Goal: Task Accomplishment & Management: Manage account settings

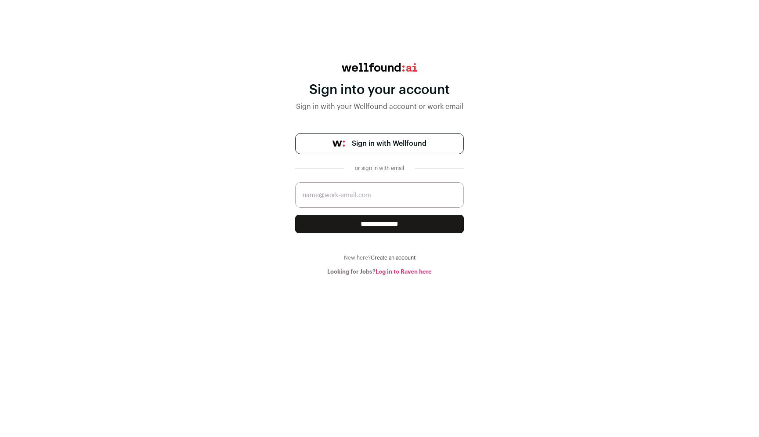
click at [381, 147] on span "Sign in with Wellfound" at bounding box center [389, 143] width 75 height 11
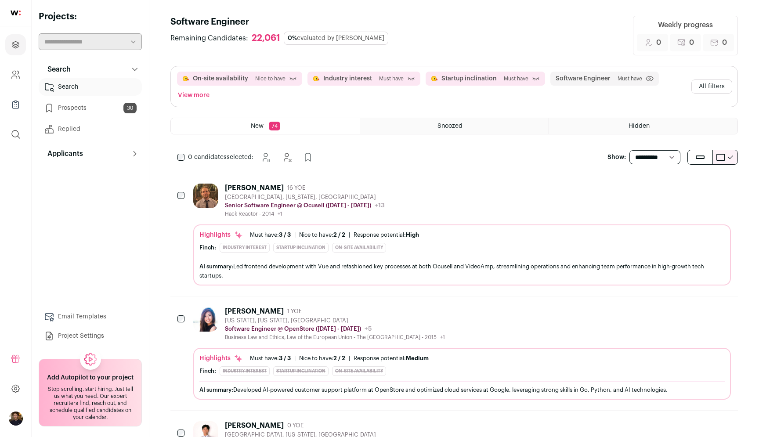
click at [280, 79] on span "Nice to have" at bounding box center [270, 78] width 30 height 7
click at [205, 76] on button "On-site availability" at bounding box center [220, 78] width 55 height 9
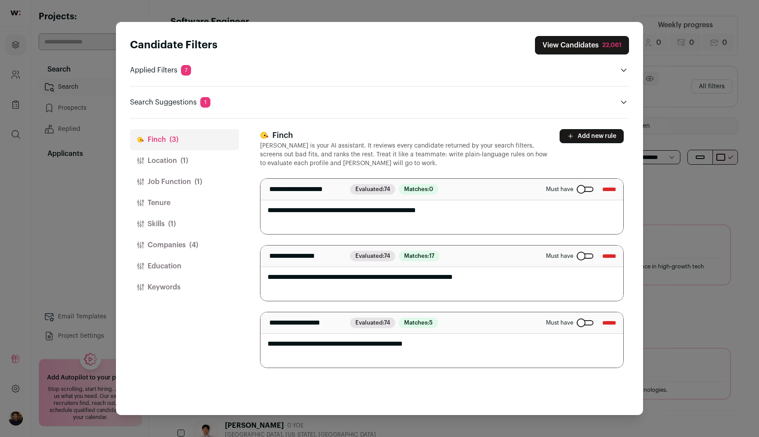
click at [176, 76] on div "Candidate Filters View Candidates 22,061 Applied Filters 7 On-site availability…" at bounding box center [379, 72] width 499 height 72
click at [174, 69] on p "Applied Filters 7" at bounding box center [160, 70] width 61 height 11
click at [626, 67] on icon "Open applied filters" at bounding box center [623, 70] width 7 height 7
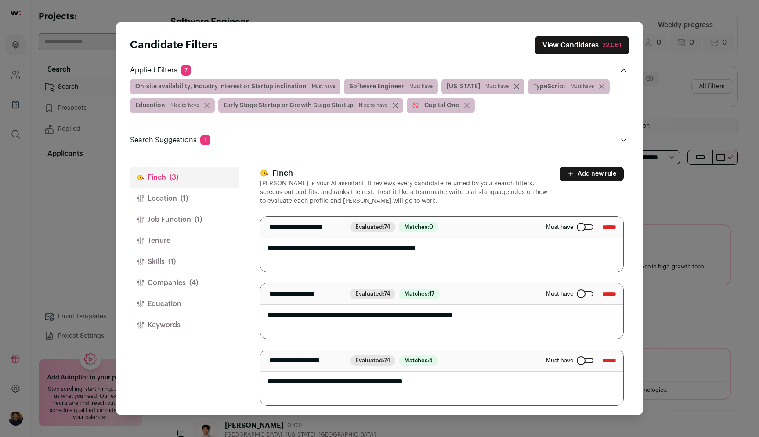
click at [312, 84] on span "Must have" at bounding box center [323, 86] width 23 height 7
click at [331, 89] on span "Must have" at bounding box center [323, 86] width 23 height 7
click at [321, 83] on span "On-site availability, Industry interest or Startup inclination Must have" at bounding box center [235, 86] width 210 height 15
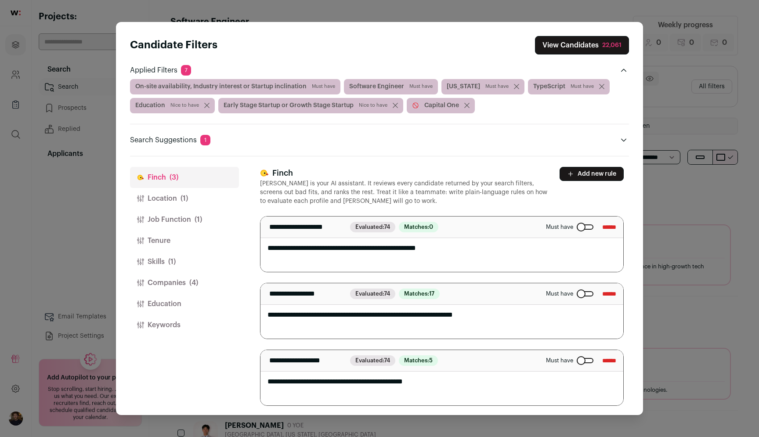
click at [174, 176] on span "(3)" at bounding box center [173, 177] width 9 height 11
click at [577, 228] on div "Close modal via background" at bounding box center [584, 226] width 17 height 5
click at [569, 290] on div "Must have ******" at bounding box center [581, 294] width 70 height 14
click at [576, 293] on div "Close modal via background" at bounding box center [584, 293] width 17 height 5
click at [576, 226] on div "Close modal via background" at bounding box center [584, 226] width 17 height 5
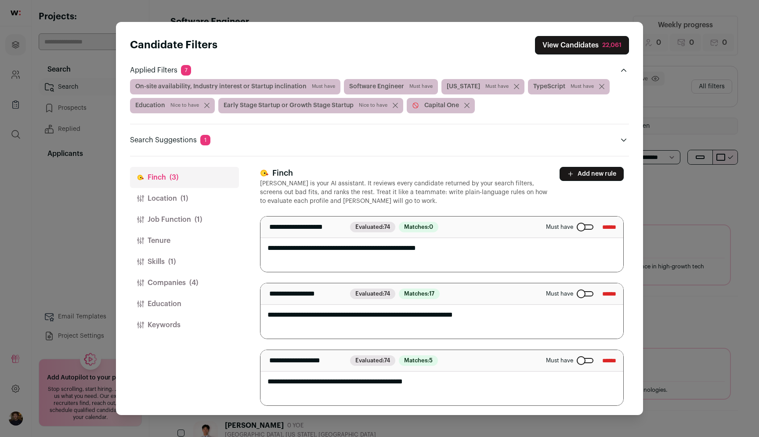
click at [591, 47] on button "View Candidates 22,061" at bounding box center [582, 45] width 94 height 18
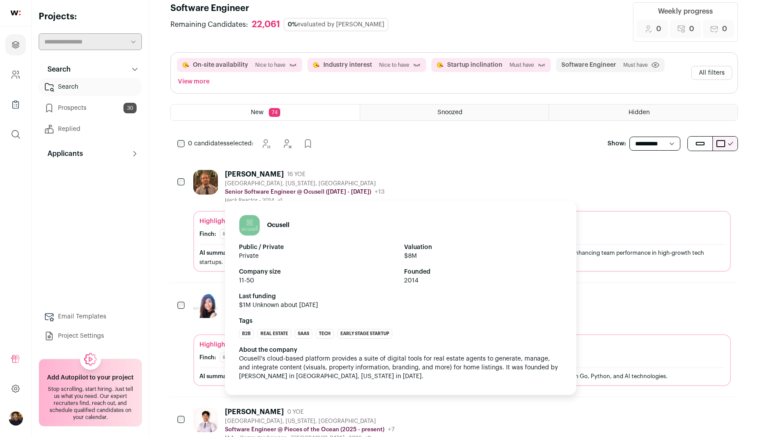
scroll to position [76, 0]
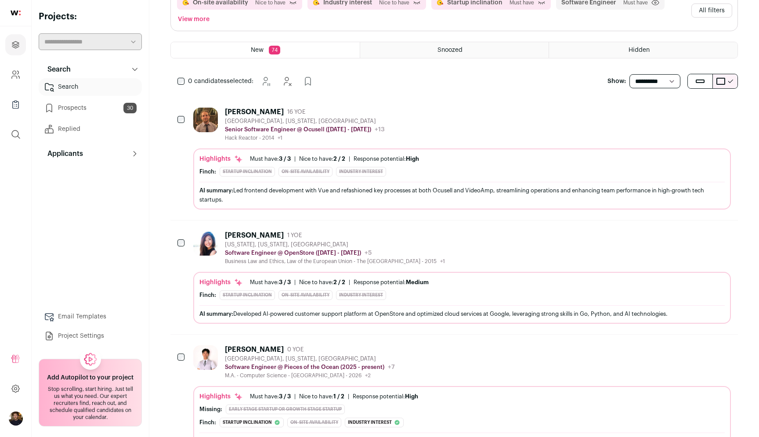
click at [209, 115] on img at bounding box center [205, 120] width 25 height 25
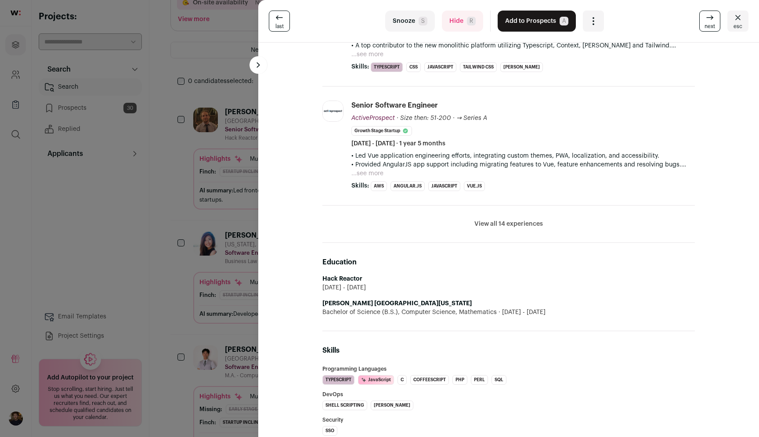
scroll to position [359, 0]
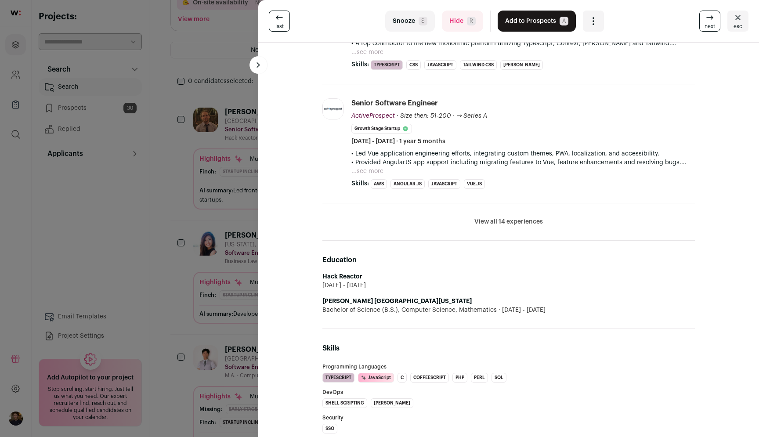
click at [232, 203] on div "last Snooze S Hide R Add to Prospects A Are you sure? [PERSON_NAME] is already …" at bounding box center [379, 218] width 759 height 437
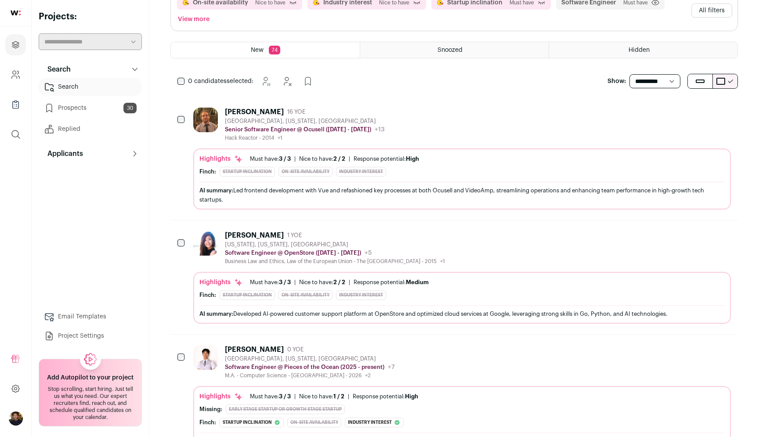
click at [201, 265] on div at bounding box center [207, 248] width 28 height 34
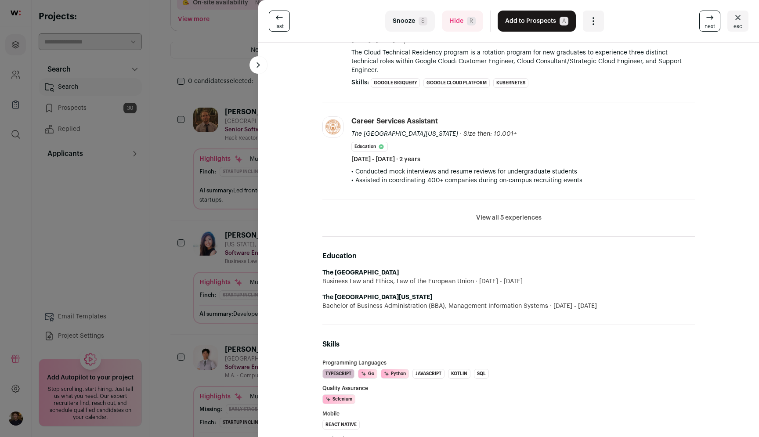
scroll to position [418, 0]
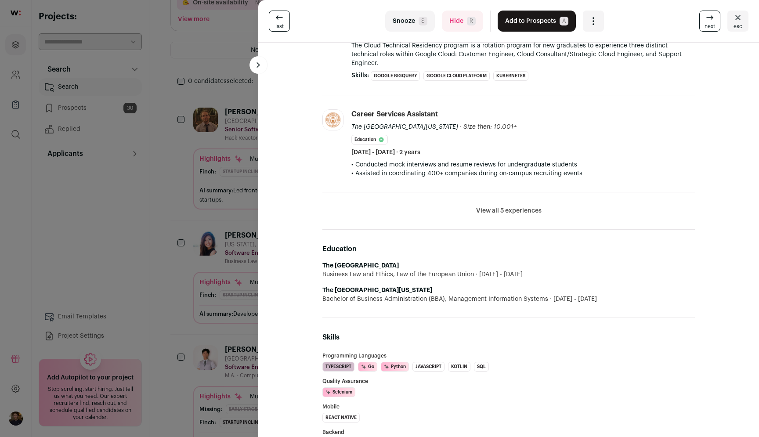
click at [220, 247] on div "last Snooze S Hide R Add to Prospects A Are you sure? [PERSON_NAME] is already …" at bounding box center [379, 218] width 759 height 437
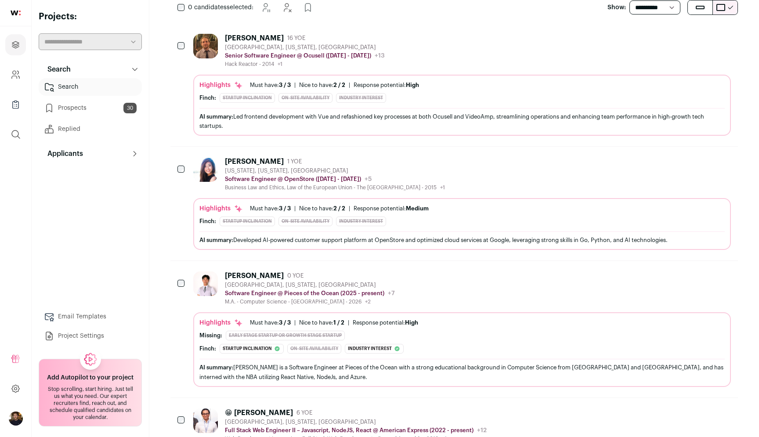
scroll to position [160, 0]
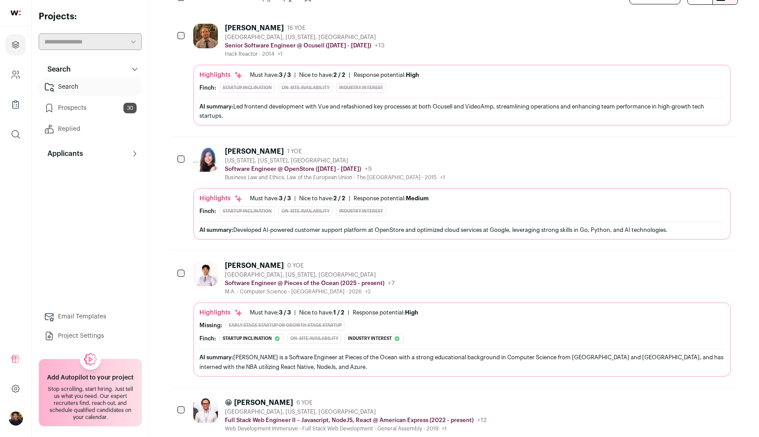
click at [209, 275] on img at bounding box center [205, 273] width 25 height 25
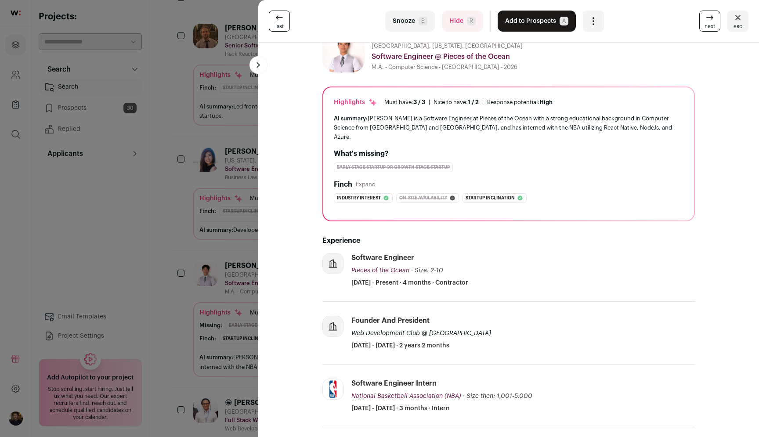
scroll to position [0, 0]
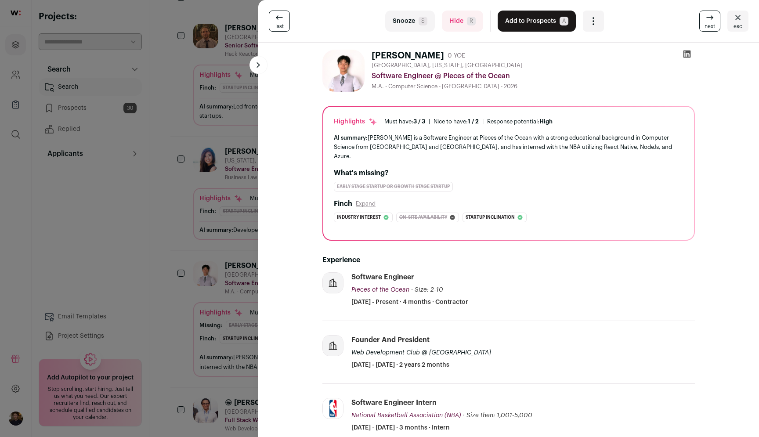
click at [159, 231] on div "last Snooze S Hide R Add to Prospects A Are you sure? [PERSON_NAME] is already …" at bounding box center [379, 218] width 759 height 437
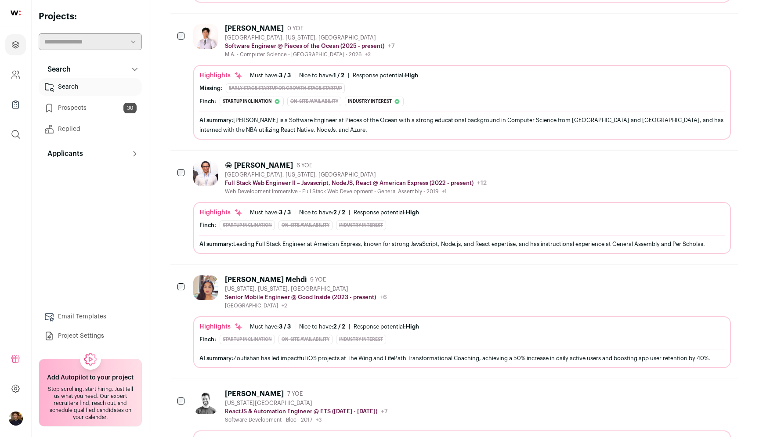
scroll to position [400, 0]
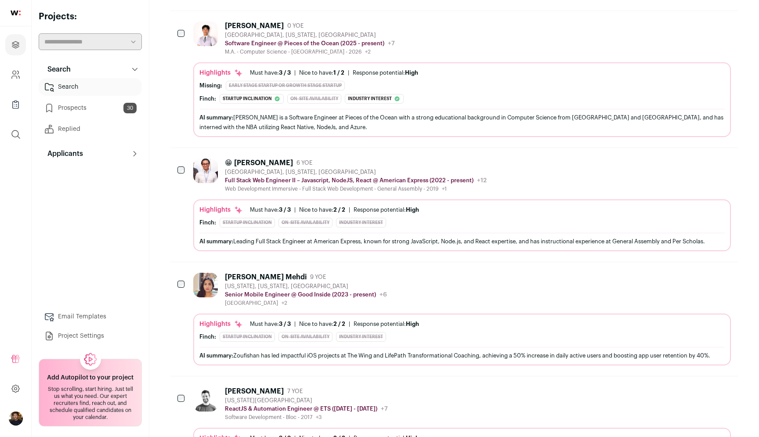
click at [185, 198] on div "😁 [PERSON_NAME] 6 YOE [GEOGRAPHIC_DATA], [US_STATE], [GEOGRAPHIC_DATA] Full Sta…" at bounding box center [453, 205] width 567 height 114
click at [213, 163] on img at bounding box center [205, 170] width 25 height 25
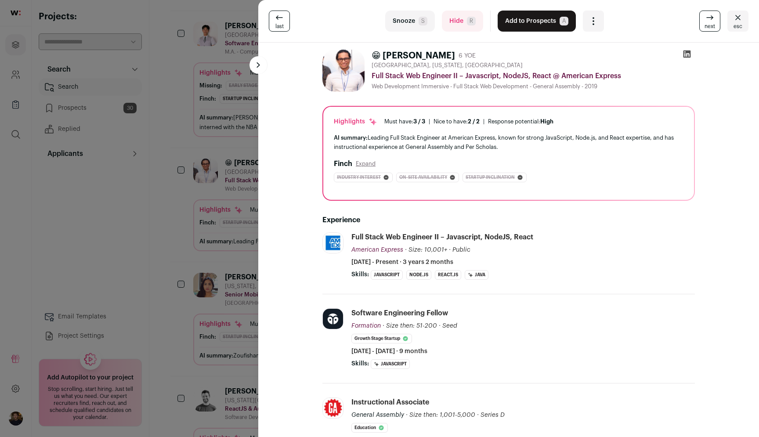
click at [178, 256] on div "last Snooze S Hide R Add to Prospects A Are you sure? 😁 [PERSON_NAME] is alread…" at bounding box center [379, 218] width 759 height 437
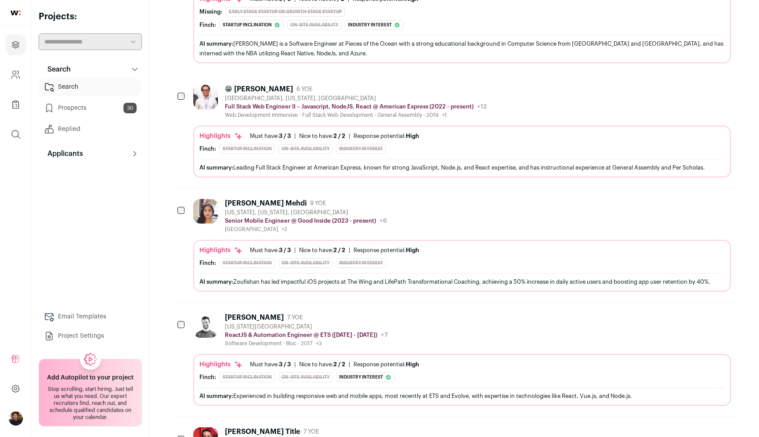
scroll to position [475, 0]
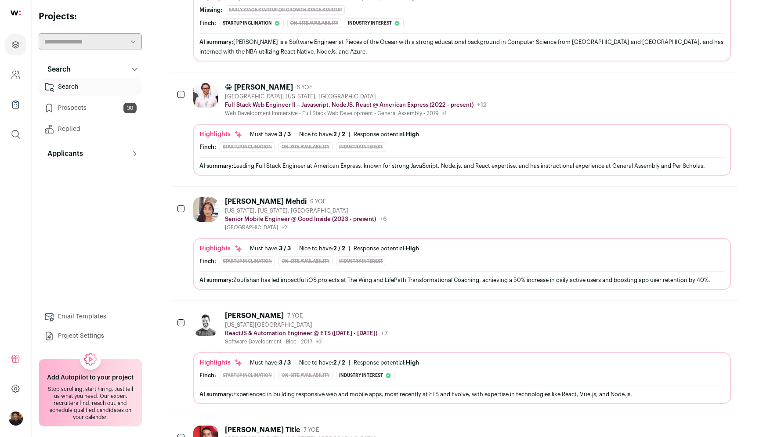
click at [178, 237] on div "[PERSON_NAME] Mehdi 9 YOE [US_STATE], [US_STATE], [GEOGRAPHIC_DATA] Senior Mobi…" at bounding box center [453, 244] width 567 height 114
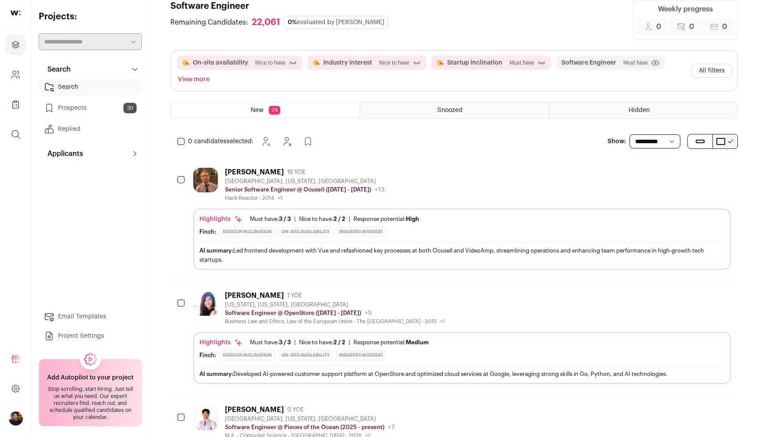
scroll to position [0, 0]
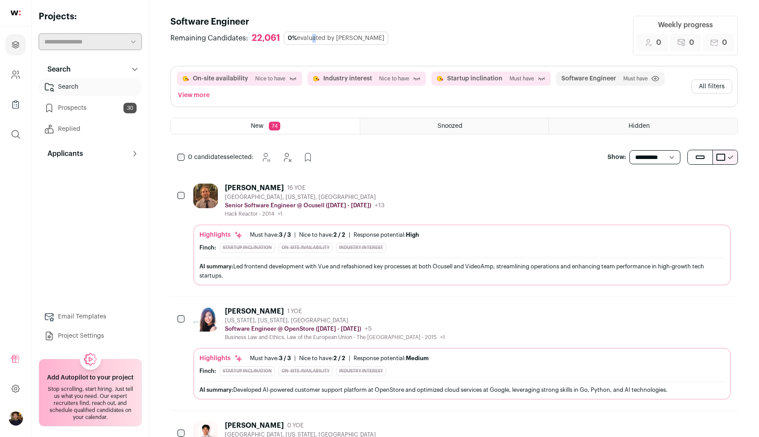
click at [305, 38] on div "0% evaluated by [PERSON_NAME]" at bounding box center [336, 38] width 104 height 13
click at [699, 82] on button "All filters" at bounding box center [711, 86] width 41 height 14
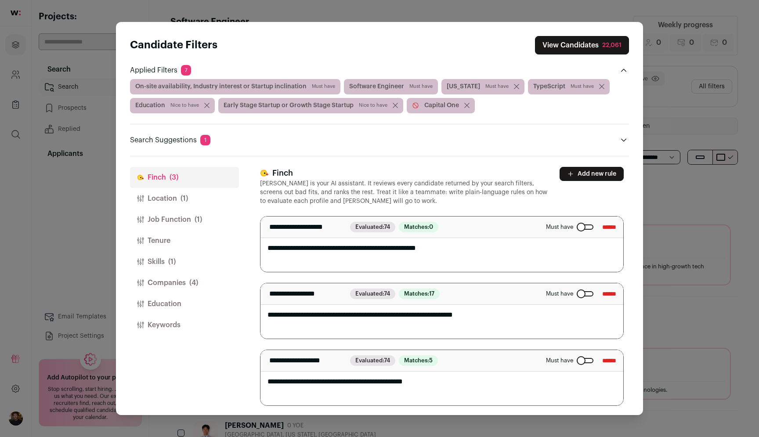
click at [184, 104] on span "Nice to have" at bounding box center [184, 105] width 29 height 7
click at [623, 135] on button "Close modal via background" at bounding box center [623, 140] width 11 height 11
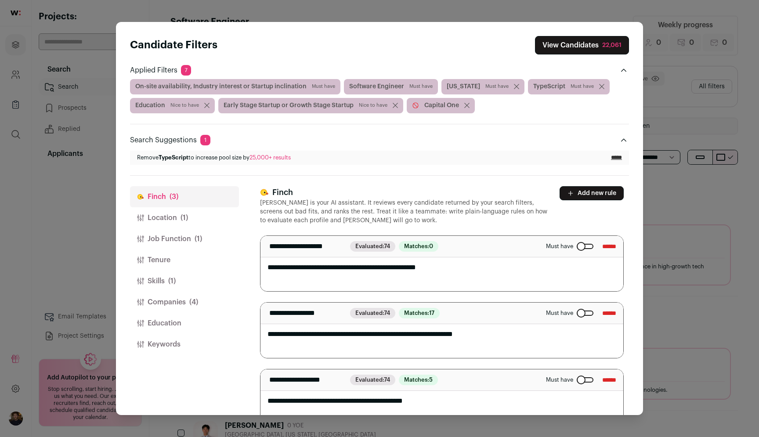
click at [625, 84] on div "On-site availability, Industry interest or Startup inclination Must have Softwa…" at bounding box center [379, 96] width 499 height 34
click at [622, 69] on icon "Close applied filters" at bounding box center [623, 70] width 7 height 7
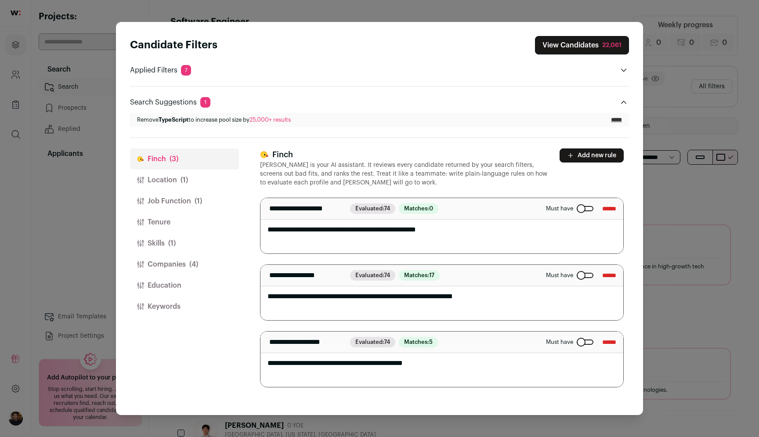
click at [623, 69] on icon "Open applied filters" at bounding box center [623, 70] width 7 height 7
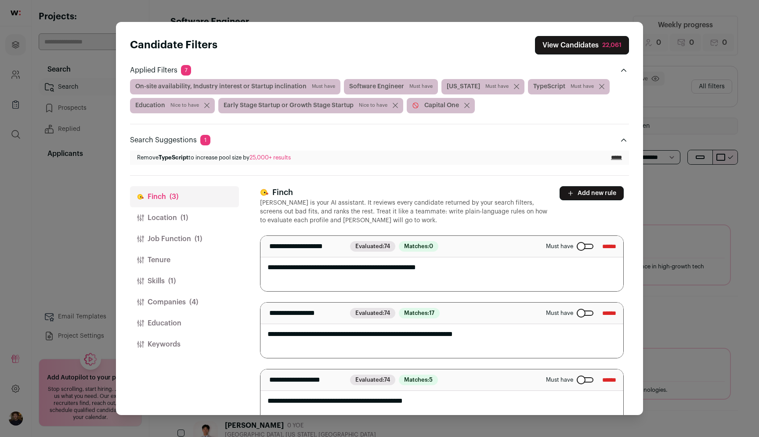
click at [613, 50] on button "View Candidates 22,061" at bounding box center [582, 45] width 94 height 18
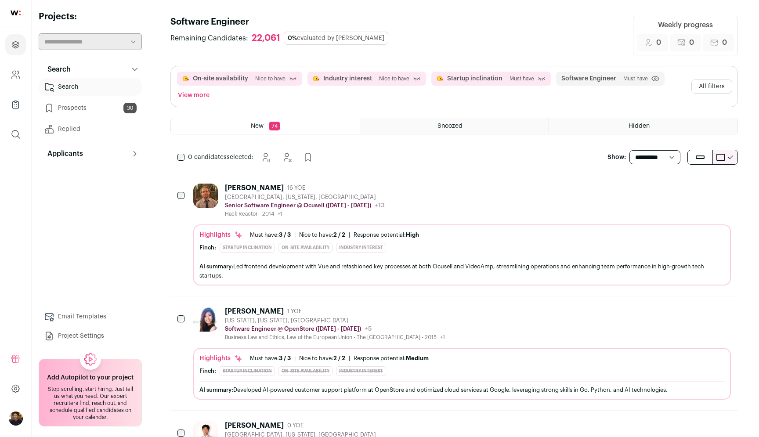
click at [713, 83] on button "All filters" at bounding box center [711, 86] width 41 height 14
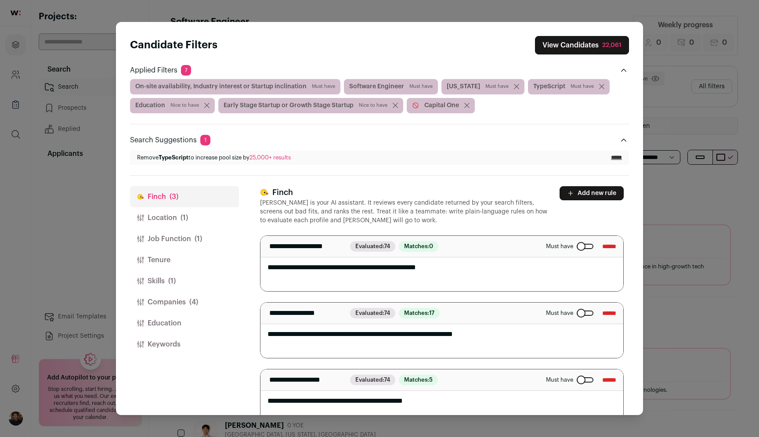
click at [570, 88] on span "Must have" at bounding box center [581, 86] width 23 height 7
click at [573, 84] on span "Must have" at bounding box center [581, 86] width 23 height 7
click at [579, 47] on button "View Candidates 22,061" at bounding box center [582, 45] width 94 height 18
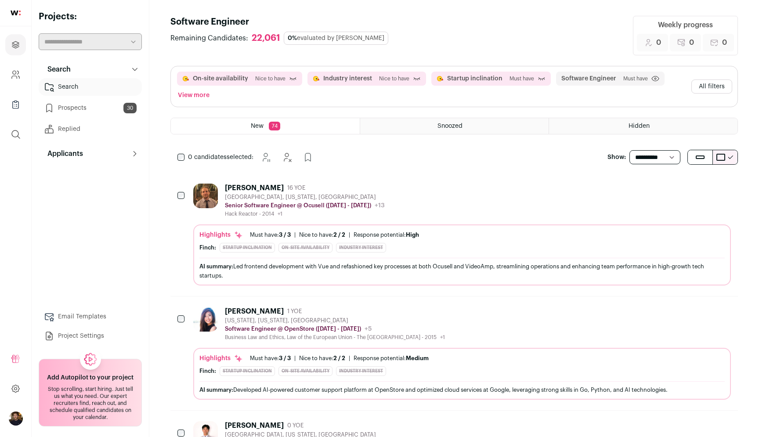
click at [708, 89] on button "All filters" at bounding box center [711, 86] width 41 height 14
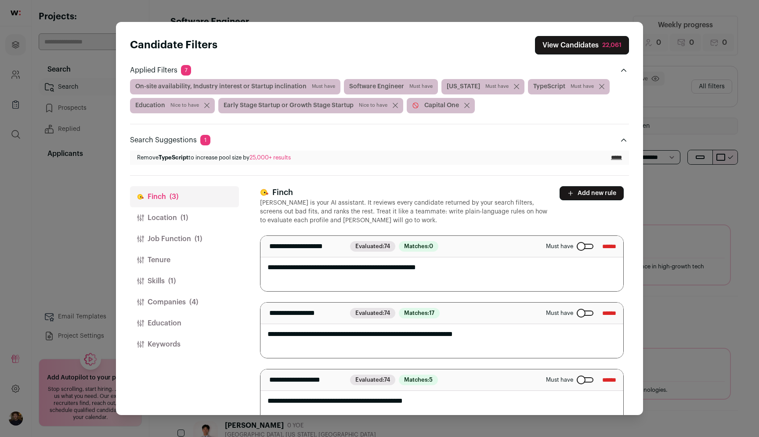
click at [626, 68] on icon "Close applied filters" at bounding box center [623, 70] width 7 height 7
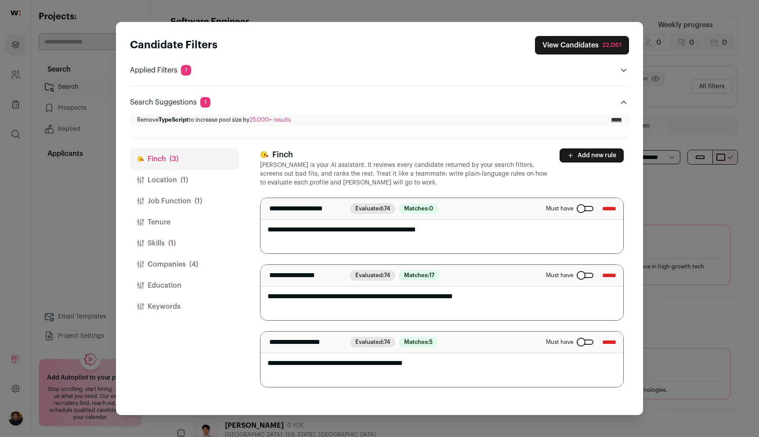
click at [626, 68] on icon "Open applied filters" at bounding box center [623, 70] width 7 height 7
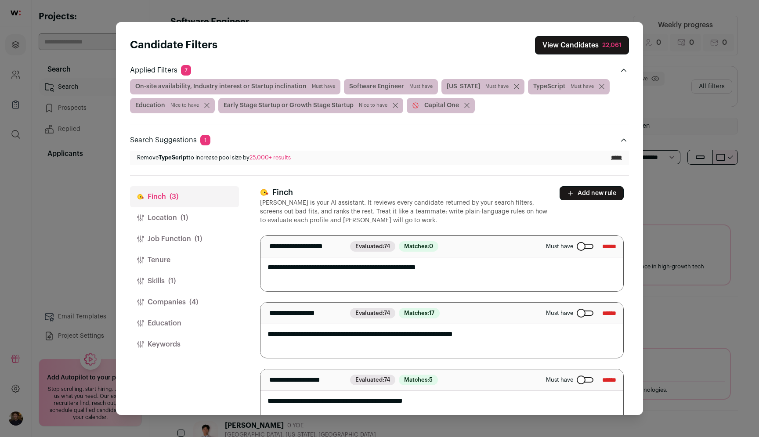
click at [576, 90] on span "TypeScript Must have" at bounding box center [569, 86] width 82 height 15
click at [592, 90] on span "TypeScript Must have" at bounding box center [569, 86] width 82 height 15
click at [599, 85] on icon "Close modal via background" at bounding box center [601, 86] width 5 height 5
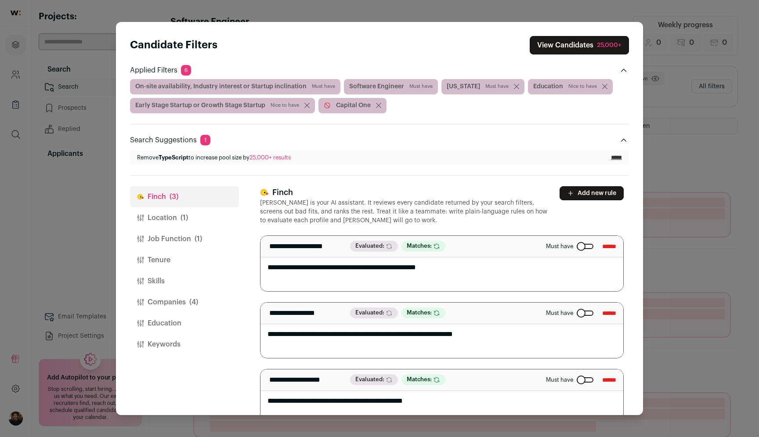
scroll to position [20, 0]
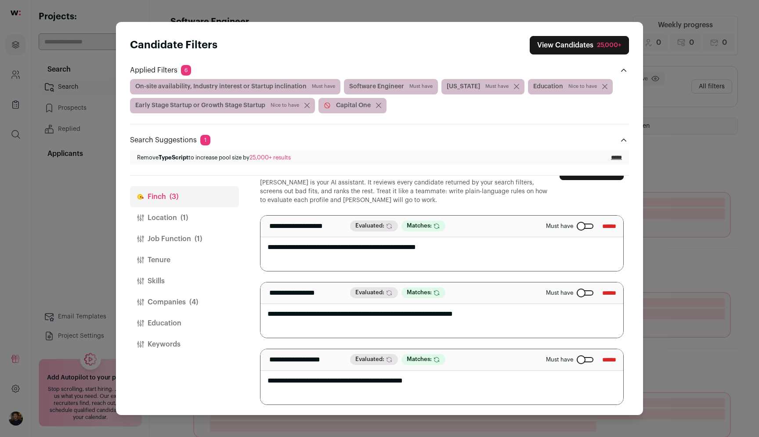
click at [169, 212] on button "Location (1)" at bounding box center [184, 217] width 109 height 21
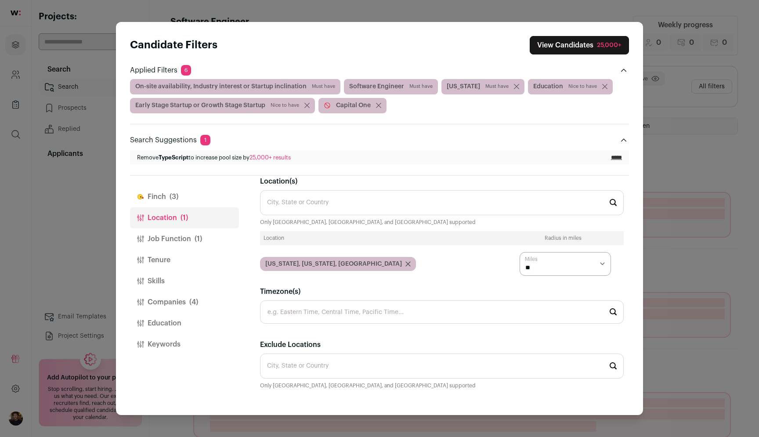
scroll to position [0, 0]
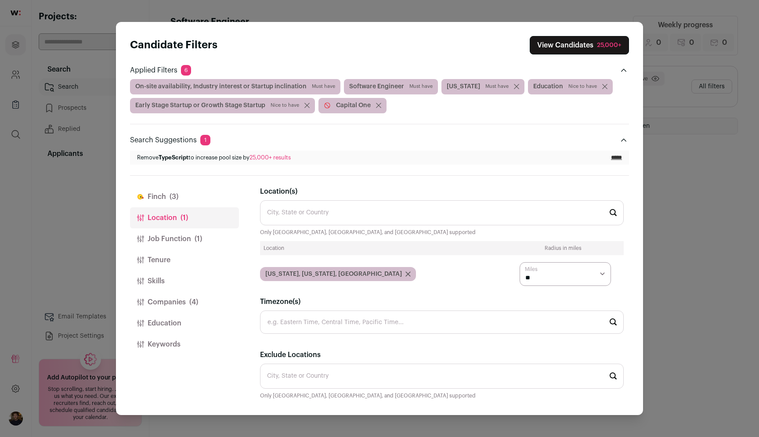
select select "****"
click option "**" at bounding box center [0, 0] width 0 height 0
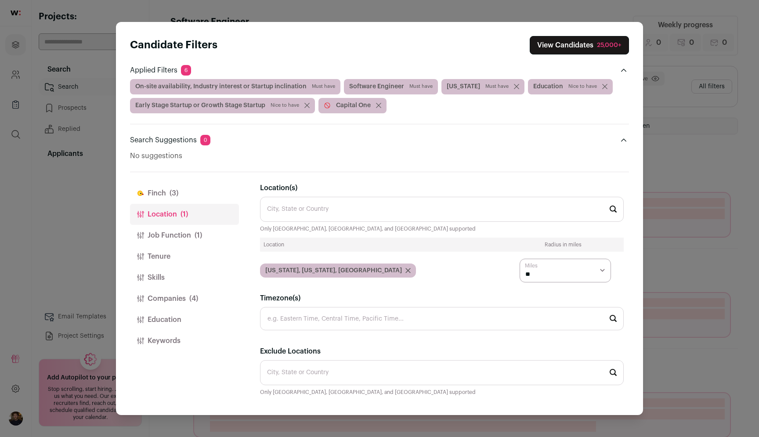
click at [190, 234] on button "Job Function (1)" at bounding box center [184, 235] width 109 height 21
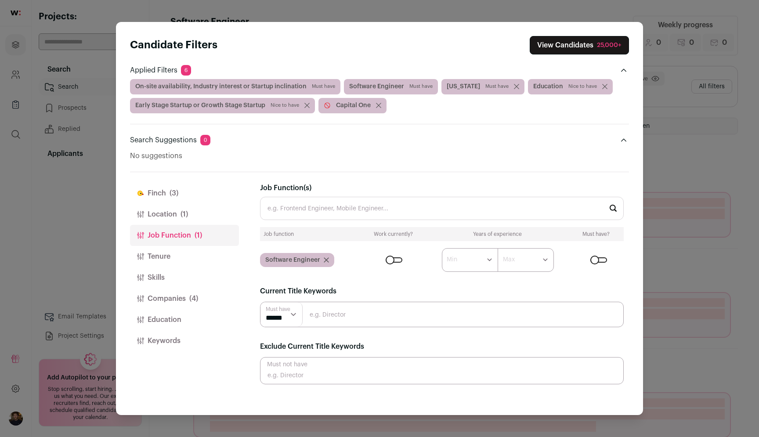
click at [162, 218] on button "Location (1)" at bounding box center [184, 214] width 109 height 21
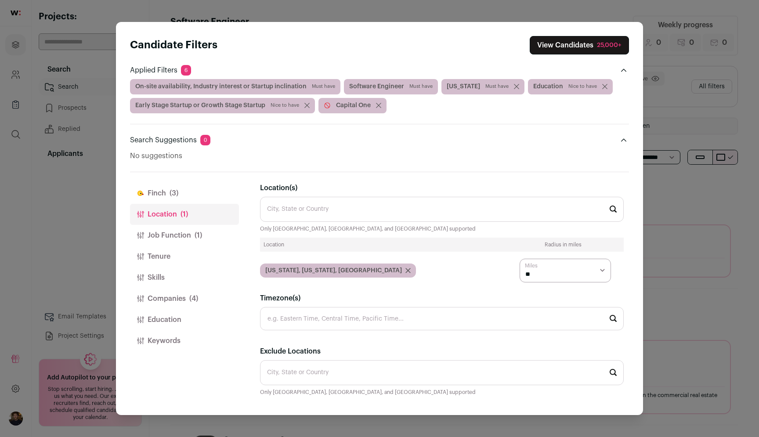
click at [405, 273] on icon "Close modal via background" at bounding box center [407, 270] width 5 height 5
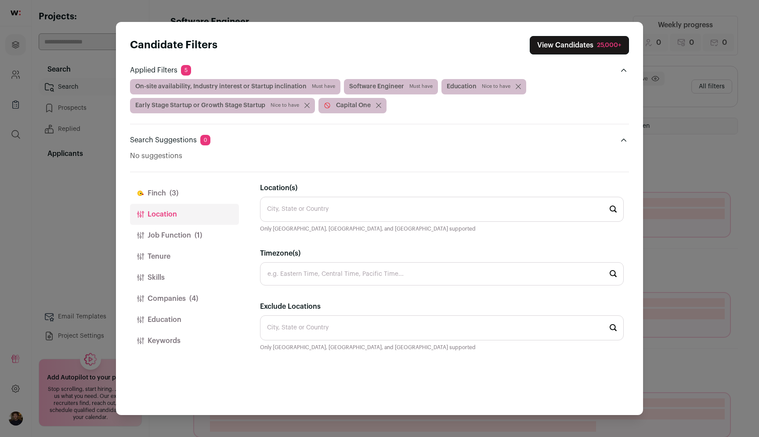
click at [203, 231] on button "Job Function (1)" at bounding box center [184, 235] width 109 height 21
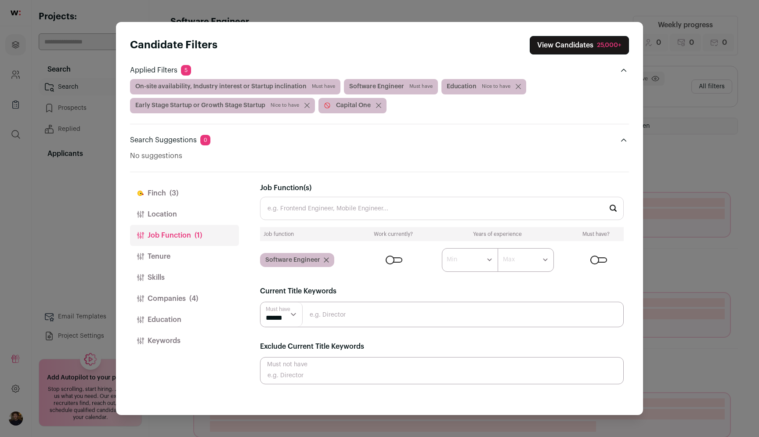
click at [182, 256] on button "Tenure" at bounding box center [184, 256] width 109 height 21
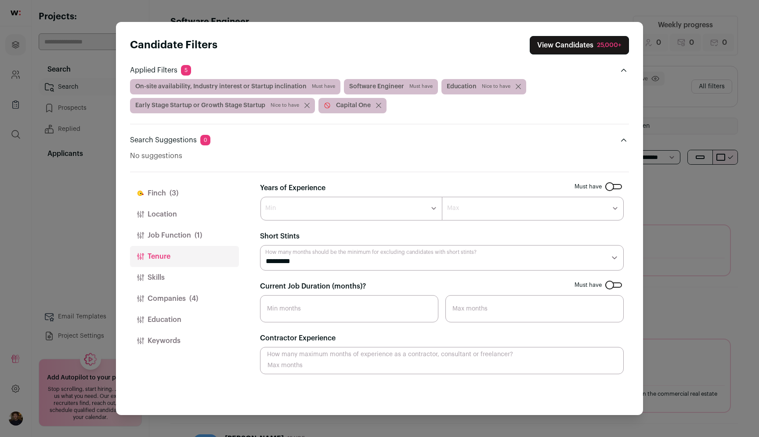
select select "*"
click option "*******" at bounding box center [0, 0] width 0 height 0
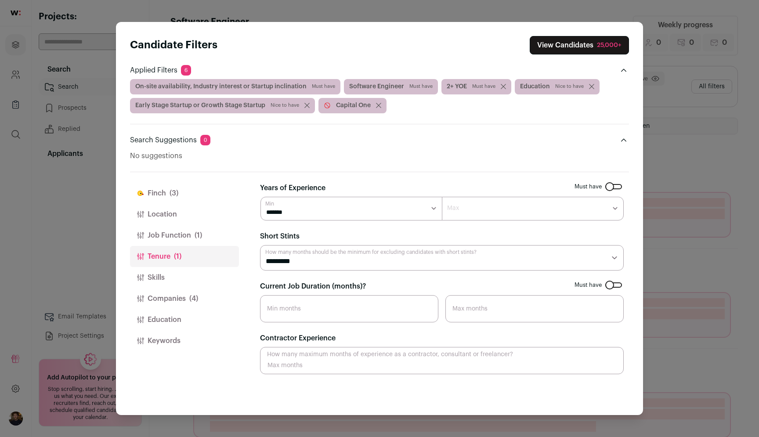
click at [176, 275] on button "Skills" at bounding box center [184, 277] width 109 height 21
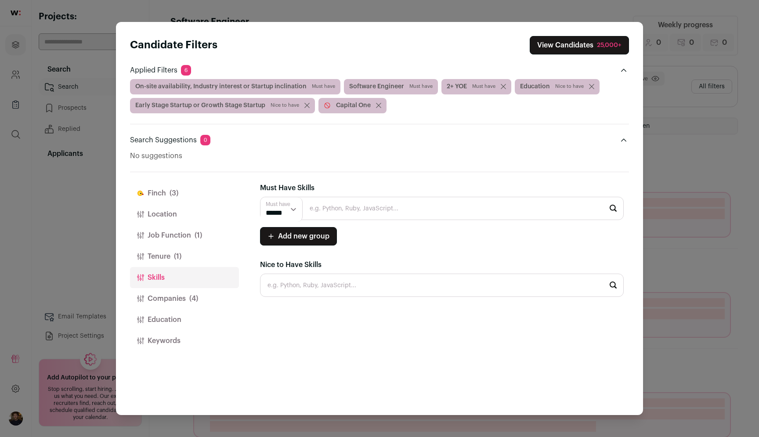
click at [184, 300] on button "Companies (4)" at bounding box center [184, 298] width 109 height 21
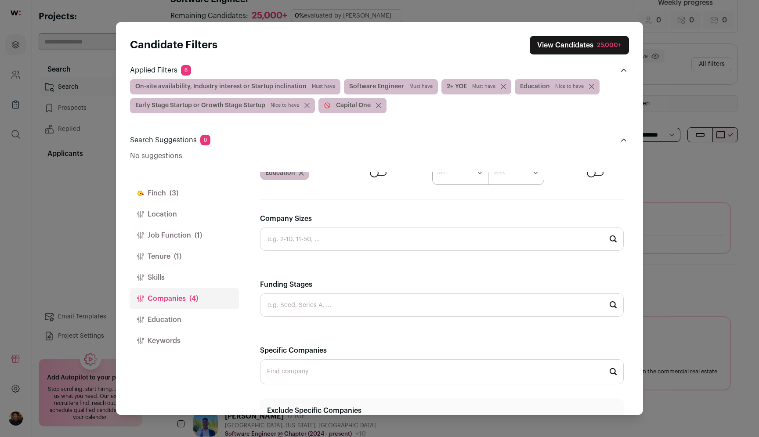
scroll to position [351, 0]
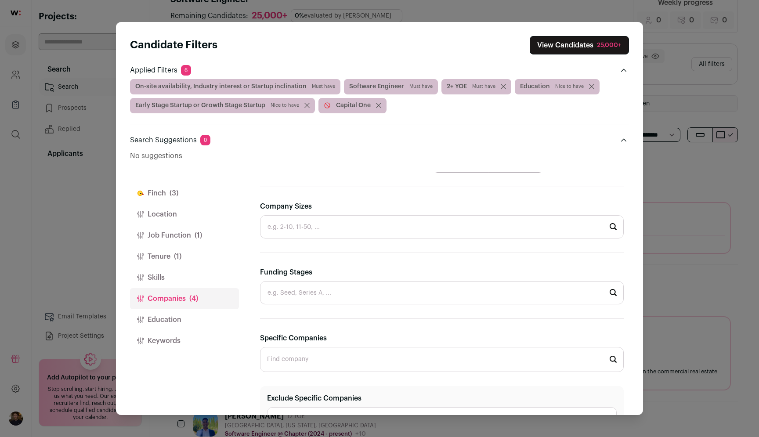
click at [187, 328] on button "Education" at bounding box center [184, 319] width 109 height 21
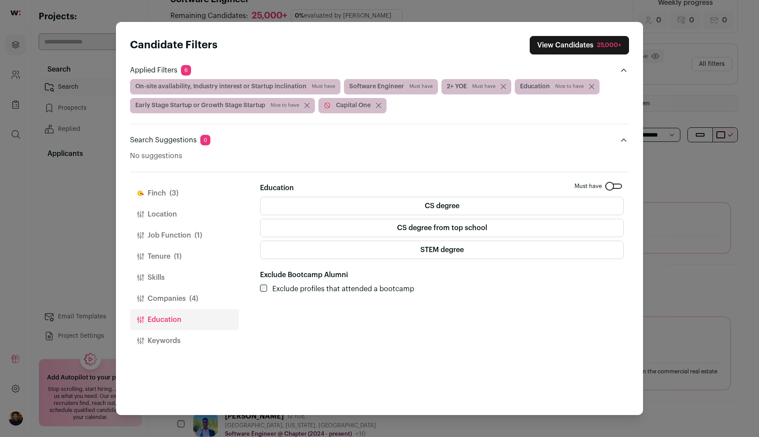
click at [423, 205] on label "CS degree" at bounding box center [442, 206] width 364 height 18
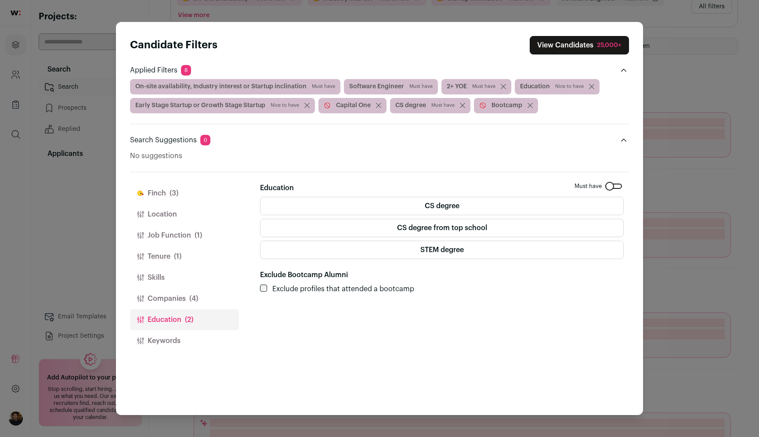
scroll to position [80, 0]
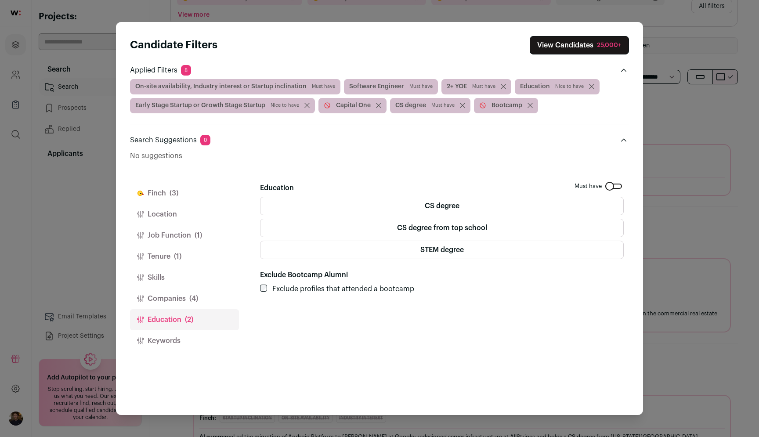
click at [586, 40] on button "View Candidates 25,000+" at bounding box center [578, 45] width 99 height 18
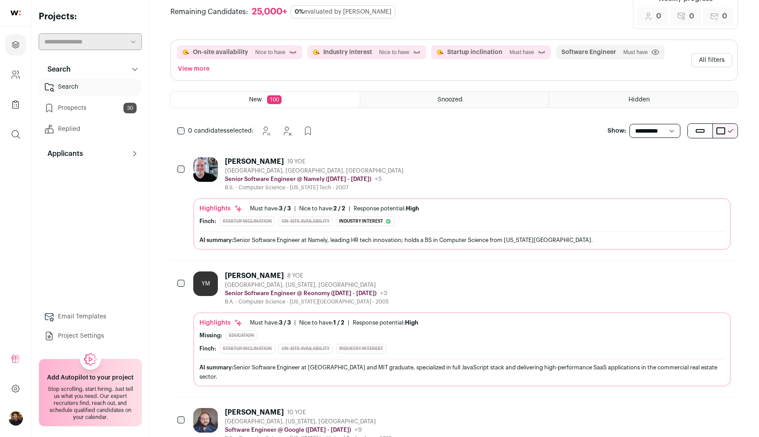
scroll to position [0, 0]
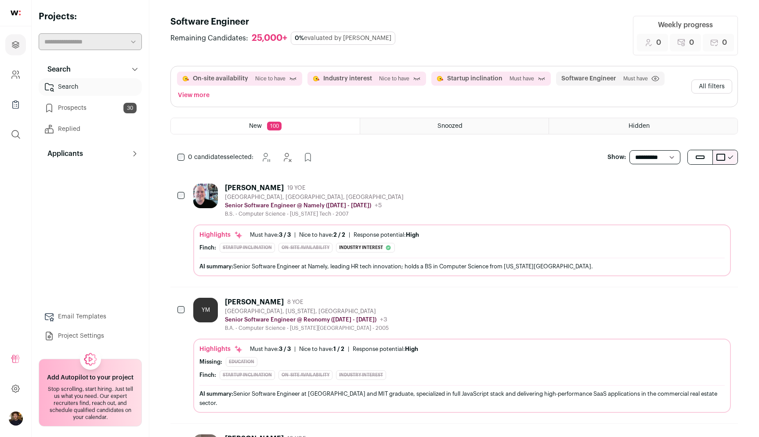
click at [409, 201] on div "[PERSON_NAME] 19 YOE [GEOGRAPHIC_DATA], [GEOGRAPHIC_DATA], [GEOGRAPHIC_DATA] Se…" at bounding box center [461, 201] width 537 height 34
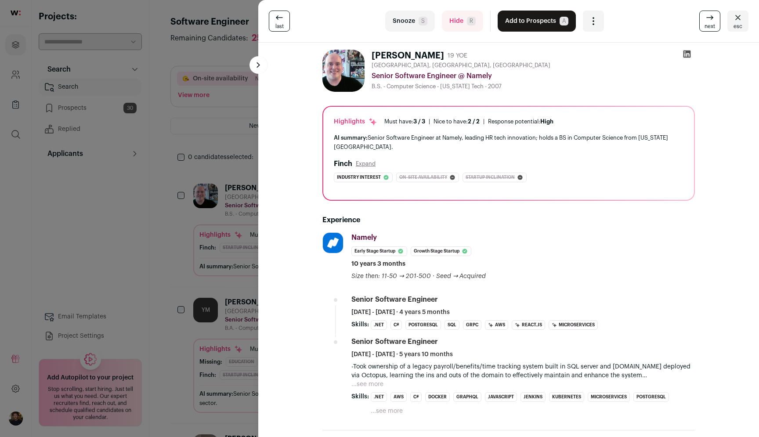
click at [161, 234] on div "last Snooze S Hide R Add to Prospects A Are you sure? [PERSON_NAME] is already …" at bounding box center [379, 218] width 759 height 437
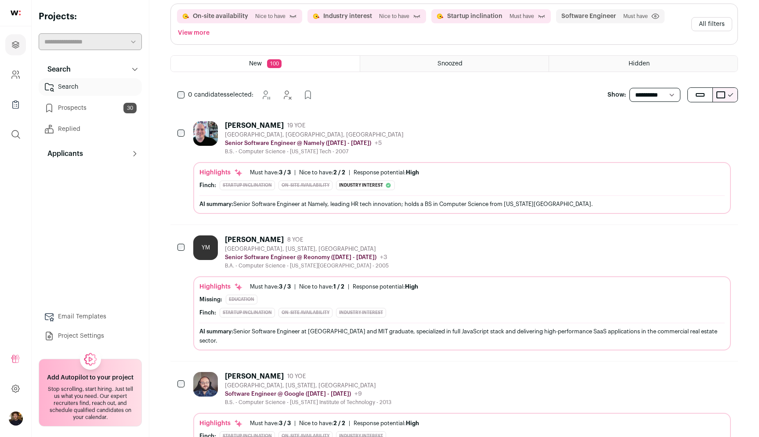
scroll to position [67, 0]
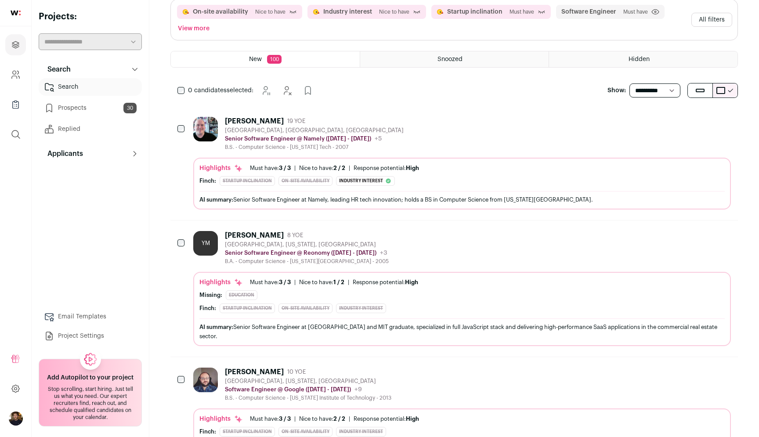
click at [174, 272] on div "YM [PERSON_NAME] 8 YOE [GEOGRAPHIC_DATA], [US_STATE], [GEOGRAPHIC_DATA] Senior …" at bounding box center [453, 288] width 567 height 136
click at [184, 265] on div "YM [PERSON_NAME] 8 YOE [GEOGRAPHIC_DATA], [US_STATE], [GEOGRAPHIC_DATA] Senior …" at bounding box center [453, 288] width 567 height 136
click at [203, 264] on div "YM" at bounding box center [207, 248] width 28 height 34
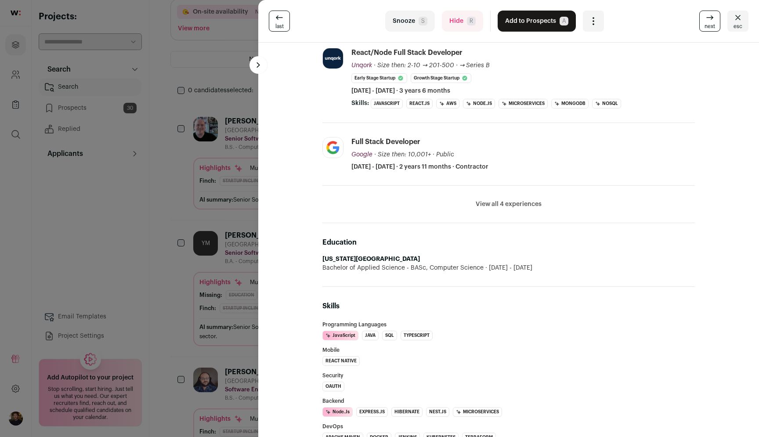
scroll to position [283, 0]
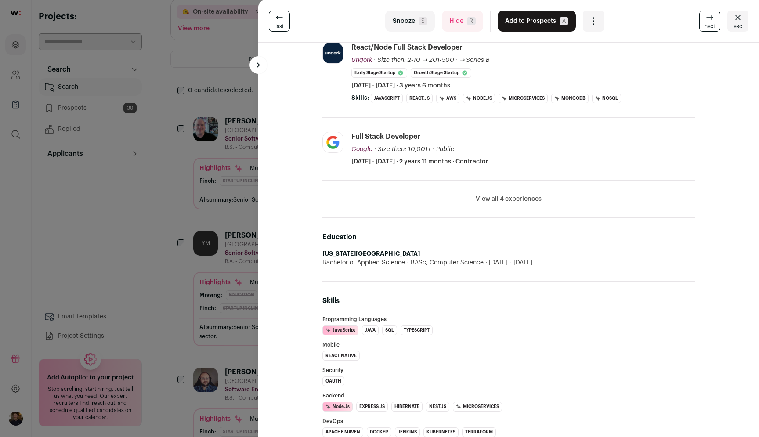
click at [159, 300] on div "last Snooze S Hide R Add to Prospects A Are you sure? [PERSON_NAME] is already …" at bounding box center [379, 218] width 759 height 437
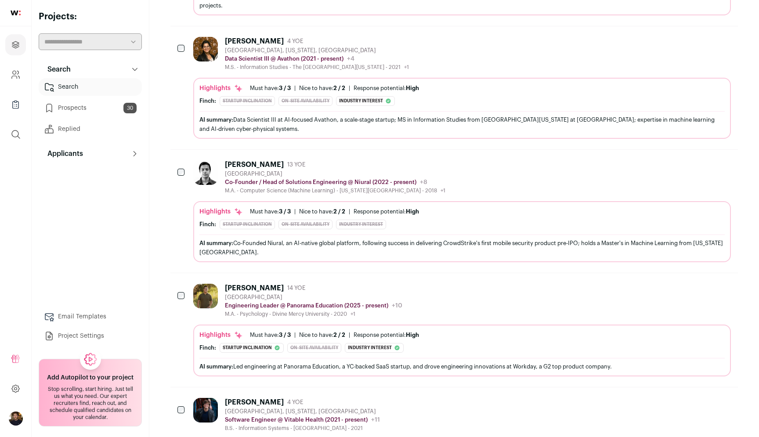
scroll to position [643, 0]
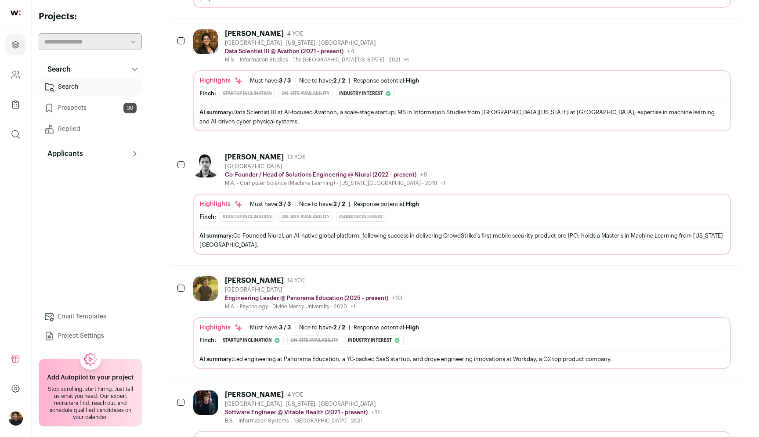
click at [187, 299] on div "[PERSON_NAME] 14 YOE [GEOGRAPHIC_DATA] Engineering Leader @ Panorama Education …" at bounding box center [453, 323] width 567 height 114
click at [181, 301] on div "[PERSON_NAME] 14 YOE [GEOGRAPHIC_DATA] Engineering Leader @ Panorama Education …" at bounding box center [453, 323] width 567 height 114
click at [275, 354] on div "AI summary: Led engineering at Panorama Education, a YC-backed SaaS startup, an…" at bounding box center [461, 358] width 525 height 9
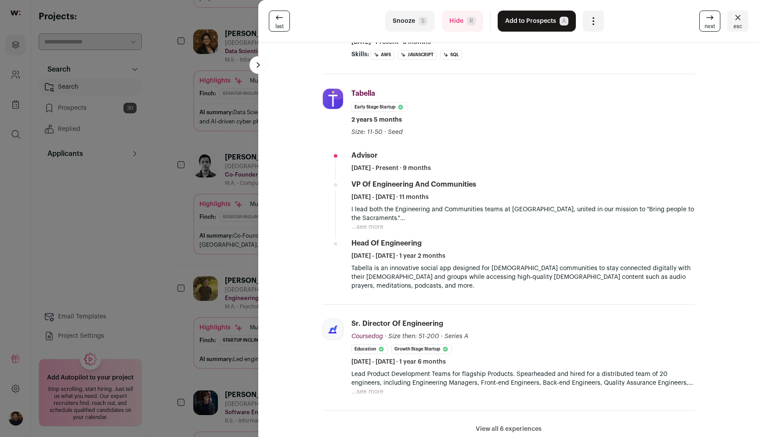
scroll to position [226, 0]
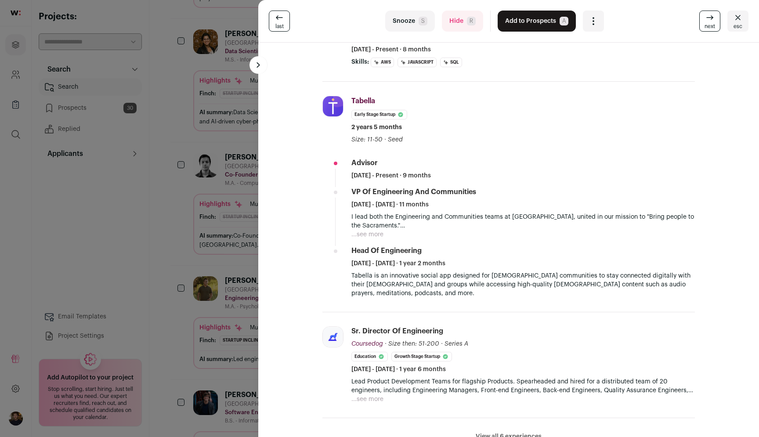
click at [374, 395] on button "...see more" at bounding box center [367, 399] width 32 height 9
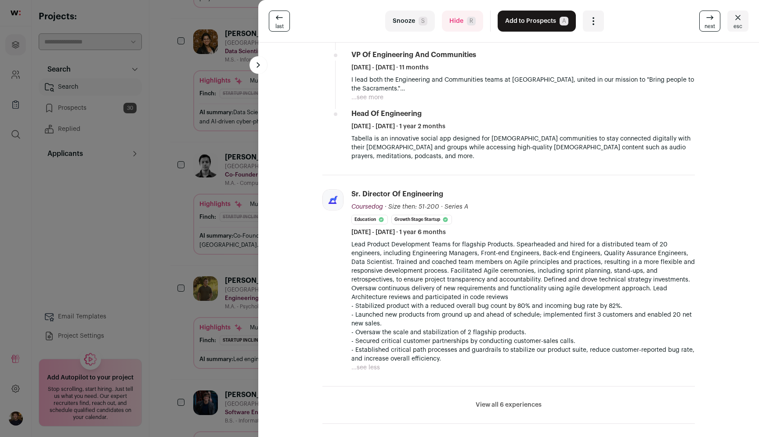
scroll to position [369, 0]
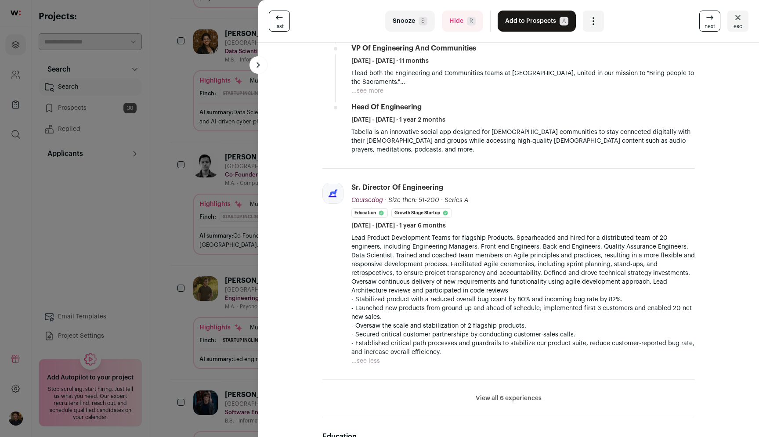
click at [367, 356] on button "...see less" at bounding box center [365, 360] width 29 height 9
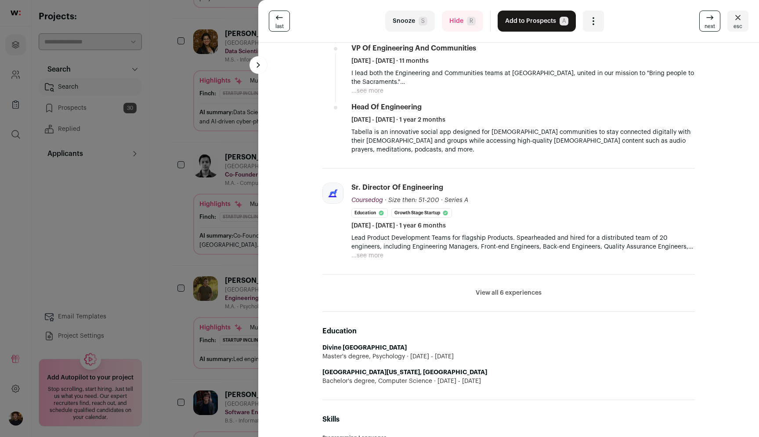
click at [378, 251] on button "...see more" at bounding box center [367, 255] width 32 height 9
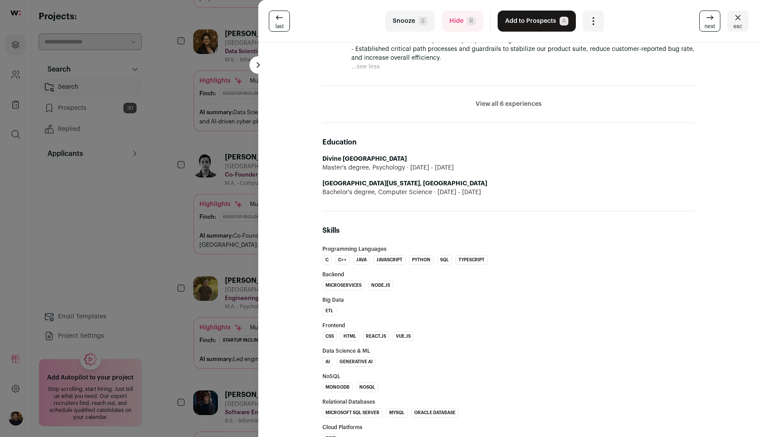
scroll to position [552, 0]
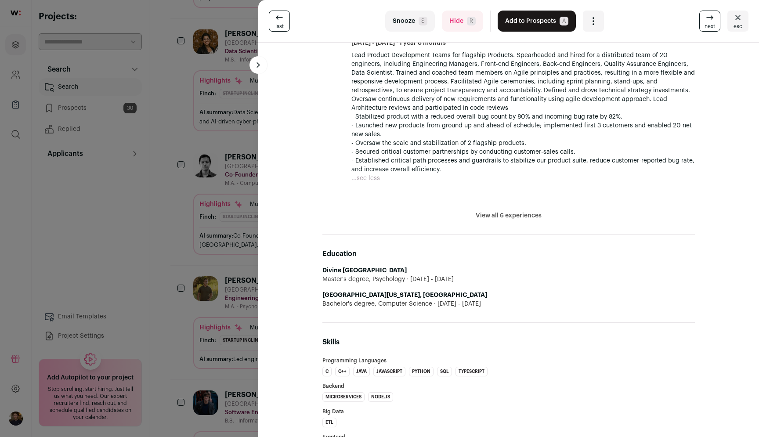
click at [478, 211] on button "View all 6 experiences" at bounding box center [508, 215] width 66 height 9
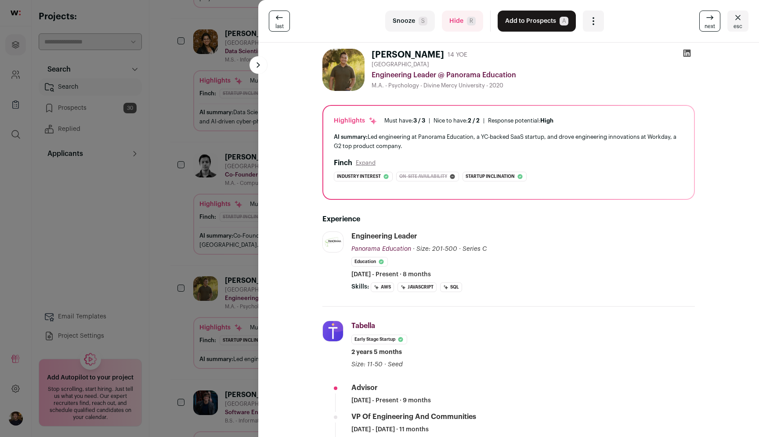
scroll to position [0, 0]
click at [518, 24] on button "Add to Prospects A" at bounding box center [536, 21] width 78 height 21
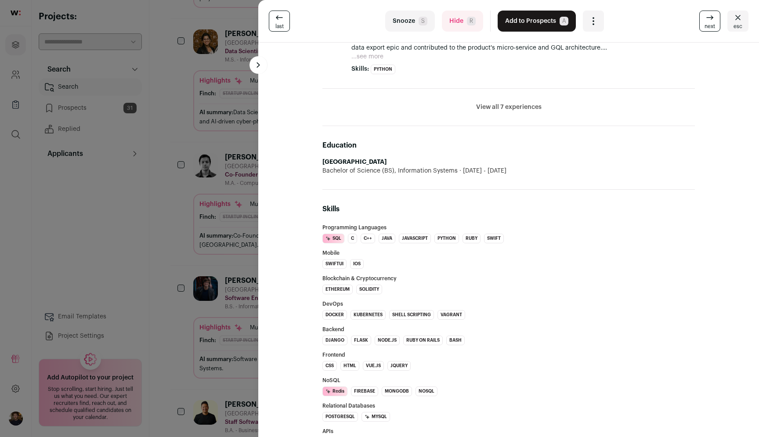
scroll to position [625, 0]
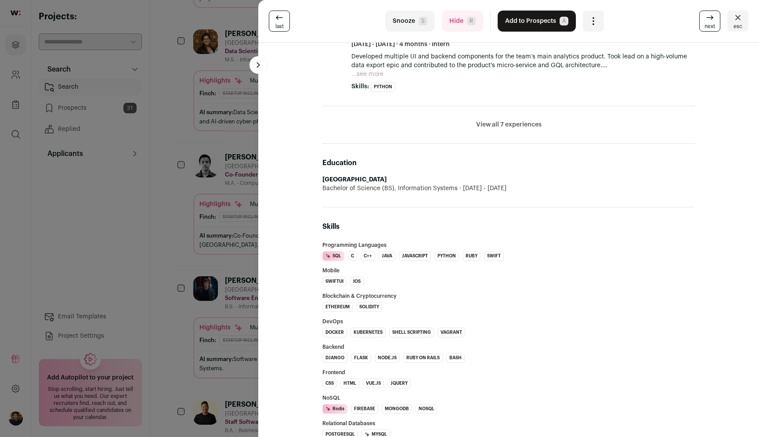
click at [524, 28] on button "Add to Prospects A" at bounding box center [536, 21] width 78 height 21
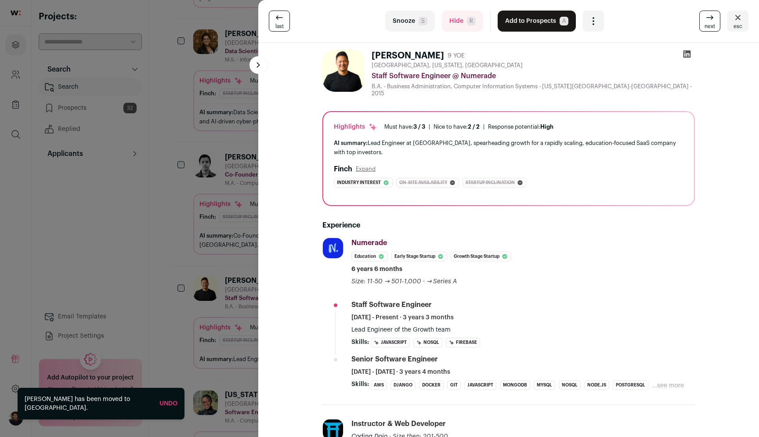
click at [121, 180] on div "last Snooze S Hide R Add to Prospects A Are you sure? [PERSON_NAME] is already …" at bounding box center [379, 218] width 759 height 437
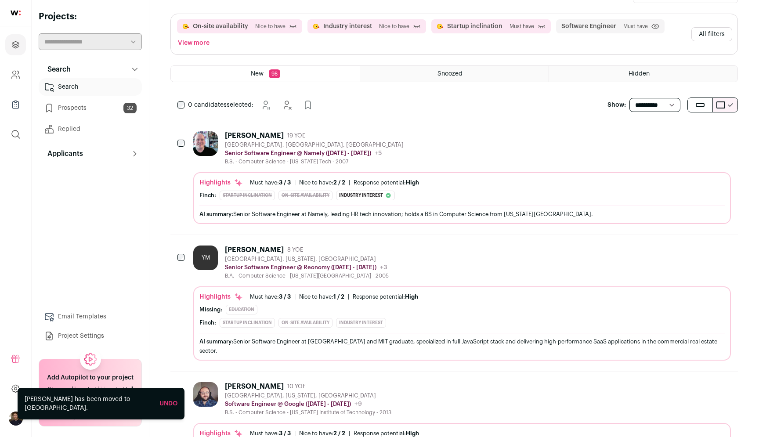
scroll to position [0, 0]
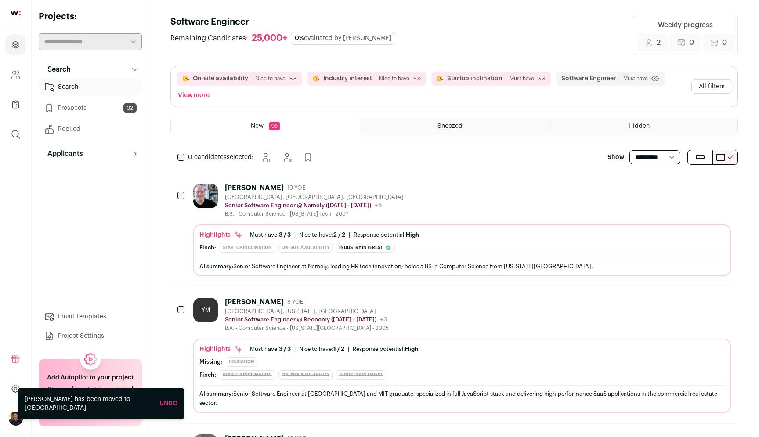
click at [704, 93] on button "All filters" at bounding box center [711, 86] width 41 height 14
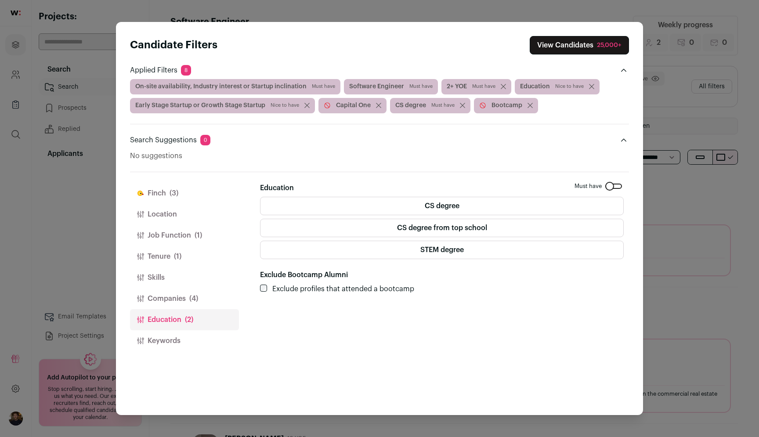
click at [167, 275] on button "Skills" at bounding box center [184, 277] width 109 height 21
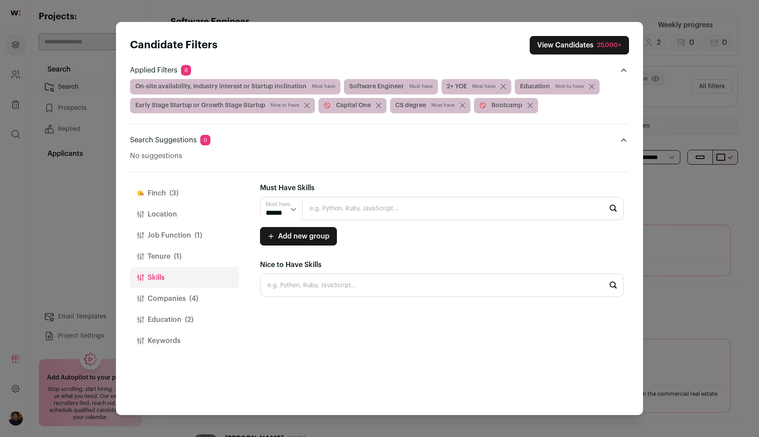
click at [170, 298] on button "Companies (4)" at bounding box center [184, 298] width 109 height 21
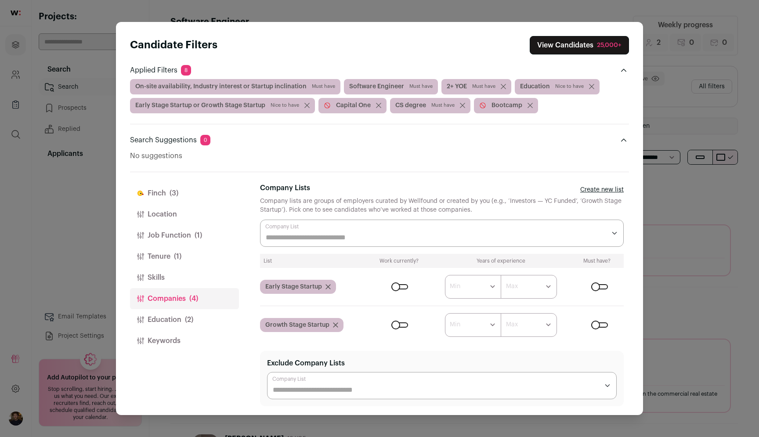
click at [173, 258] on button "Tenure (1)" at bounding box center [184, 256] width 109 height 21
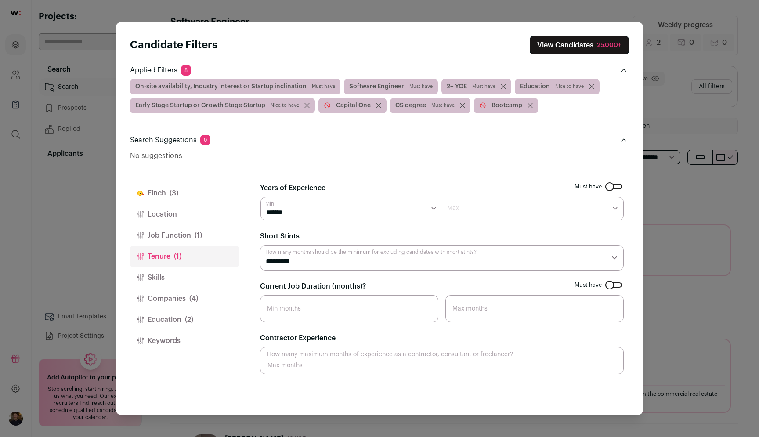
click at [174, 237] on button "Job Function (1)" at bounding box center [184, 235] width 109 height 21
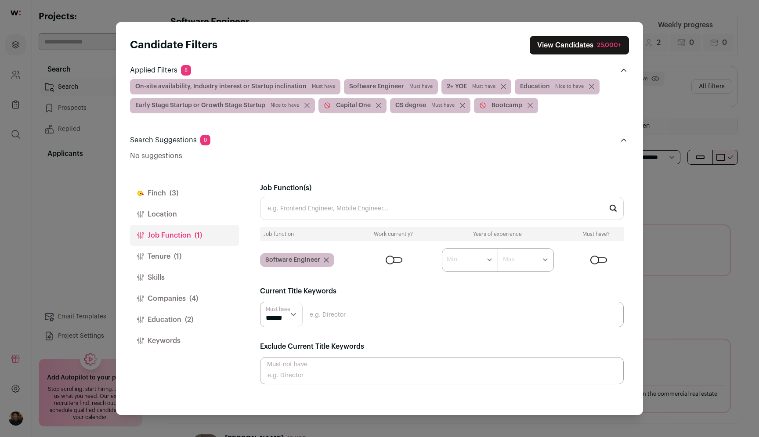
click at [173, 252] on button "Tenure (1)" at bounding box center [184, 256] width 109 height 21
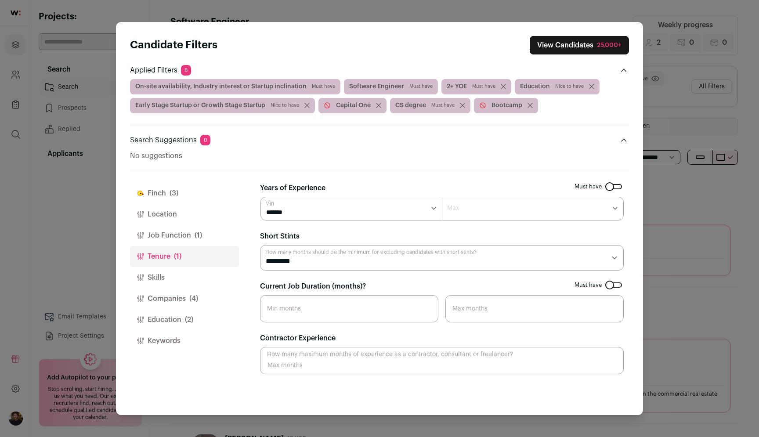
select select "*"
click option "*******" at bounding box center [0, 0] width 0 height 0
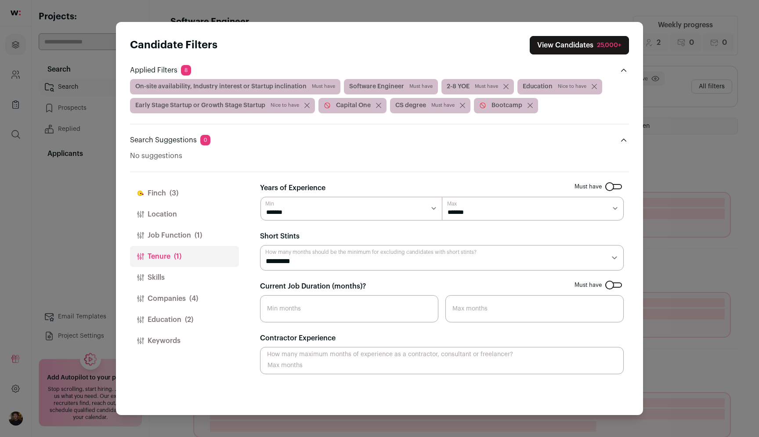
click at [675, 197] on div "Candidate Filters View Candidates 25,000+ Applied Filters 8 On-site availabilit…" at bounding box center [379, 218] width 759 height 437
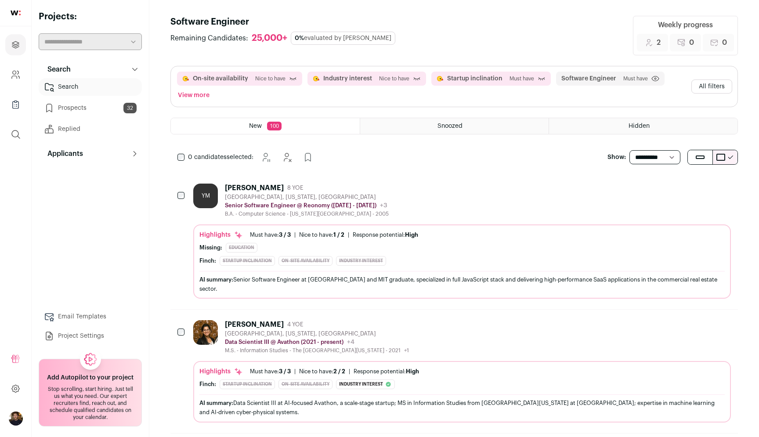
click at [702, 85] on button "All filters" at bounding box center [711, 86] width 41 height 14
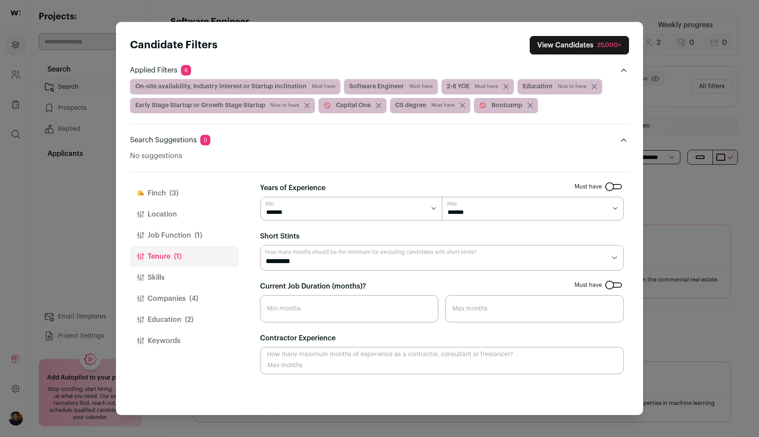
click at [187, 219] on button "Location" at bounding box center [184, 214] width 109 height 21
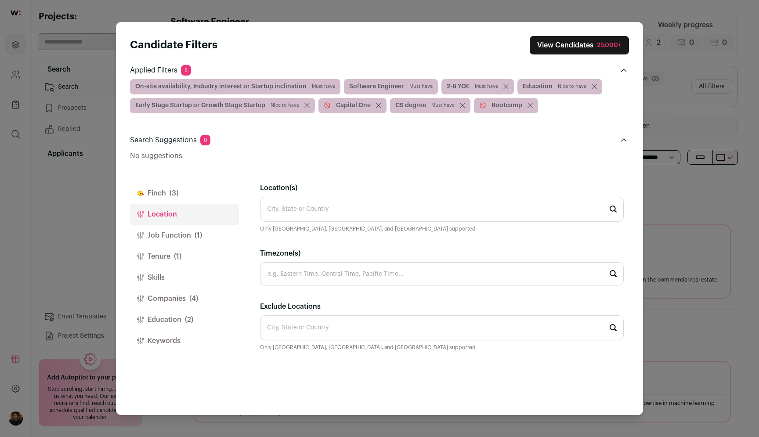
click at [187, 228] on button "Job Function (1)" at bounding box center [184, 235] width 109 height 21
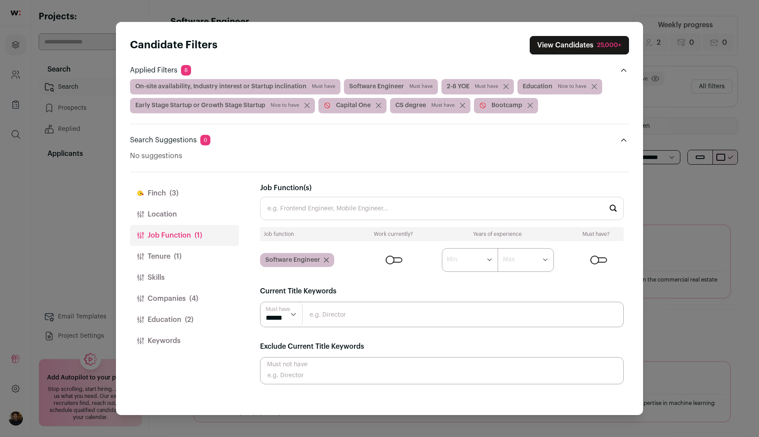
click at [333, 372] on input "Close modal via background" at bounding box center [442, 370] width 364 height 27
type input "data scientest"
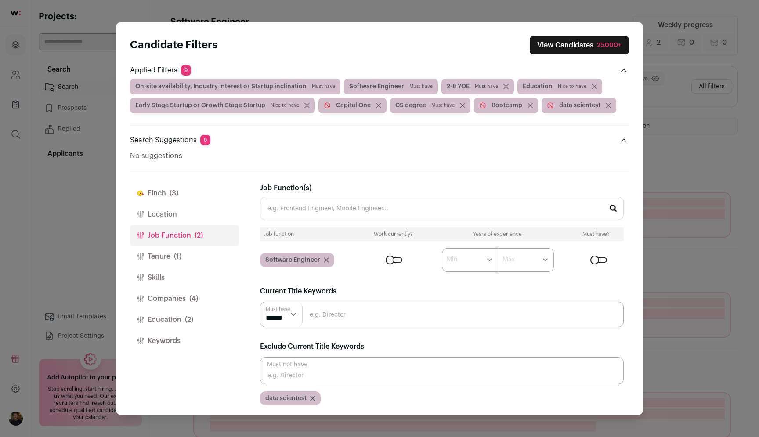
click at [664, 212] on div "Candidate Filters View Candidates 25,000+ Applied Filters 9 On-site availabilit…" at bounding box center [379, 218] width 759 height 437
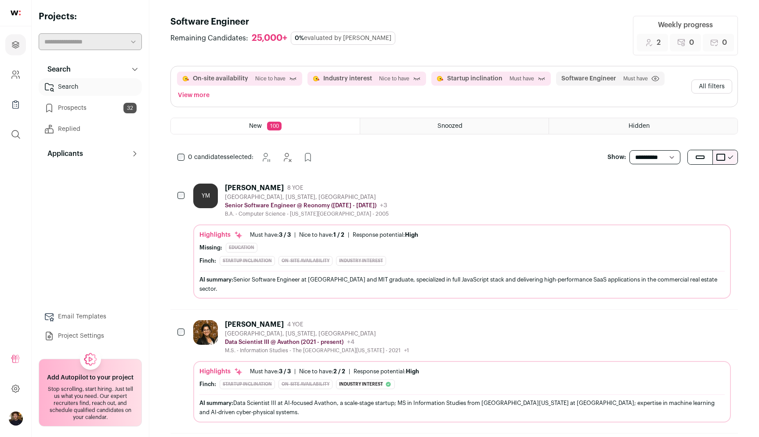
click at [705, 89] on button "All filters" at bounding box center [711, 86] width 41 height 14
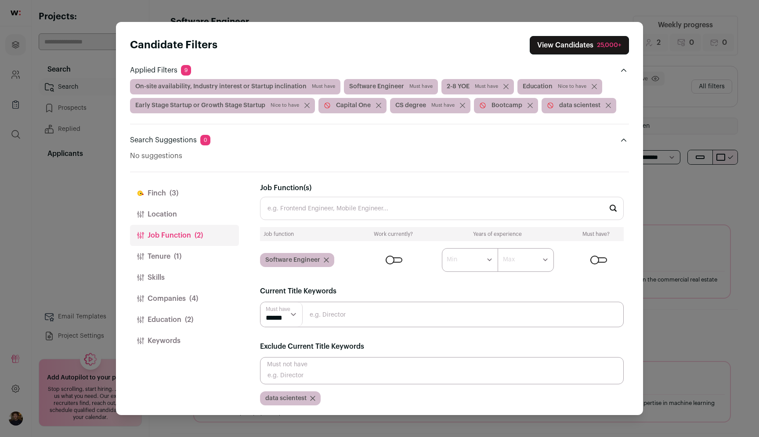
scroll to position [3, 0]
click at [295, 396] on span "data scientest" at bounding box center [285, 397] width 41 height 9
click at [310, 396] on icon "Close modal via background" at bounding box center [312, 397] width 5 height 5
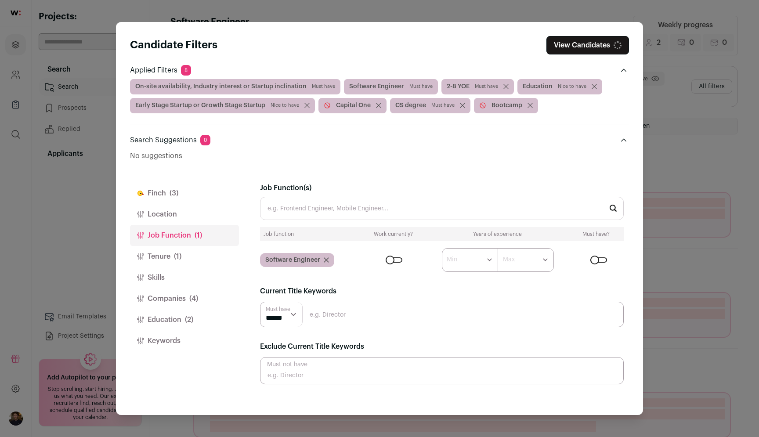
scroll to position [0, 0]
click at [316, 396] on div "**********" at bounding box center [444, 293] width 369 height 243
click at [313, 383] on input "Close modal via background" at bounding box center [442, 370] width 364 height 27
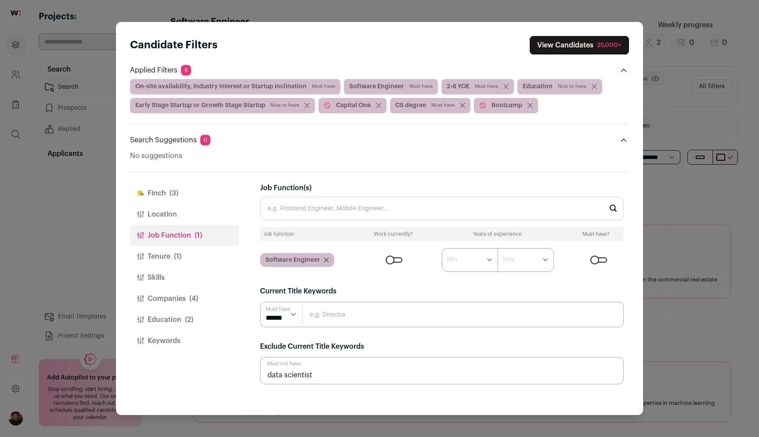
type input "data scientist"
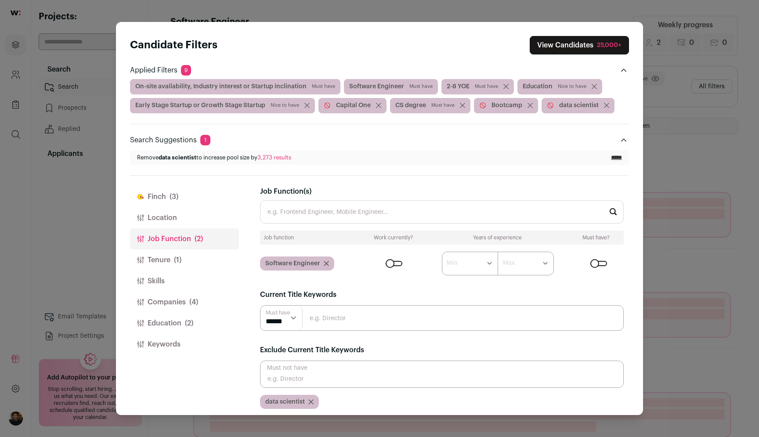
click at [697, 365] on div "Candidate Filters View Candidates 25,000+ Applied Filters 9 On-site availabilit…" at bounding box center [379, 218] width 759 height 437
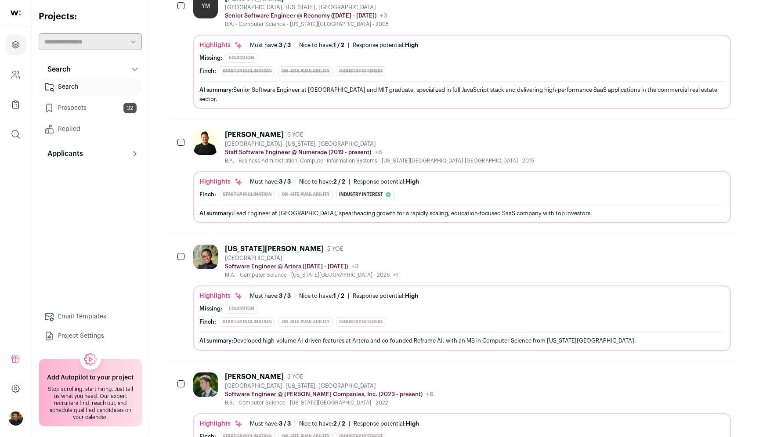
scroll to position [231, 0]
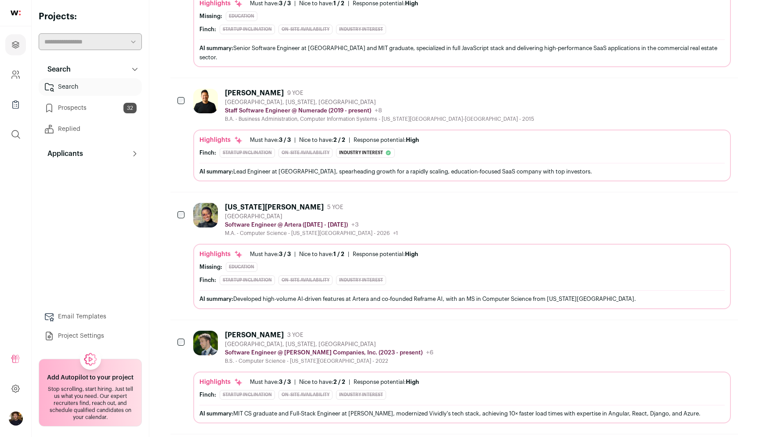
click at [398, 203] on div "[US_STATE][PERSON_NAME] 5 YOE [GEOGRAPHIC_DATA] Software Engineer @ Artera ([DA…" at bounding box center [461, 220] width 537 height 34
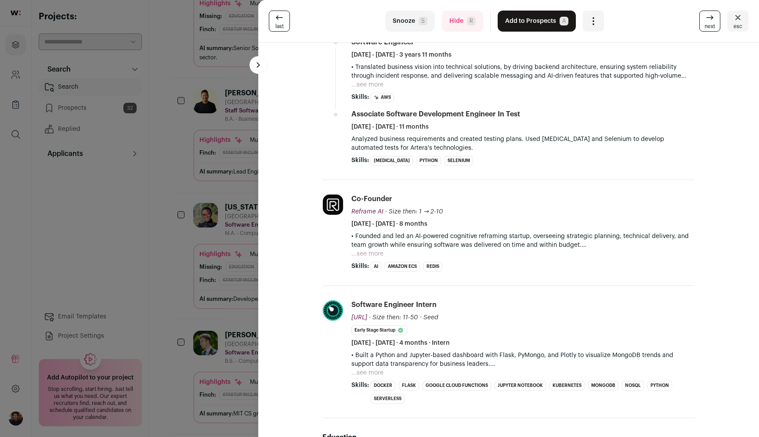
scroll to position [296, 0]
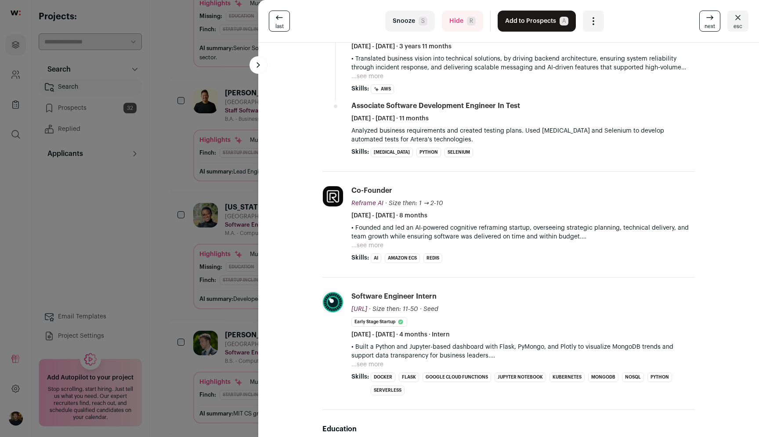
click at [377, 244] on button "...see more" at bounding box center [367, 245] width 32 height 9
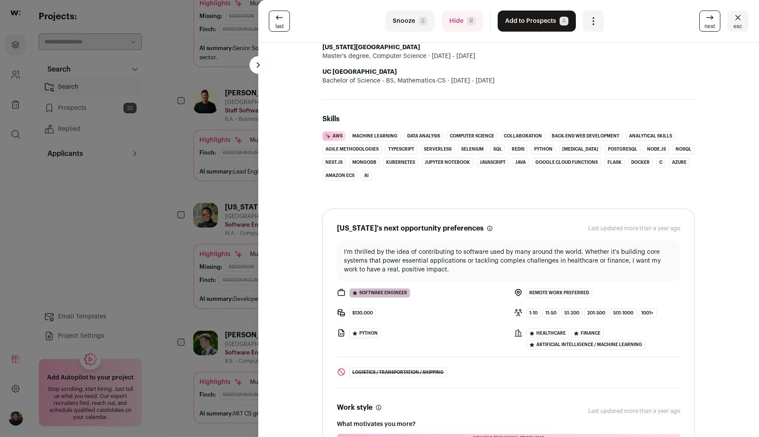
scroll to position [719, 0]
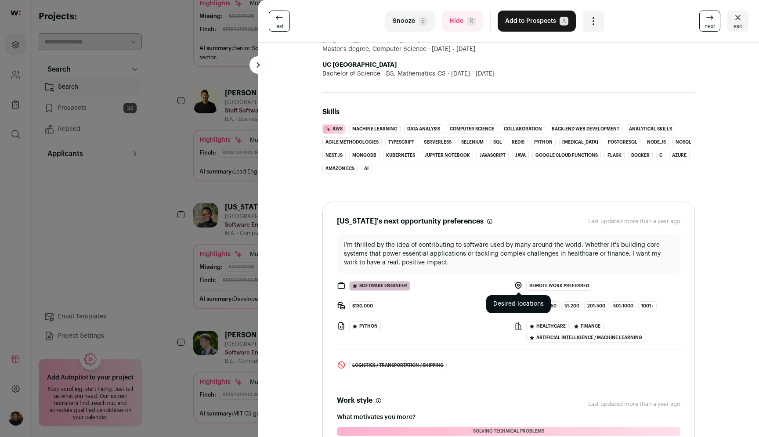
click at [517, 286] on icon at bounding box center [518, 285] width 2 height 2
click at [516, 27] on button "Add to Prospects A" at bounding box center [536, 21] width 78 height 21
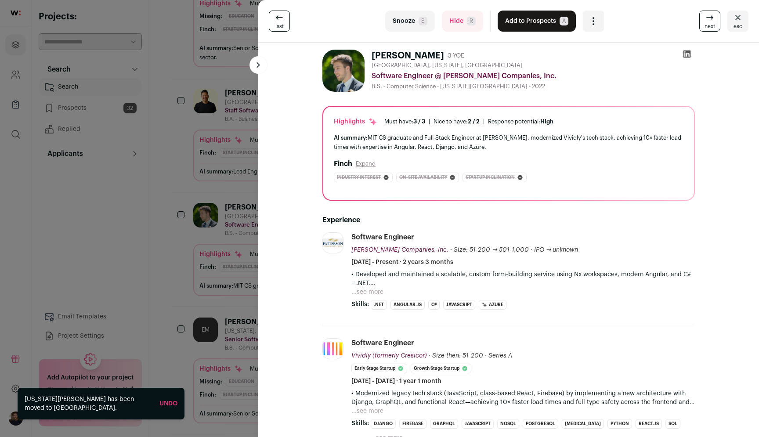
click at [225, 229] on div "last Snooze S Hide R Add to Prospects A Are you sure? [PERSON_NAME] is already …" at bounding box center [379, 218] width 759 height 437
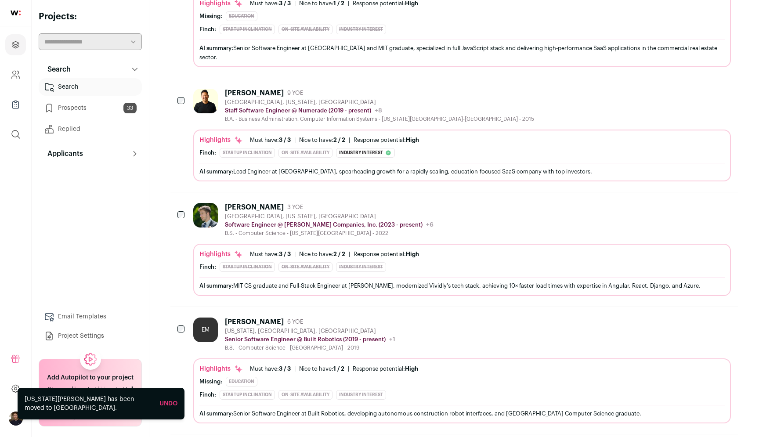
scroll to position [0, 0]
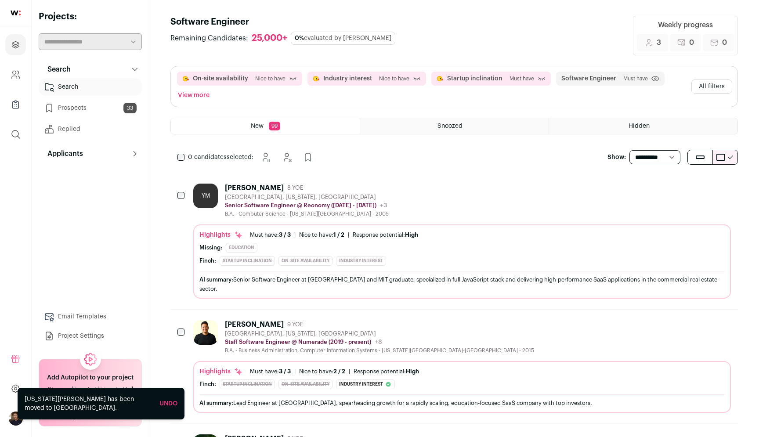
click at [713, 89] on button "All filters" at bounding box center [711, 86] width 41 height 14
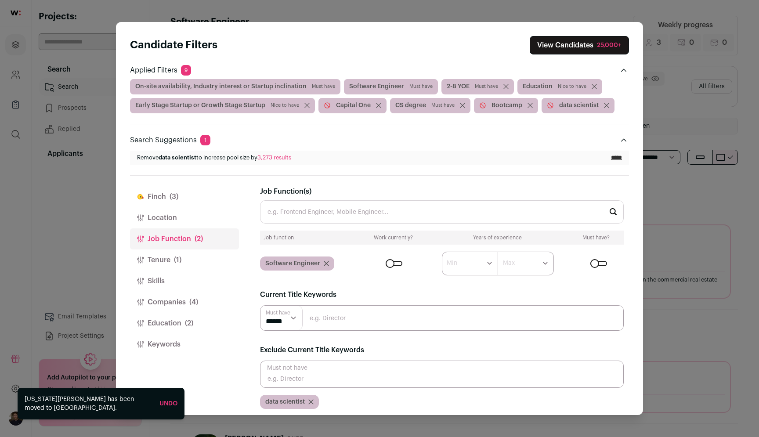
click at [182, 217] on button "Location" at bounding box center [184, 217] width 109 height 21
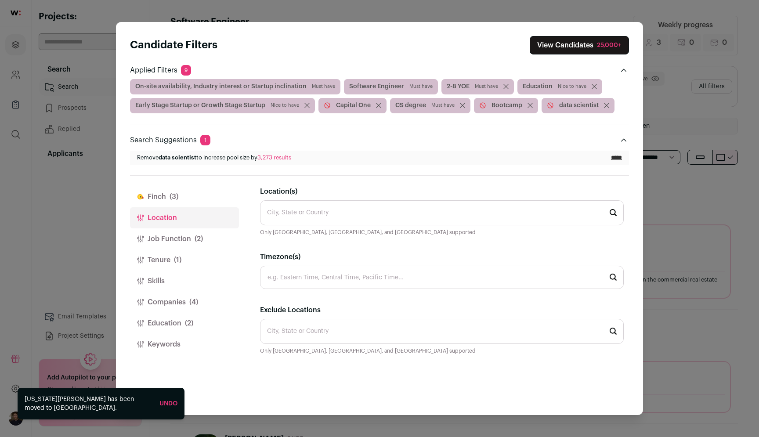
click at [334, 205] on input "Location(s)" at bounding box center [442, 212] width 364 height 25
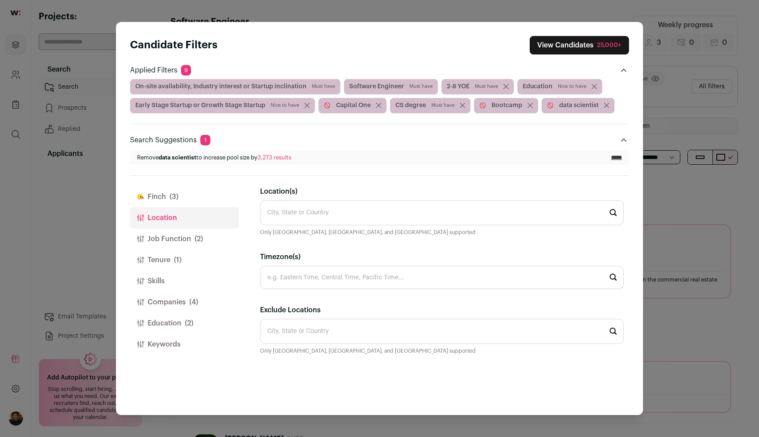
click at [322, 331] on input "Exclude Locations" at bounding box center [442, 331] width 364 height 25
type input "remote"
click at [253, 378] on div "[PERSON_NAME] (3) Location Job Function (2) Tenure (1) Skills Companies (4) Edu…" at bounding box center [379, 296] width 499 height 240
click at [180, 240] on button "Job Function (2)" at bounding box center [184, 238] width 109 height 21
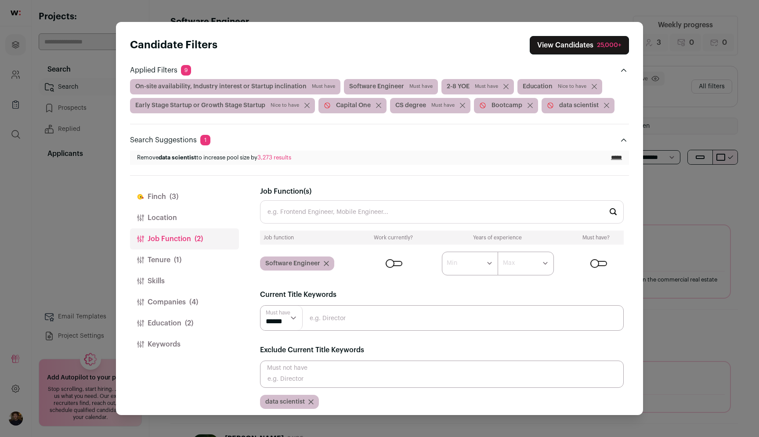
scroll to position [6, 0]
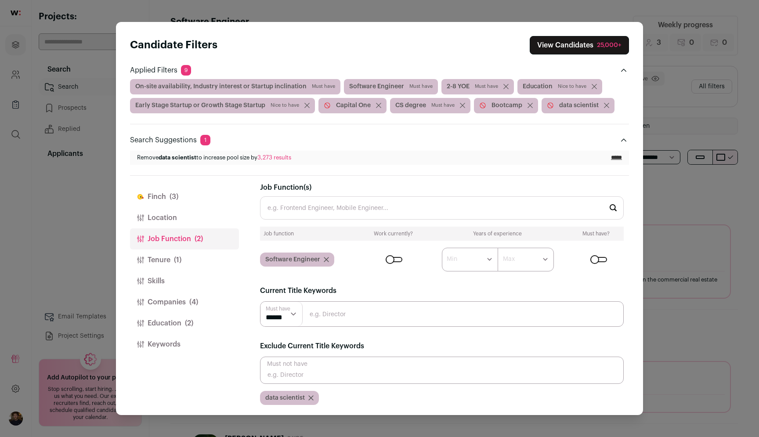
click at [2, 208] on div "Candidate Filters View Candidates 25,000+ Applied Filters 9 On-site availabilit…" at bounding box center [379, 218] width 759 height 437
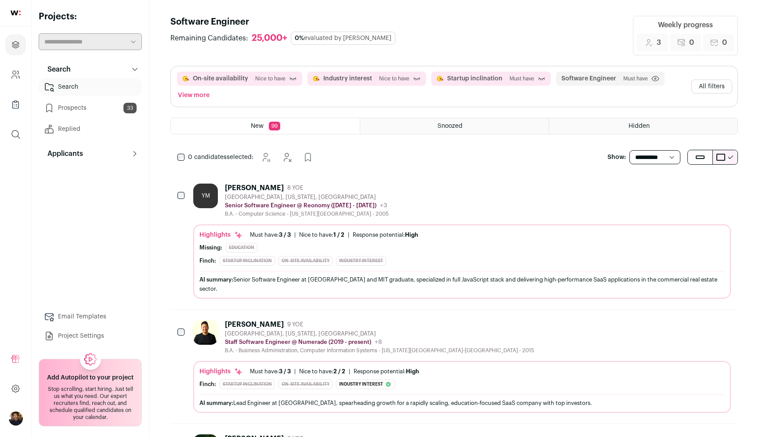
scroll to position [37, 0]
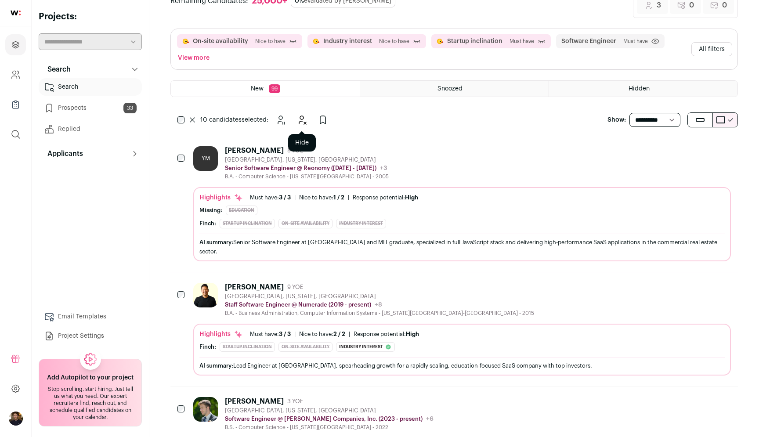
click at [302, 119] on icon "Hide" at bounding box center [302, 120] width 7 height 8
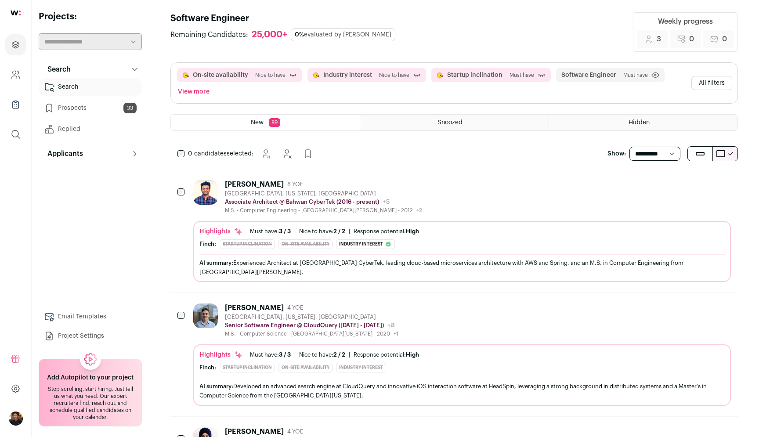
scroll to position [0, 0]
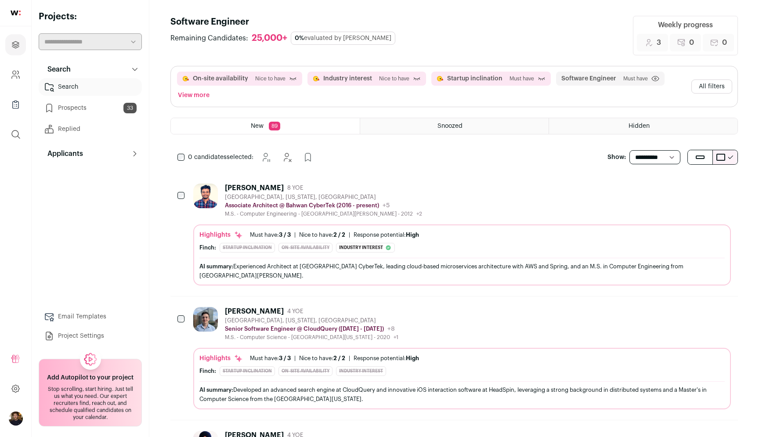
click at [467, 202] on div "[PERSON_NAME] 8 YOE [GEOGRAPHIC_DATA], [US_STATE], [GEOGRAPHIC_DATA] Associate …" at bounding box center [461, 201] width 537 height 34
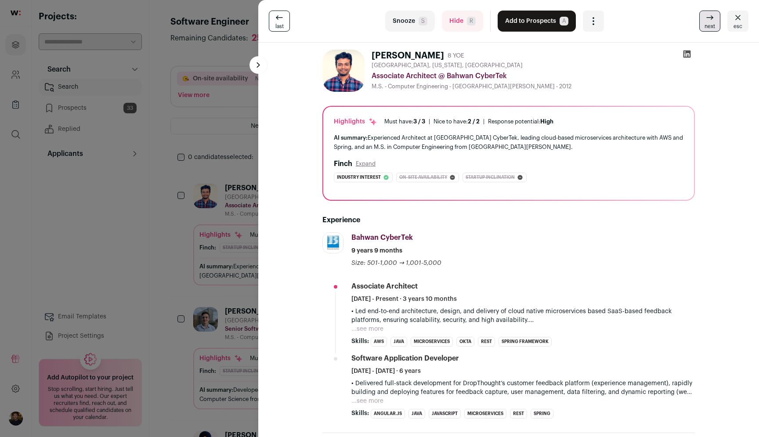
drag, startPoint x: 467, startPoint y: 202, endPoint x: 386, endPoint y: 200, distance: 80.8
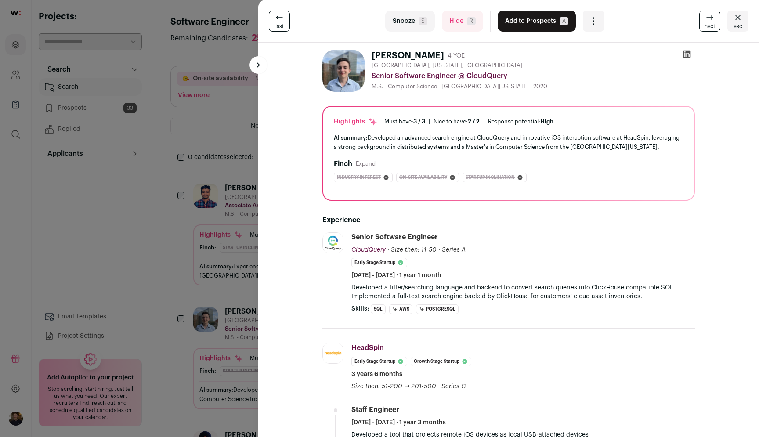
click at [590, 23] on icon "Open dropdown" at bounding box center [593, 21] width 11 height 11
click at [552, 83] on div "M.S. - Computer Science - [GEOGRAPHIC_DATA][US_STATE] - 2020" at bounding box center [532, 86] width 323 height 7
click at [403, 56] on h1 "[PERSON_NAME]" at bounding box center [407, 56] width 72 height 12
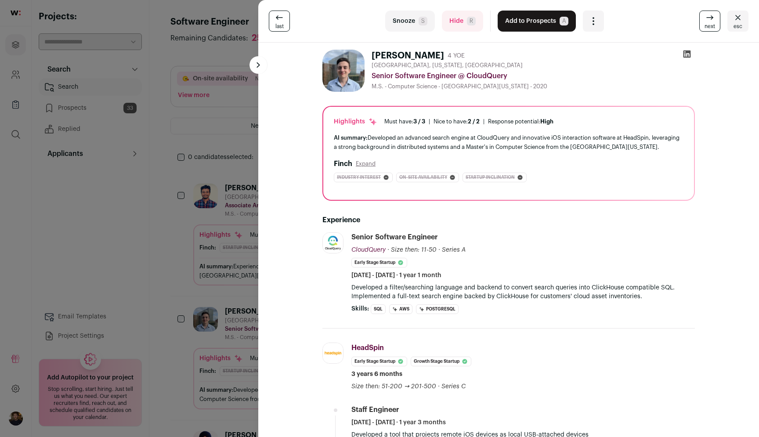
click at [682, 55] on div at bounding box center [687, 56] width 16 height 12
click at [684, 55] on icon at bounding box center [686, 53] width 7 height 7
click at [538, 21] on button "Add to Prospects A" at bounding box center [536, 21] width 78 height 21
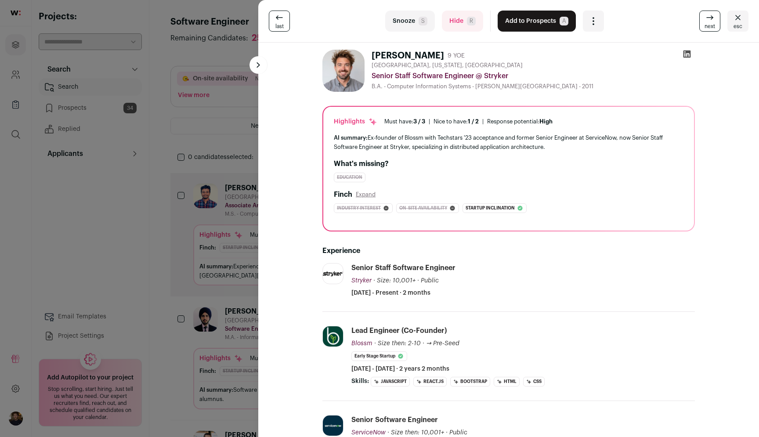
drag, startPoint x: 84, startPoint y: 280, endPoint x: 85, endPoint y: 262, distance: 18.0
click at [84, 280] on div "last Snooze S Hide R Add to Prospects A Are you sure? [PERSON_NAME] is already …" at bounding box center [379, 218] width 759 height 437
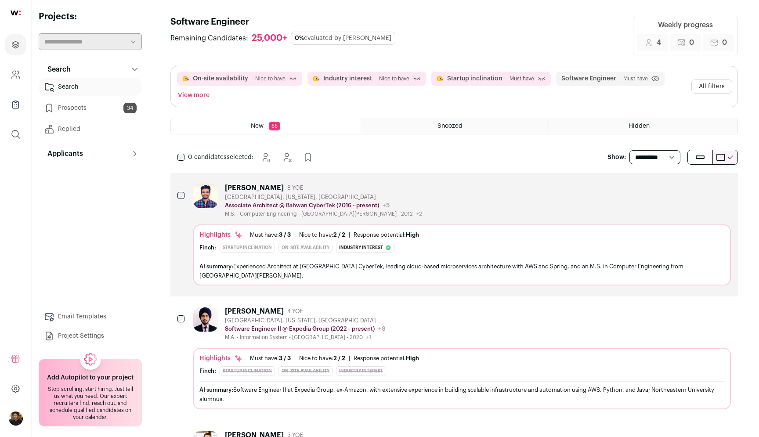
click at [716, 87] on button "All filters" at bounding box center [711, 86] width 41 height 14
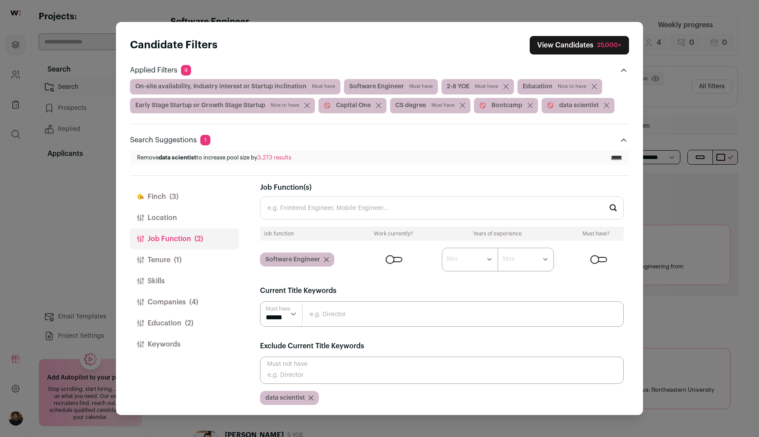
scroll to position [6, 0]
click at [353, 206] on input "Job Function(s)" at bounding box center [442, 207] width 364 height 23
click at [182, 216] on button "Location" at bounding box center [184, 217] width 109 height 21
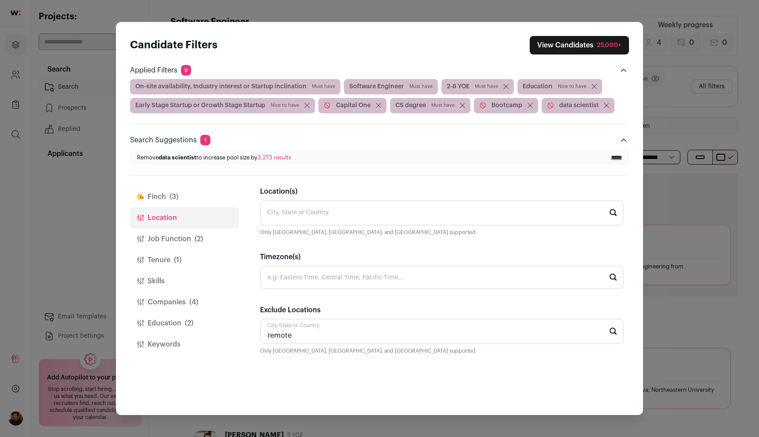
scroll to position [0, 0]
click at [317, 213] on input "Location(s)" at bounding box center [442, 212] width 364 height 25
click at [309, 242] on li "[US_STATE], [US_STATE] 🇺🇸" at bounding box center [441, 237] width 363 height 23
type input "[US_STATE], [US_STATE] 🇺🇸"
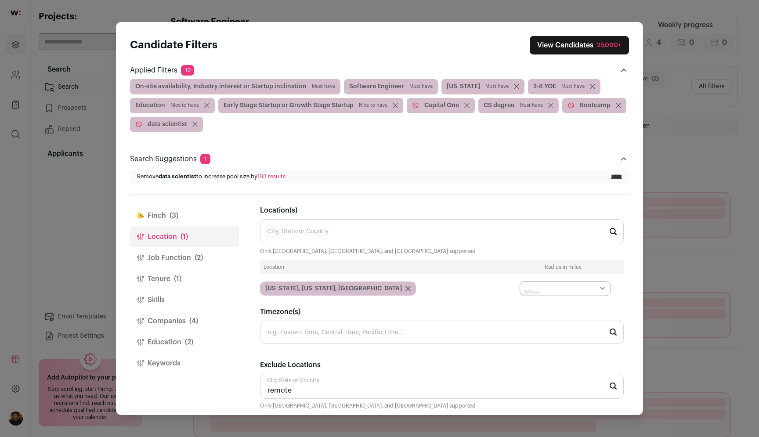
select select "****"
click option "**" at bounding box center [0, 0] width 0 height 0
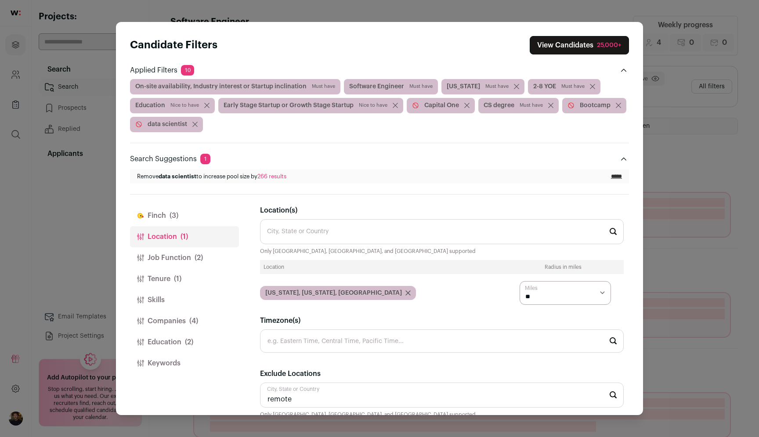
click at [596, 52] on button "View Candidates 25,000+" at bounding box center [578, 45] width 99 height 18
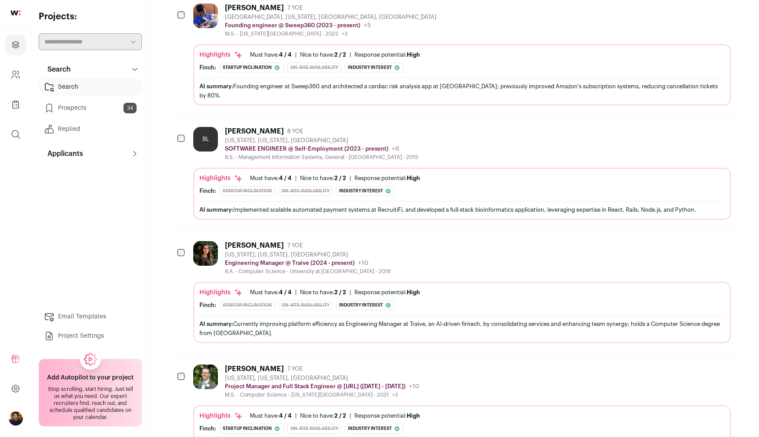
scroll to position [559, 0]
click at [336, 240] on div "[PERSON_NAME] 7 YOE" at bounding box center [308, 244] width 166 height 9
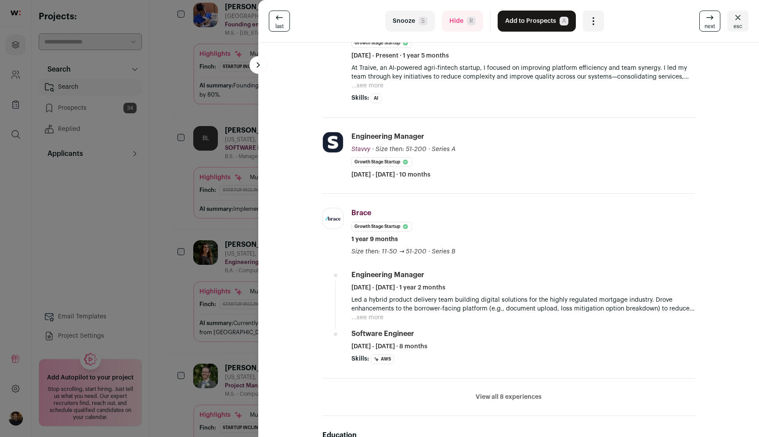
scroll to position [220, 0]
click at [517, 26] on button "Add to Prospects A" at bounding box center [536, 21] width 78 height 21
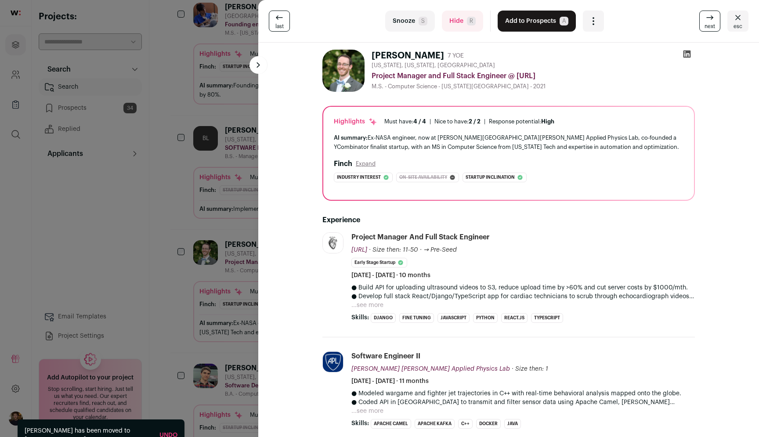
click at [162, 219] on div "last Snooze S Hide R Add to Prospects A Are you sure? [PERSON_NAME] is already …" at bounding box center [379, 218] width 759 height 437
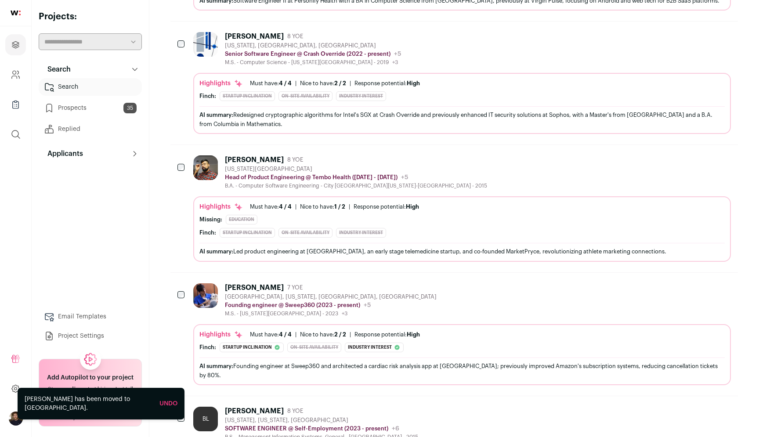
scroll to position [112, 0]
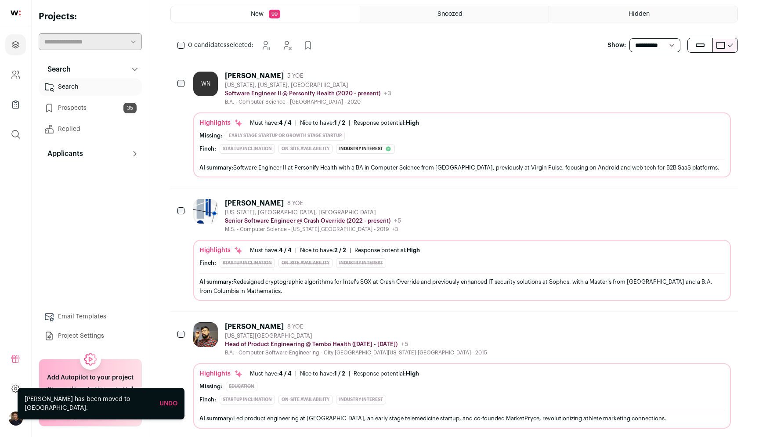
click at [293, 72] on div "[PERSON_NAME] 5 YOE" at bounding box center [308, 76] width 166 height 9
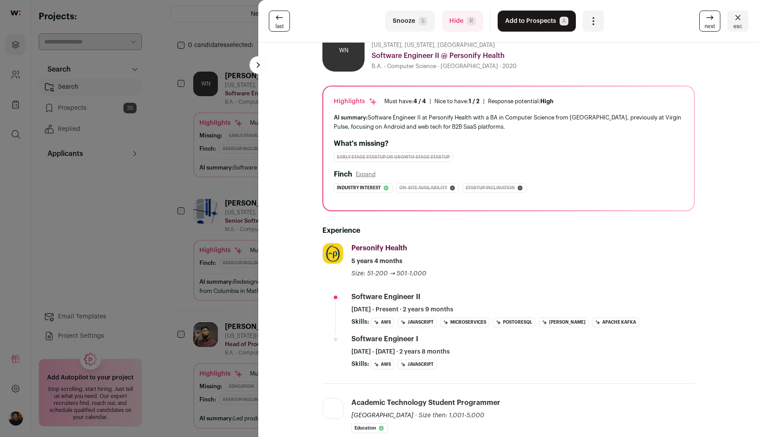
scroll to position [0, 0]
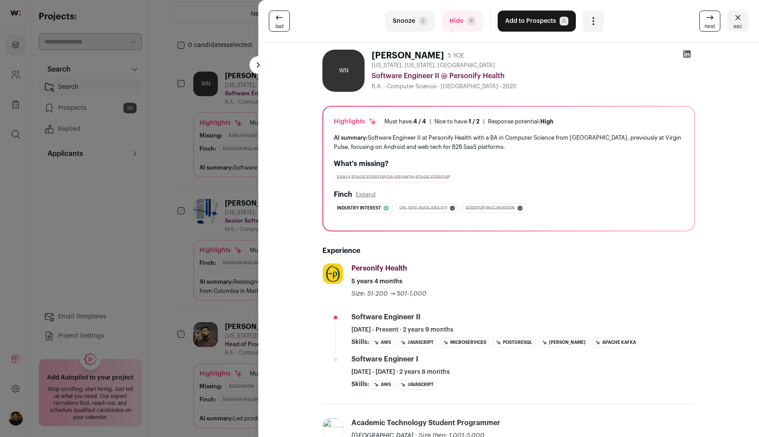
click at [521, 26] on button "Add to Prospects A" at bounding box center [536, 21] width 78 height 21
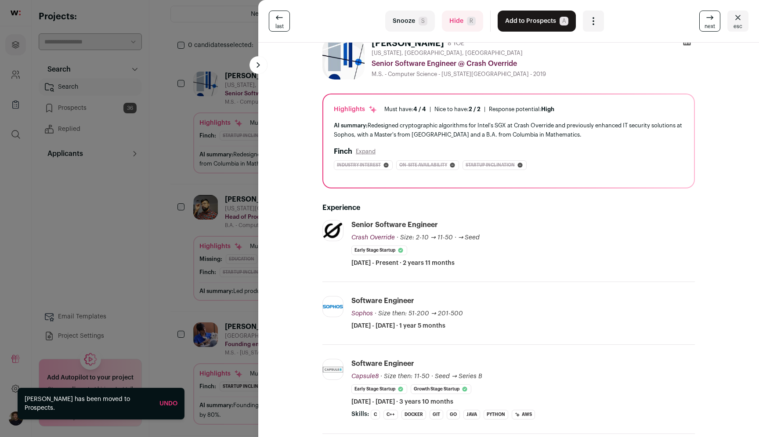
scroll to position [12, 0]
click at [464, 24] on button "Hide R" at bounding box center [462, 21] width 41 height 21
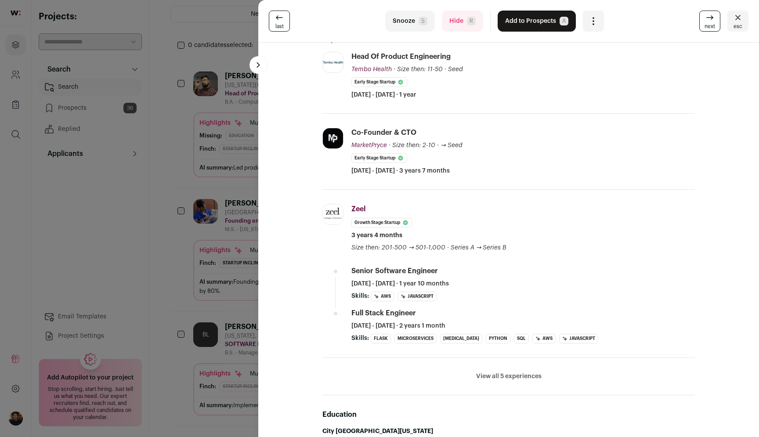
scroll to position [322, 0]
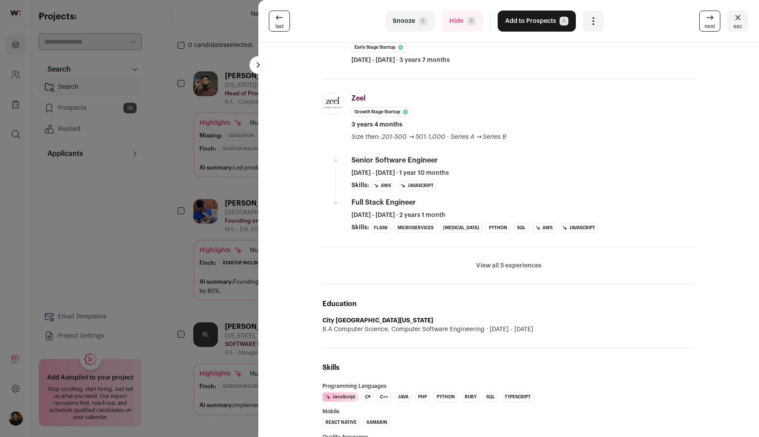
click at [516, 25] on button "Add to Prospects A" at bounding box center [536, 21] width 78 height 21
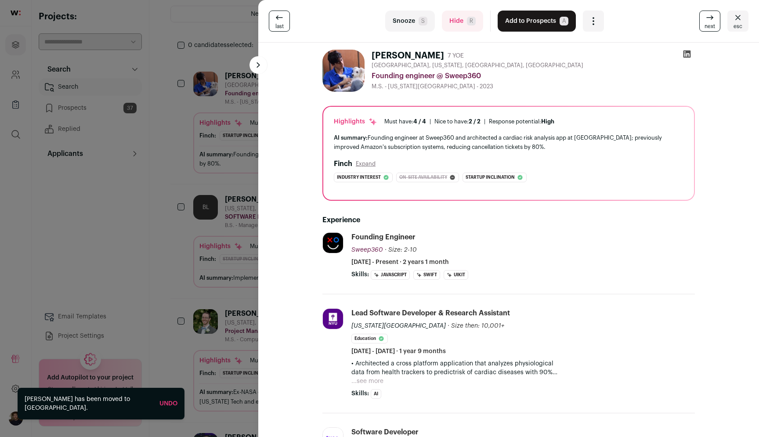
drag, startPoint x: 526, startPoint y: 22, endPoint x: 531, endPoint y: 98, distance: 76.6
click at [531, 98] on turbo-frame "last Snooze S Hide R Add to Prospects A Are you sure? [PERSON_NAME] is already …" at bounding box center [508, 218] width 500 height 437
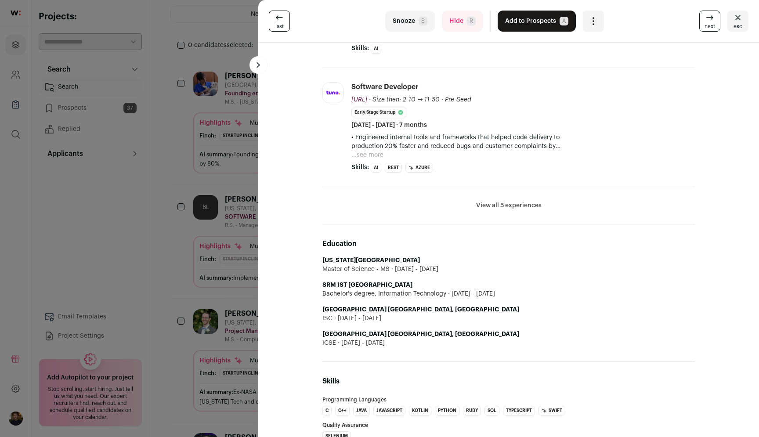
scroll to position [346, 0]
click at [475, 25] on button "Hide R" at bounding box center [462, 21] width 41 height 21
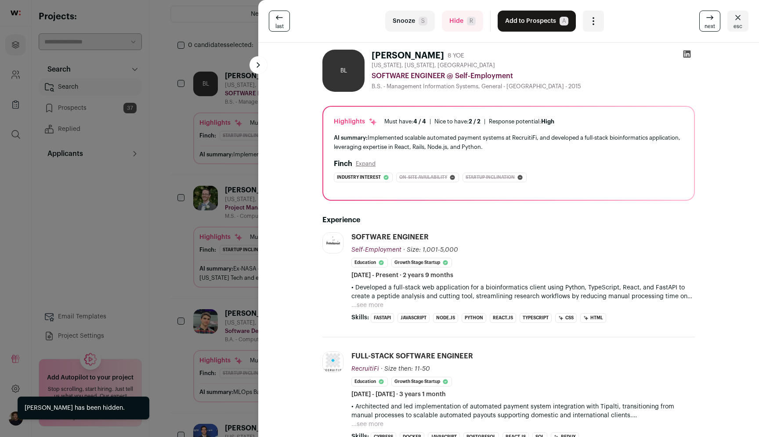
click at [466, 25] on button "Hide R" at bounding box center [462, 21] width 41 height 21
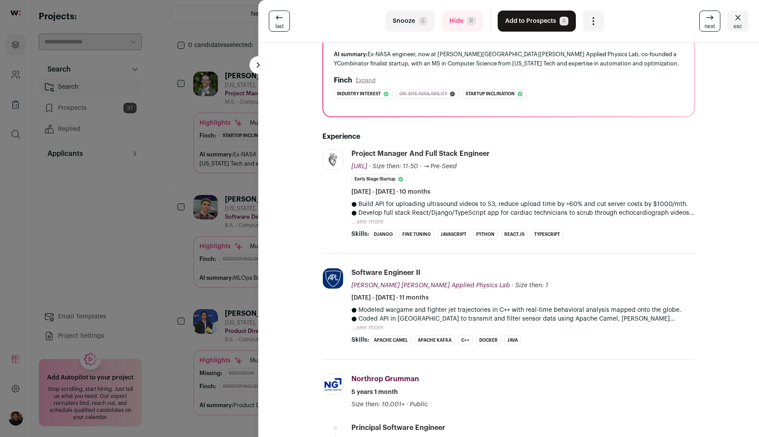
scroll to position [0, 0]
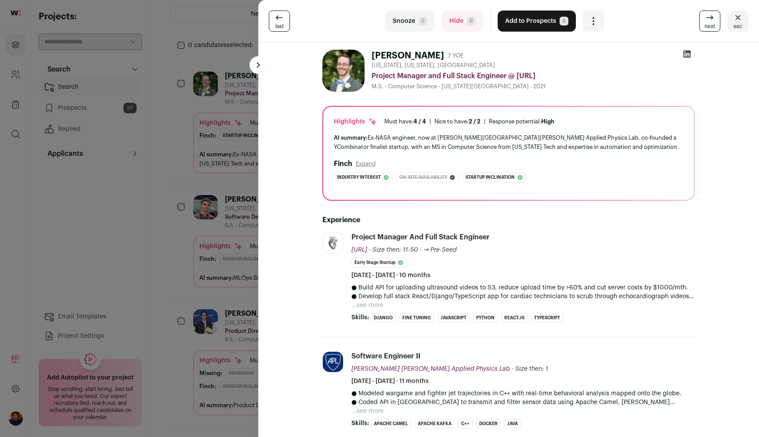
click at [533, 25] on button "Add to Prospects A" at bounding box center [536, 21] width 78 height 21
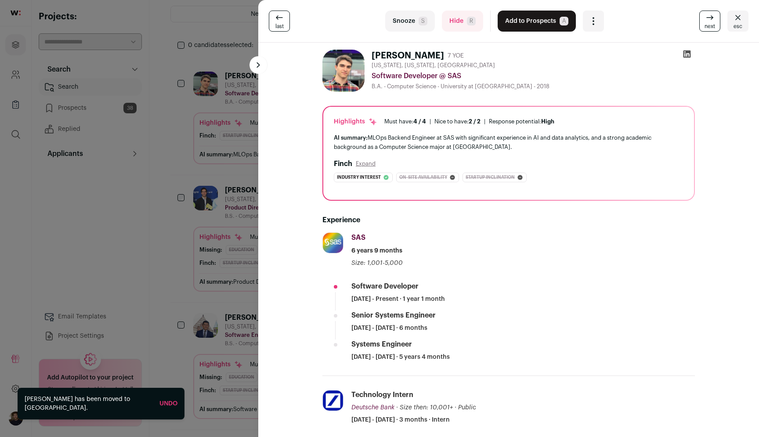
click at [469, 26] on button "Hide R" at bounding box center [462, 21] width 41 height 21
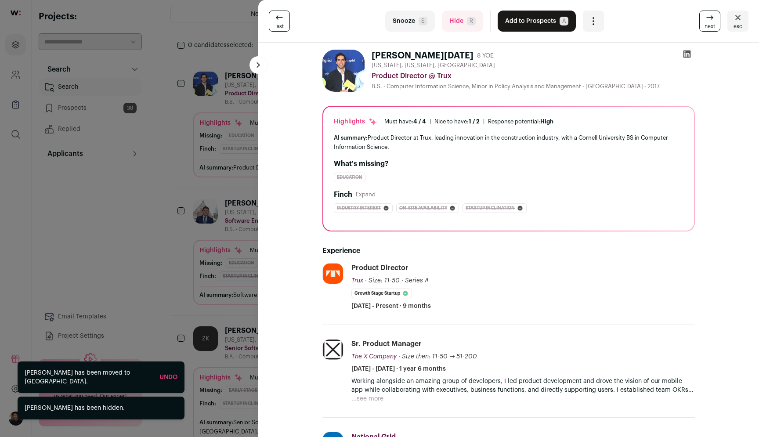
click at [469, 27] on button "Hide R" at bounding box center [462, 21] width 41 height 21
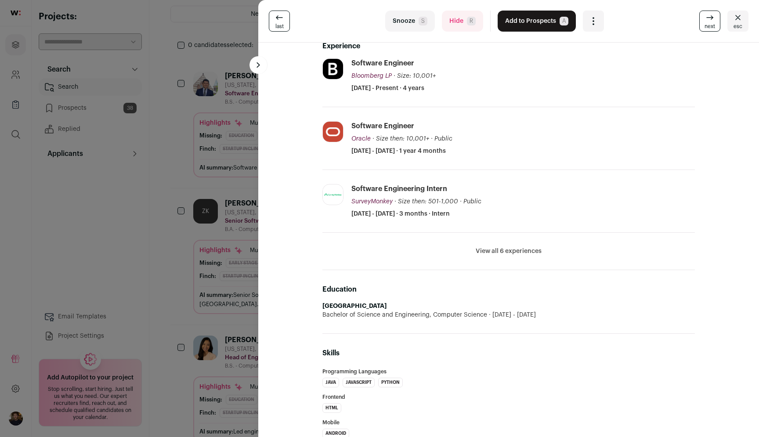
scroll to position [68, 0]
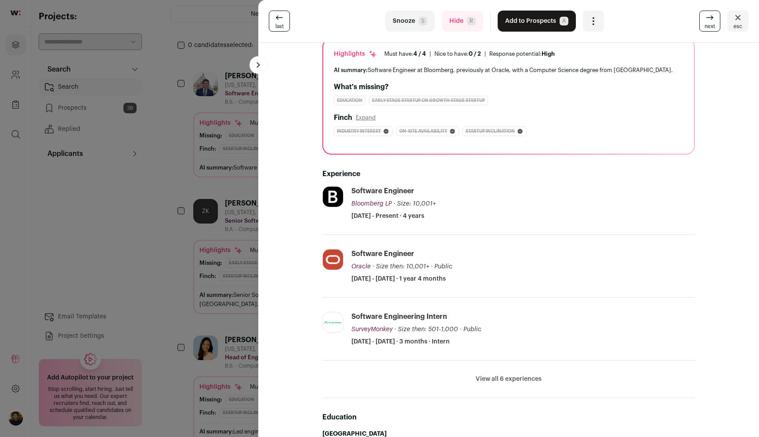
click at [515, 23] on button "Add to Prospects A" at bounding box center [536, 21] width 78 height 21
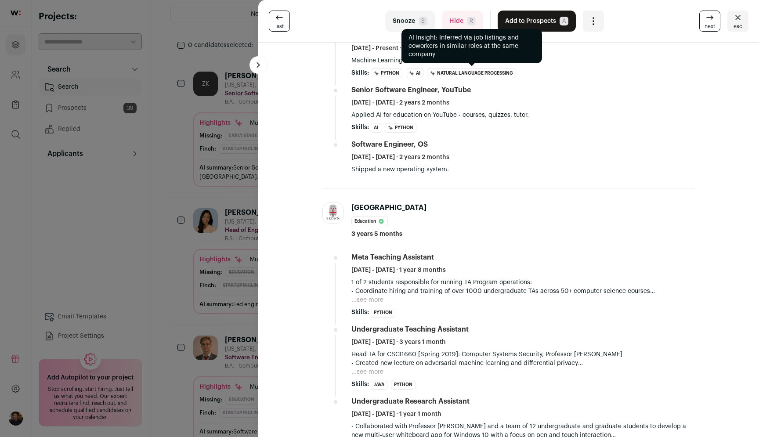
scroll to position [175, 0]
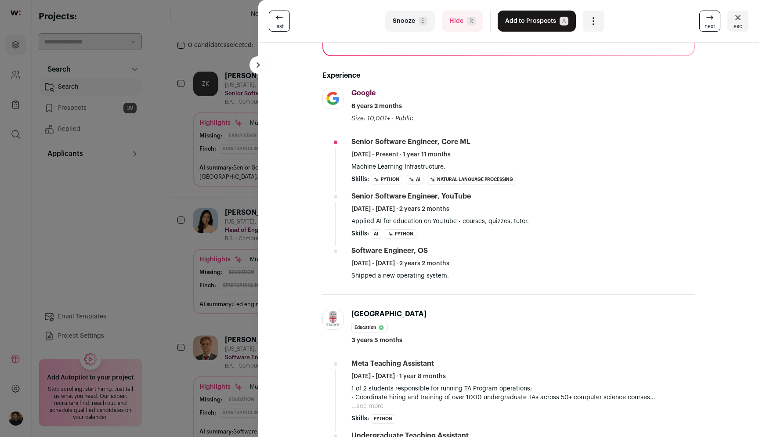
click at [521, 21] on button "Add to Prospects A" at bounding box center [536, 21] width 78 height 21
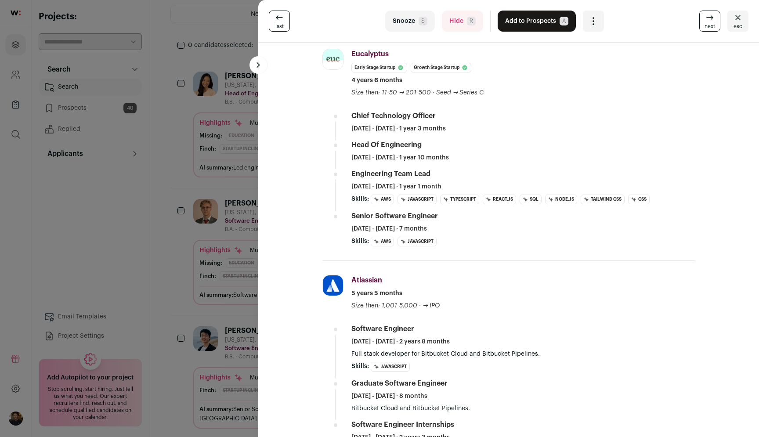
scroll to position [0, 0]
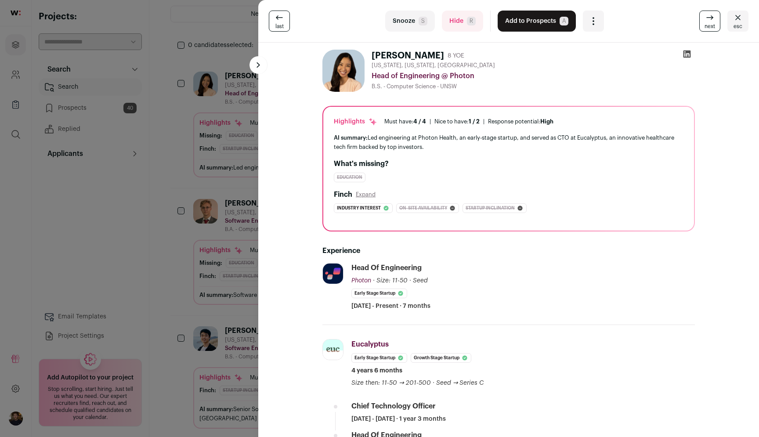
click at [499, 27] on button "Add to Prospects A" at bounding box center [536, 21] width 78 height 21
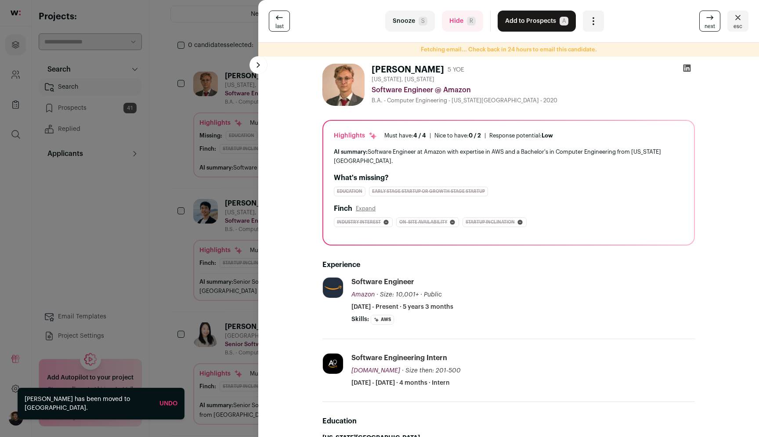
click at [474, 25] on span "R" at bounding box center [471, 21] width 9 height 9
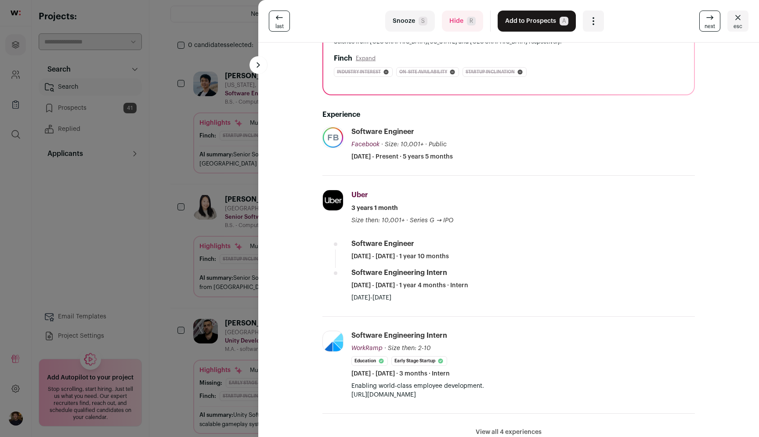
scroll to position [90, 0]
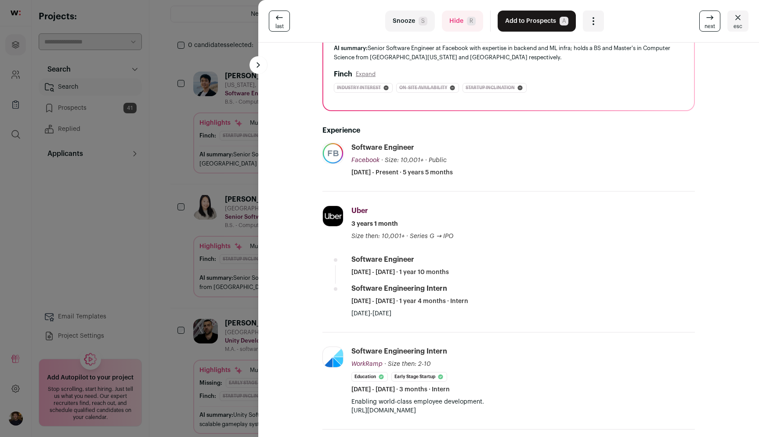
click at [523, 26] on button "Add to Prospects A" at bounding box center [536, 21] width 78 height 21
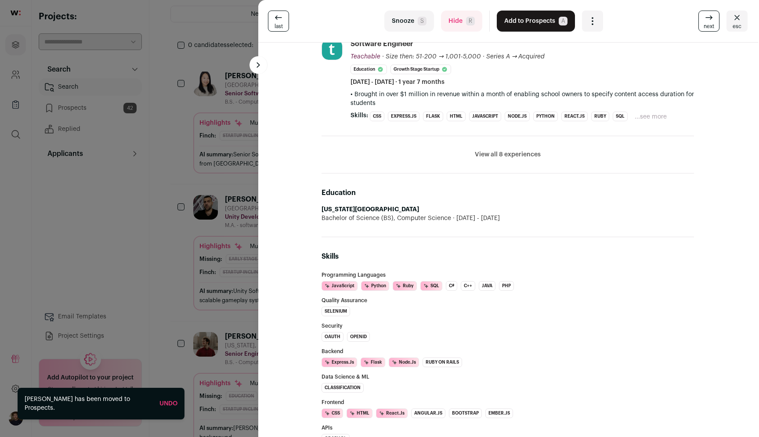
scroll to position [602, 1]
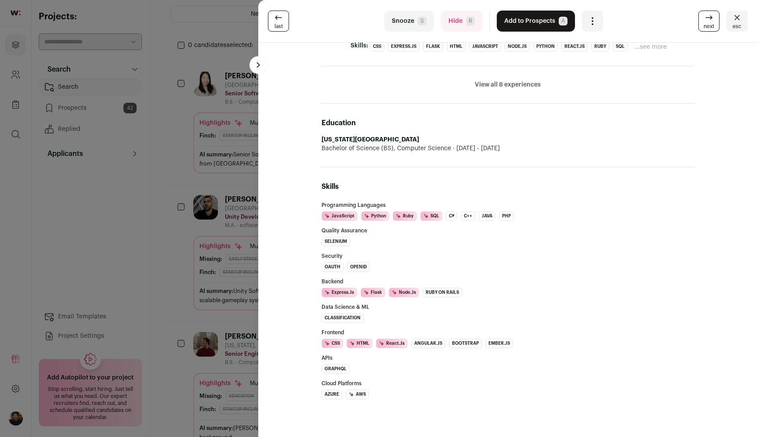
click at [509, 23] on button "Add to Prospects A" at bounding box center [536, 21] width 78 height 21
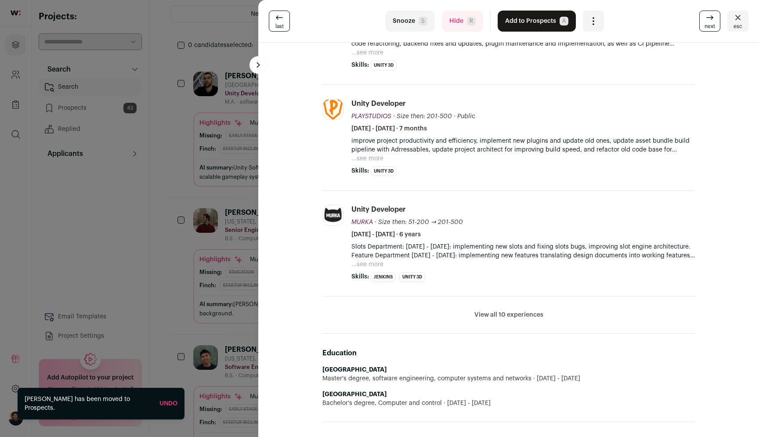
scroll to position [278, 0]
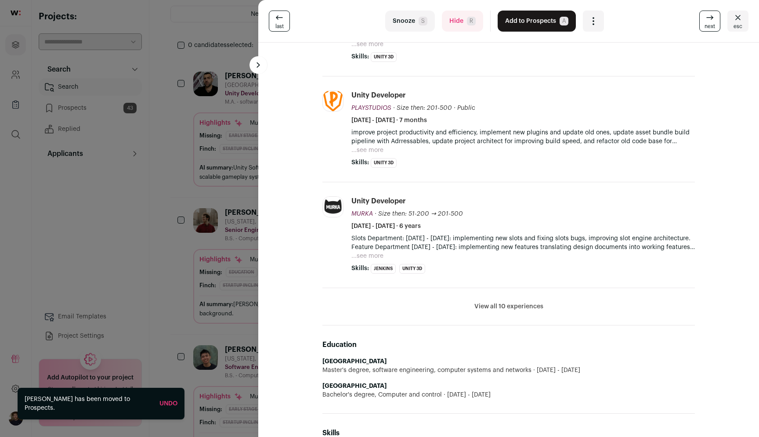
click at [472, 19] on span "R" at bounding box center [471, 21] width 9 height 9
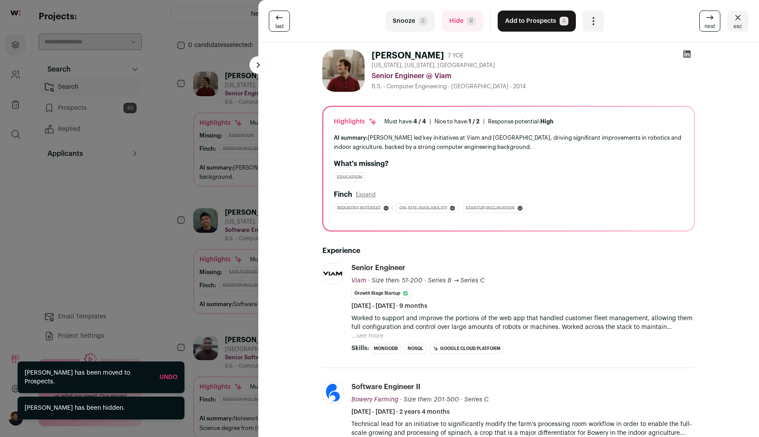
click at [470, 16] on button "Hide R" at bounding box center [462, 21] width 41 height 21
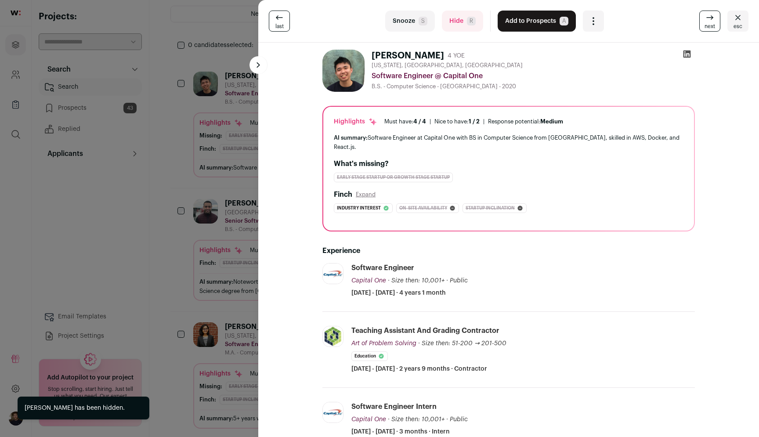
click at [461, 21] on button "Hide R" at bounding box center [462, 21] width 41 height 21
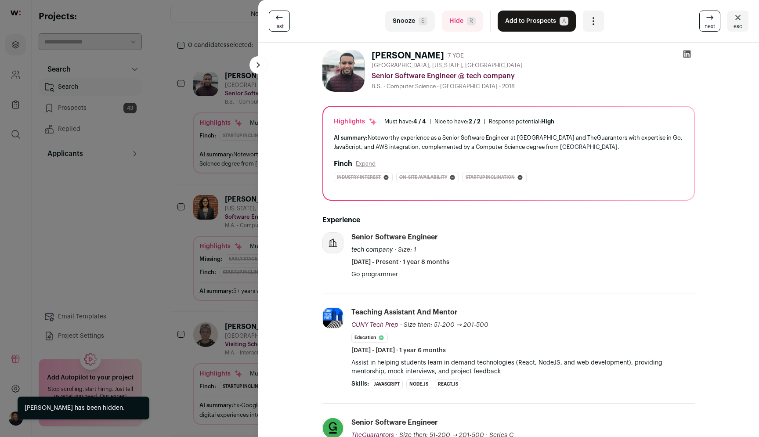
click at [461, 21] on button "Hide R" at bounding box center [462, 21] width 41 height 21
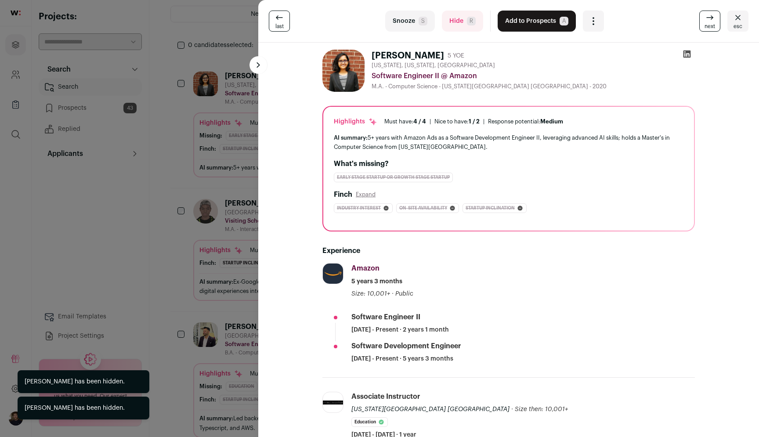
click at [461, 21] on button "Hide R" at bounding box center [462, 21] width 41 height 21
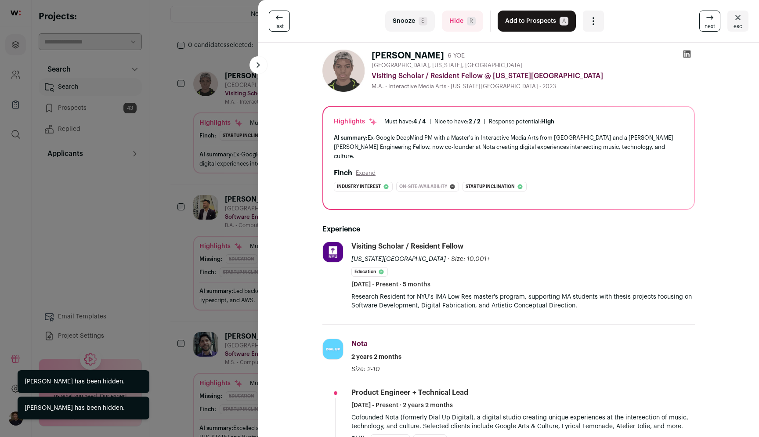
click at [461, 21] on button "Hide R" at bounding box center [462, 21] width 41 height 21
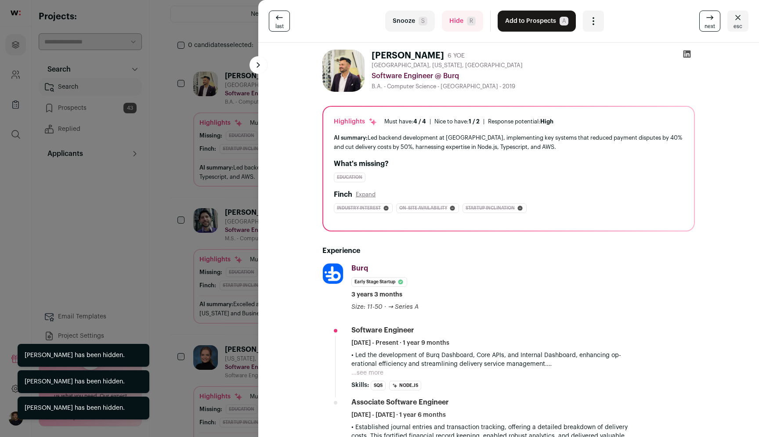
click at [461, 21] on button "Hide R" at bounding box center [462, 21] width 41 height 21
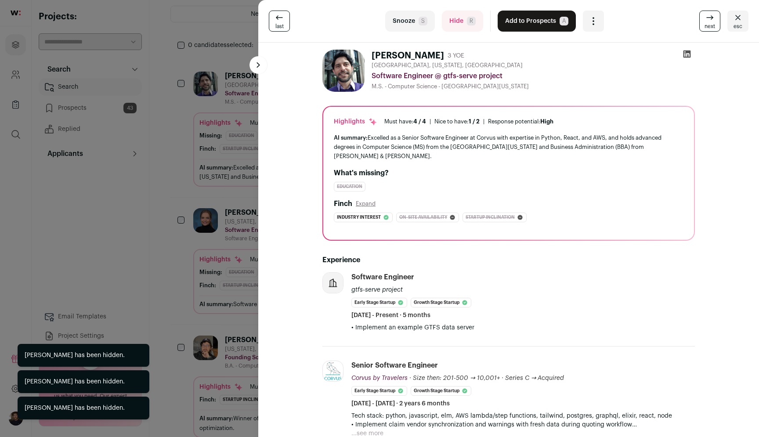
click at [461, 21] on button "Hide R" at bounding box center [462, 21] width 41 height 21
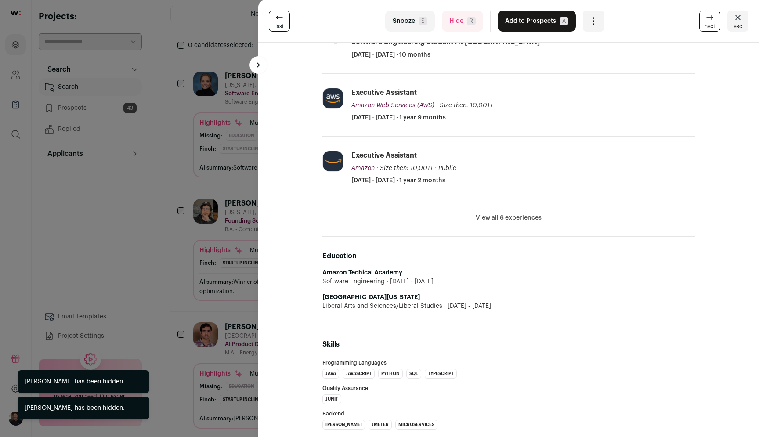
scroll to position [318, 0]
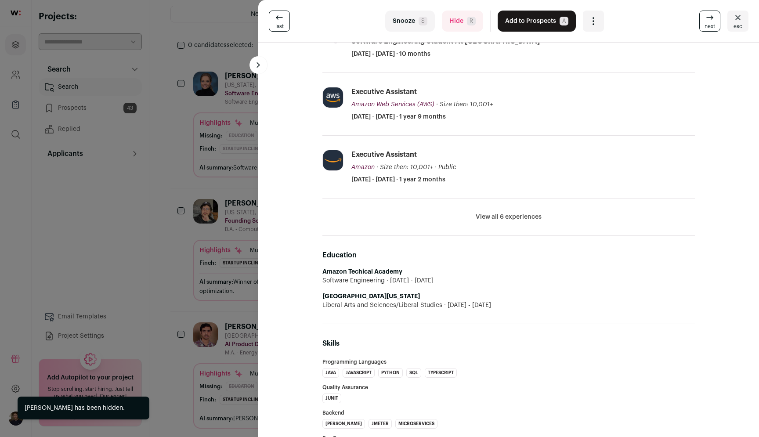
click at [464, 30] on button "Hide R" at bounding box center [462, 21] width 41 height 21
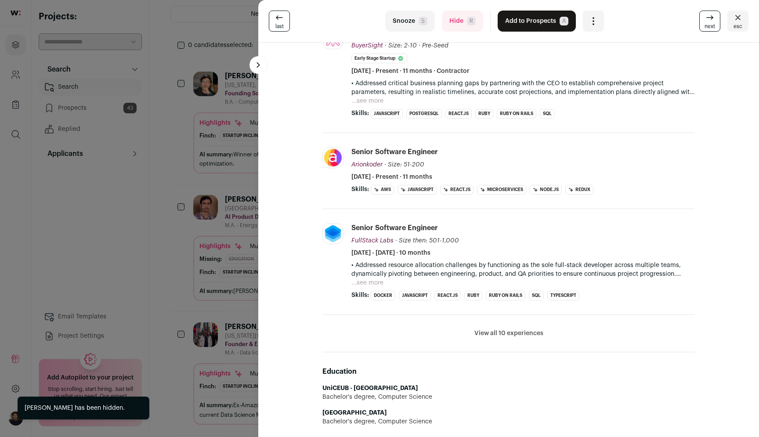
scroll to position [0, 0]
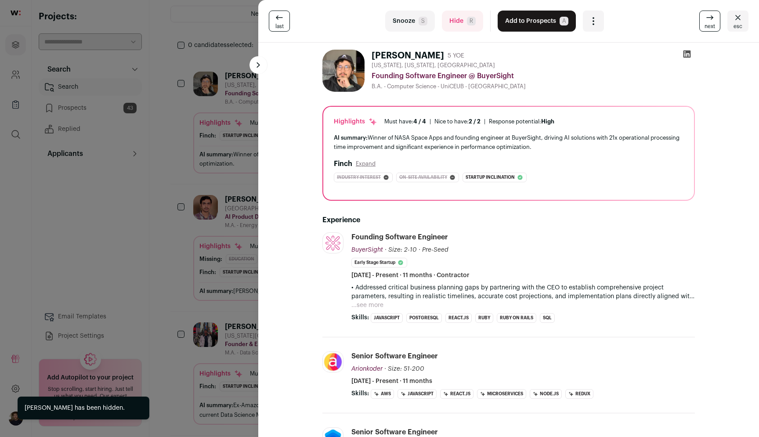
click at [464, 27] on button "Hide R" at bounding box center [462, 21] width 41 height 21
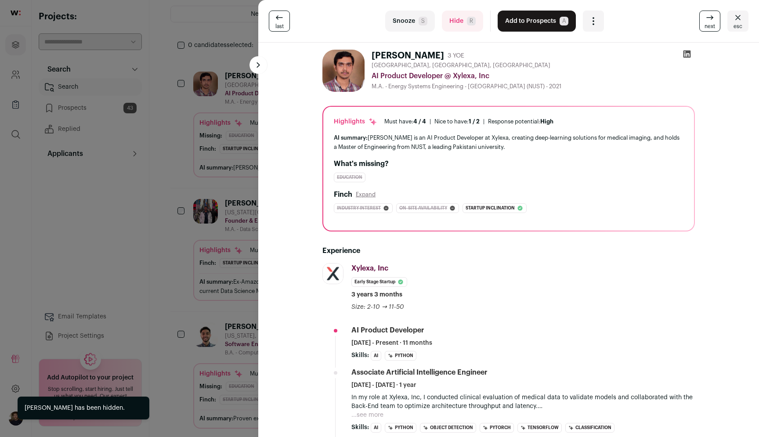
click at [464, 27] on button "Hide R" at bounding box center [462, 21] width 41 height 21
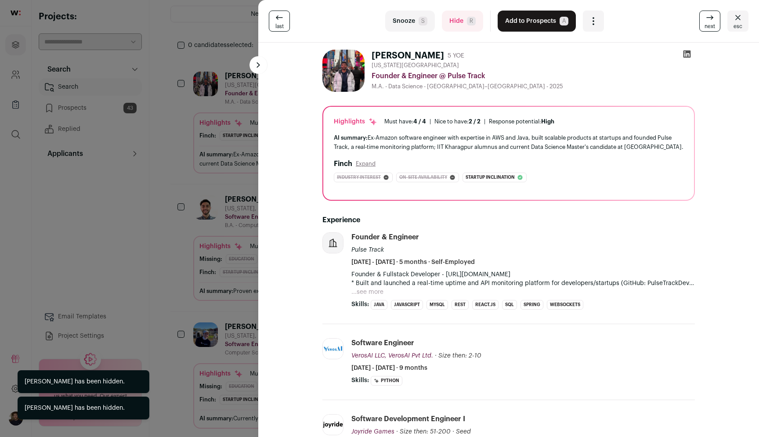
click at [464, 27] on button "Hide R" at bounding box center [462, 21] width 41 height 21
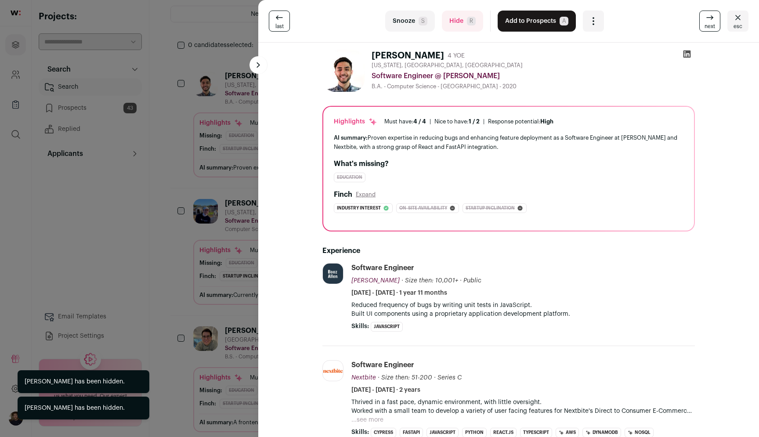
click at [464, 27] on button "Hide R" at bounding box center [462, 21] width 41 height 21
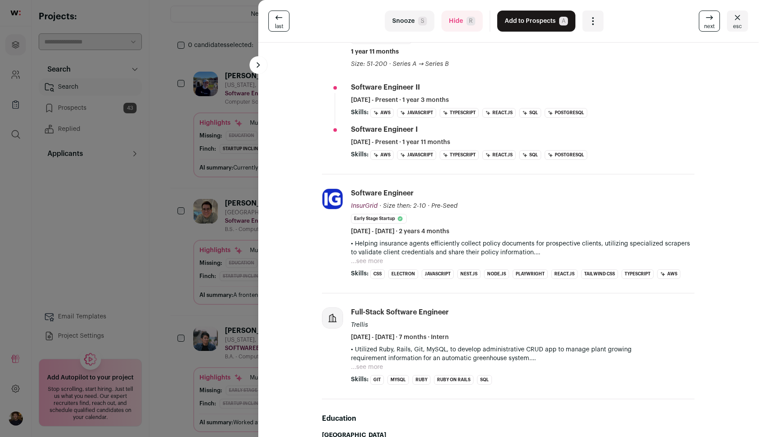
scroll to position [218, 0]
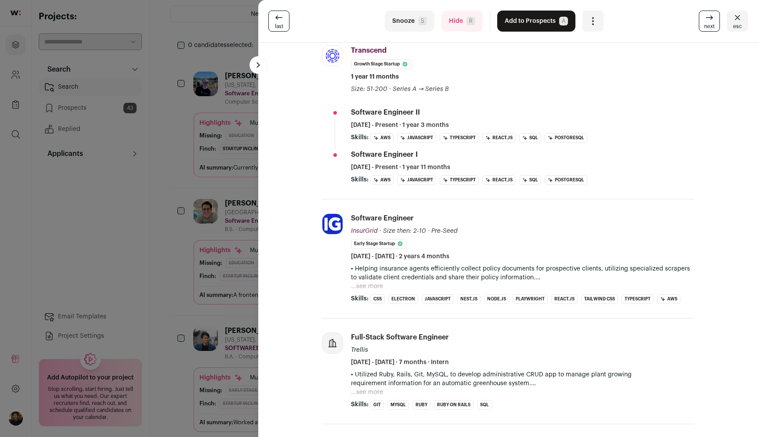
click at [453, 29] on button "Hide R" at bounding box center [461, 21] width 41 height 21
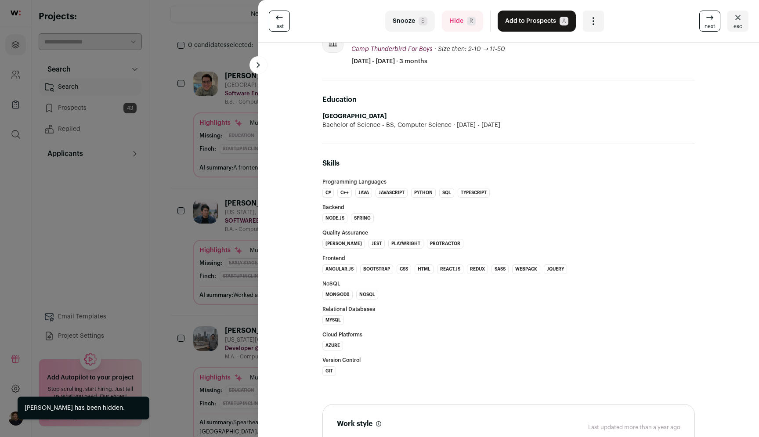
scroll to position [612, 0]
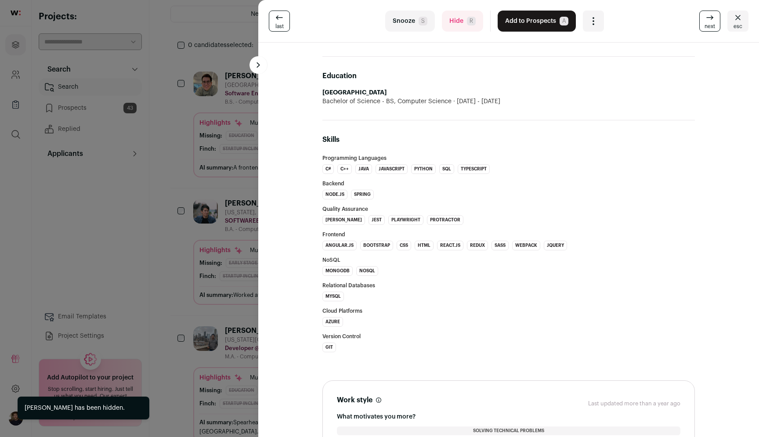
click at [454, 14] on button "Hide R" at bounding box center [462, 21] width 41 height 21
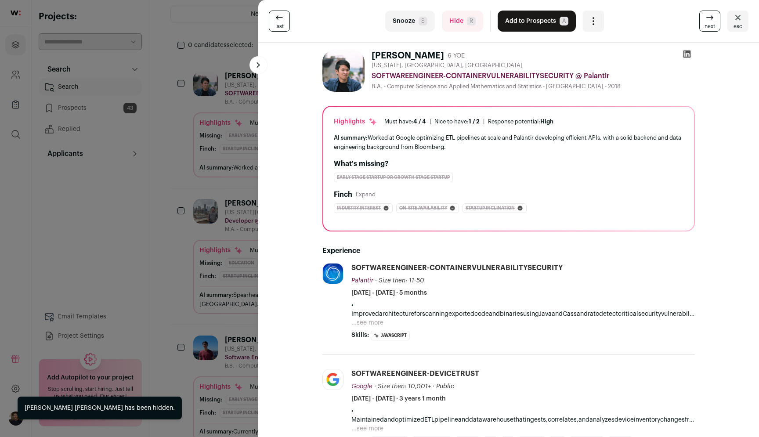
click at [458, 22] on button "Hide R" at bounding box center [462, 21] width 41 height 21
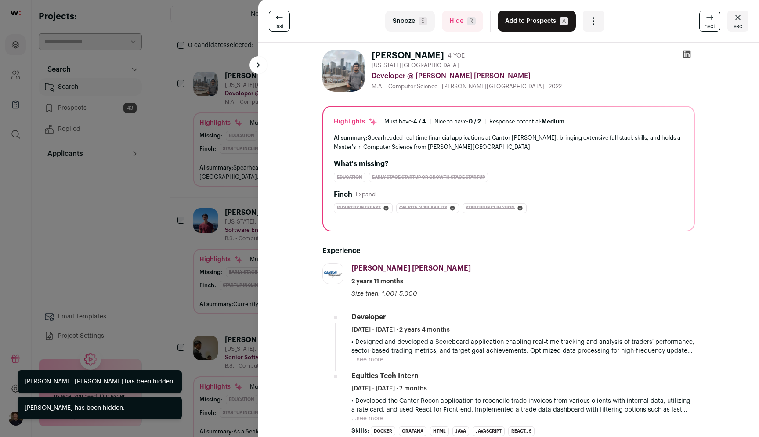
click at [458, 22] on button "Hide R" at bounding box center [462, 21] width 41 height 21
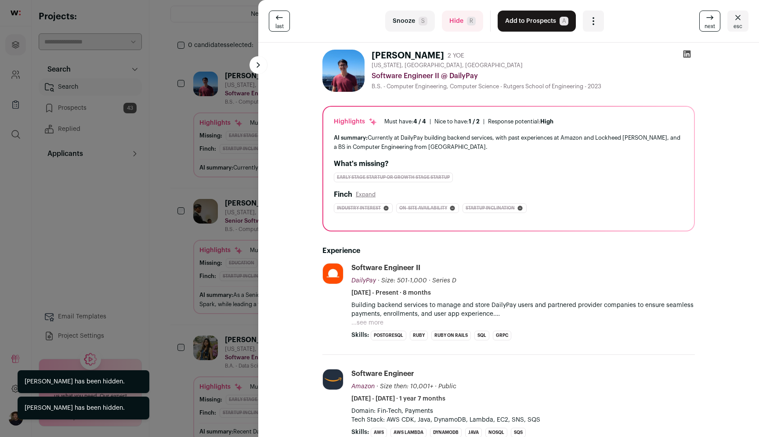
scroll to position [4, 0]
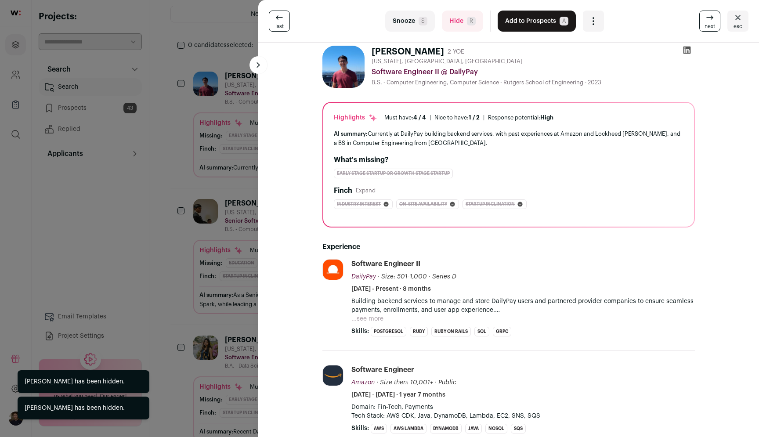
click at [458, 22] on button "Hide R" at bounding box center [462, 21] width 41 height 21
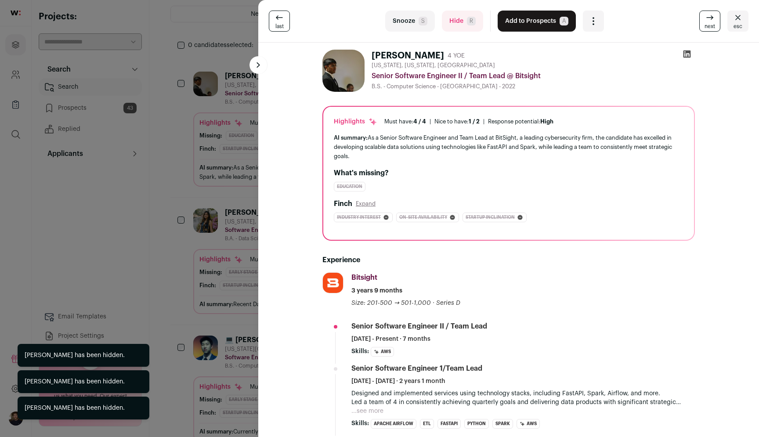
click at [458, 22] on button "Hide R" at bounding box center [462, 21] width 41 height 21
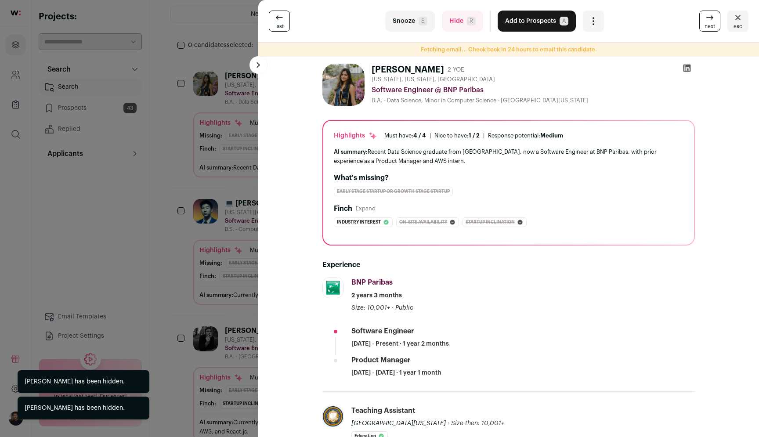
click at [458, 22] on button "Hide R" at bounding box center [462, 21] width 41 height 21
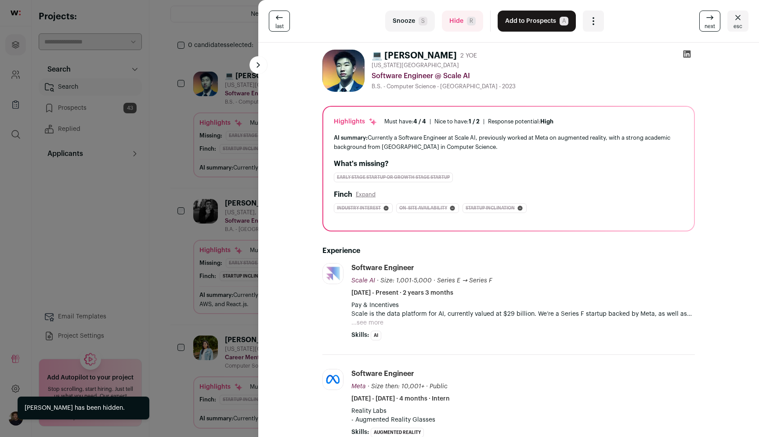
click at [458, 22] on button "Hide R" at bounding box center [462, 21] width 41 height 21
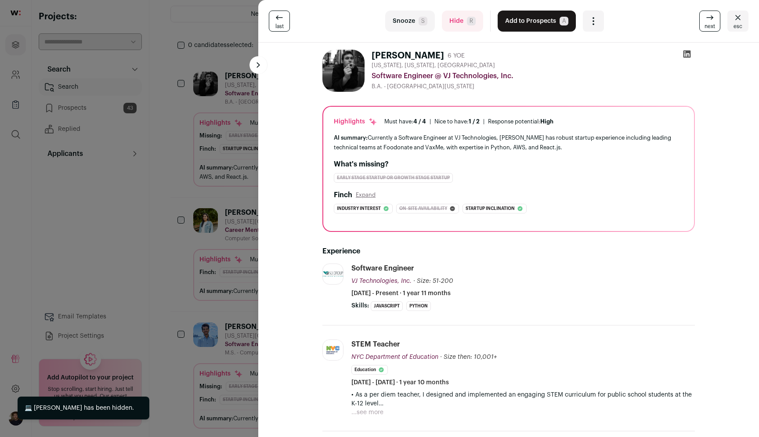
click at [458, 22] on button "Hide R" at bounding box center [462, 21] width 41 height 21
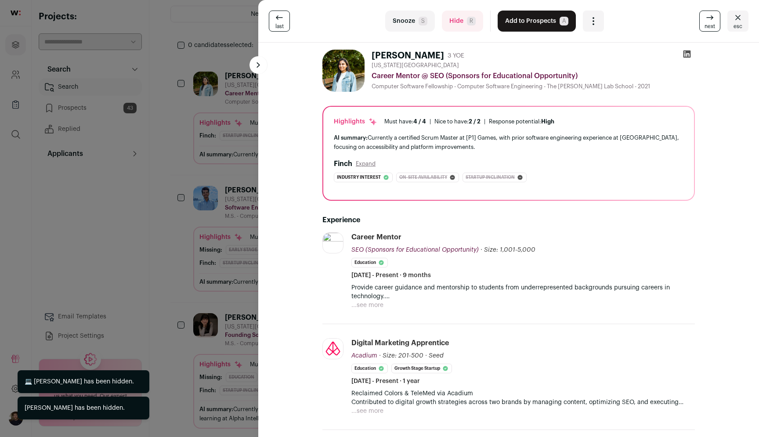
click at [114, 377] on div "💻 [PERSON_NAME] has been hidden." at bounding box center [79, 381] width 109 height 9
click at [286, 31] on link "last" at bounding box center [279, 21] width 21 height 21
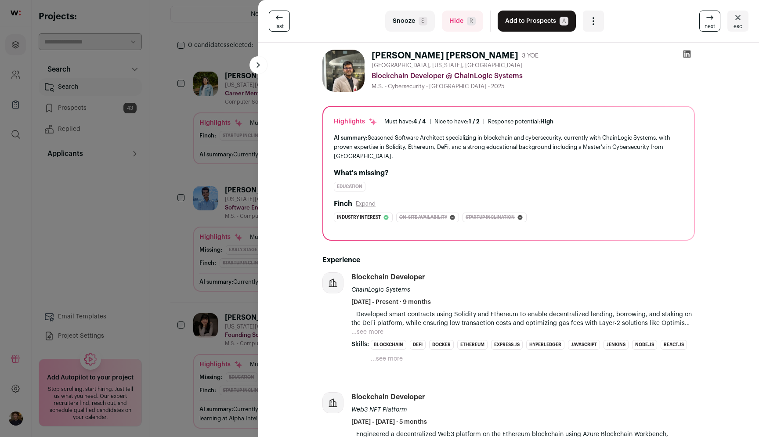
click at [313, 42] on div "last Snooze S Hide R Add to Prospects A Are you sure? [PERSON_NAME] [PERSON_NAM…" at bounding box center [508, 21] width 500 height 43
click at [465, 30] on button "Hide R" at bounding box center [462, 21] width 41 height 21
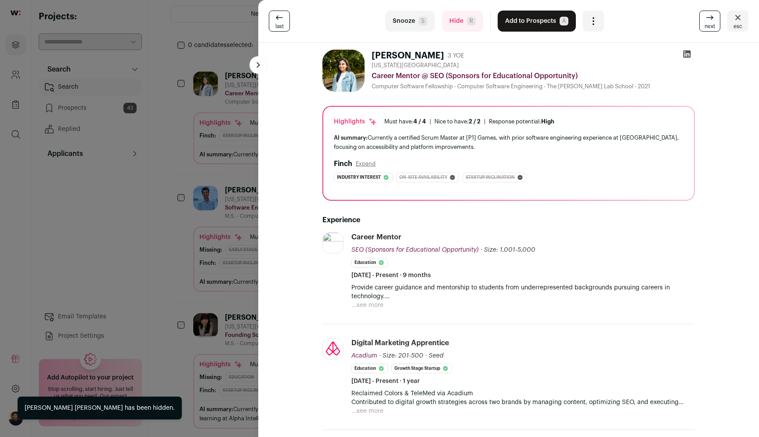
click at [465, 30] on button "Hide R" at bounding box center [462, 21] width 41 height 21
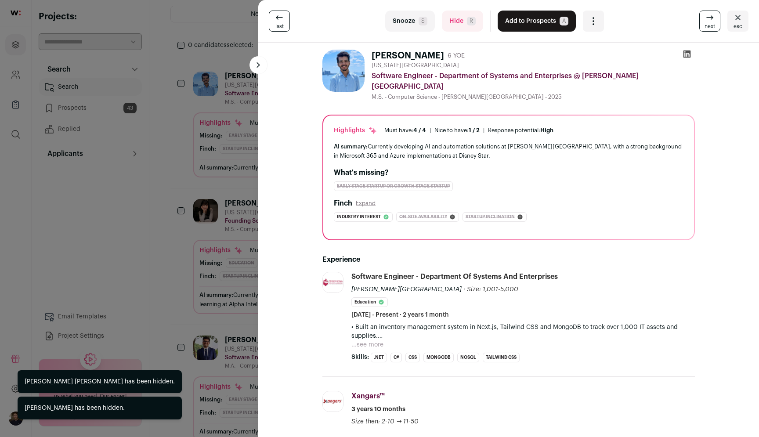
click at [465, 30] on button "Hide R" at bounding box center [462, 21] width 41 height 21
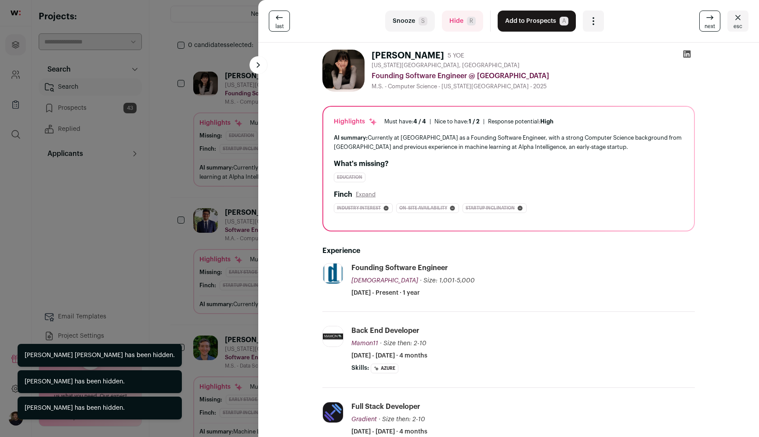
click at [465, 30] on button "Hide R" at bounding box center [462, 21] width 41 height 21
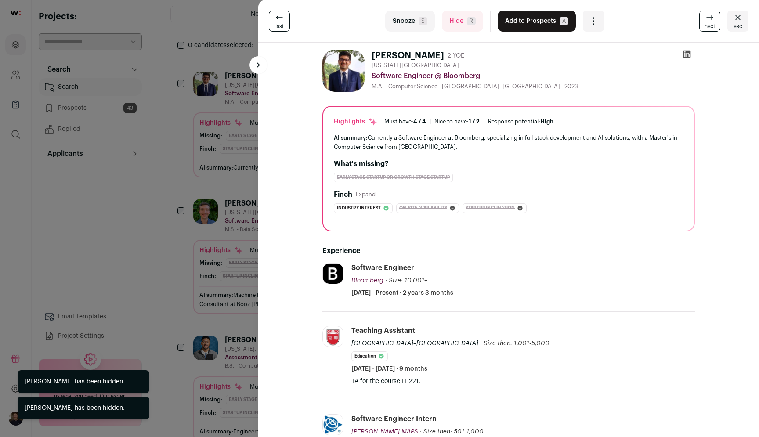
click at [466, 30] on button "Hide R" at bounding box center [462, 21] width 41 height 21
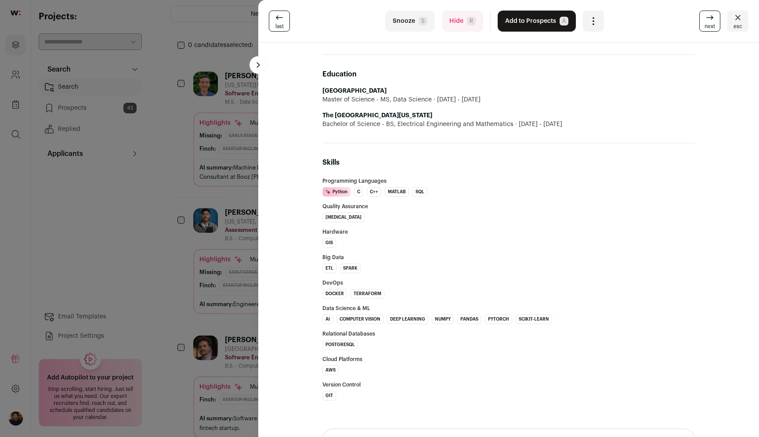
scroll to position [420, 0]
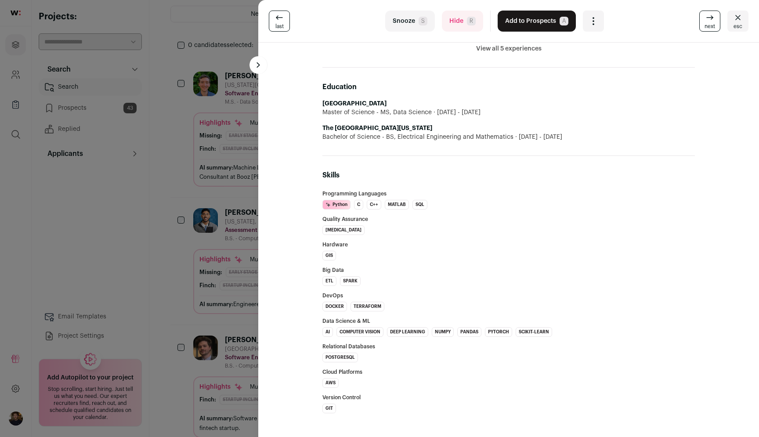
click at [459, 25] on button "Hide R" at bounding box center [462, 21] width 41 height 21
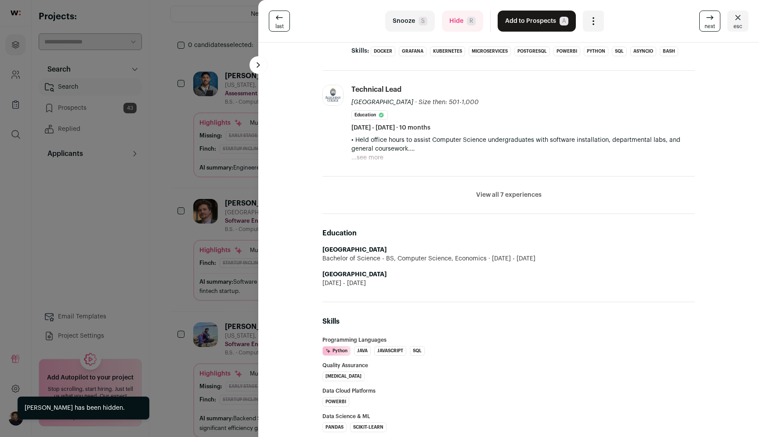
scroll to position [414, 0]
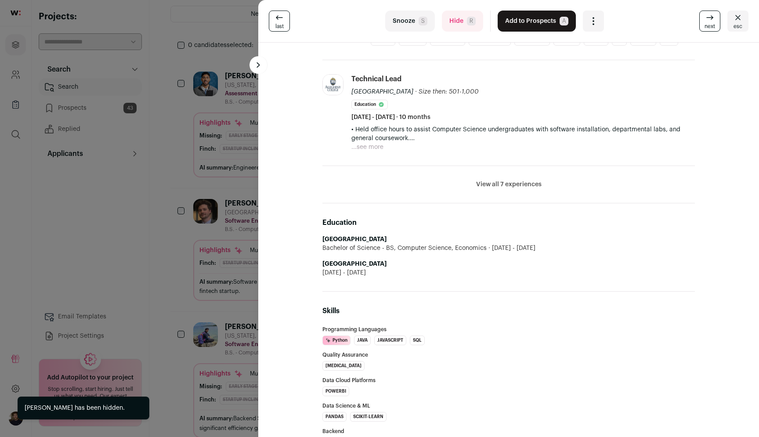
click at [461, 31] on button "Hide R" at bounding box center [462, 21] width 41 height 21
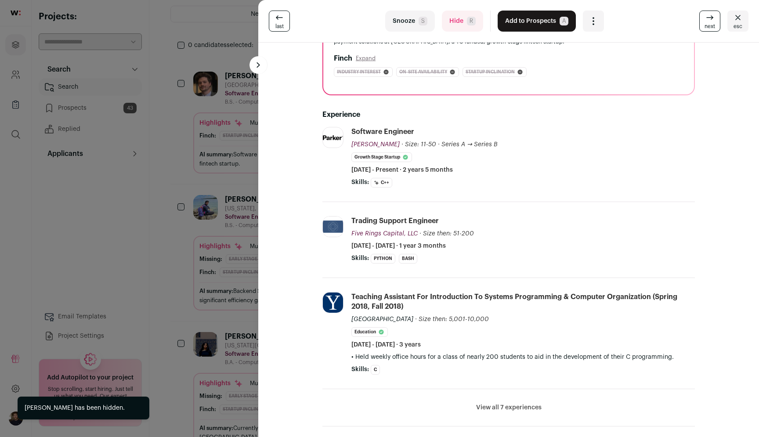
scroll to position [0, 0]
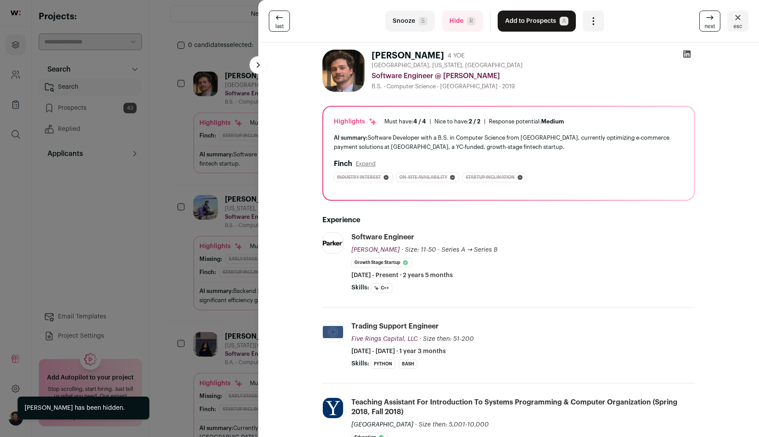
click at [458, 28] on button "Hide R" at bounding box center [462, 21] width 41 height 21
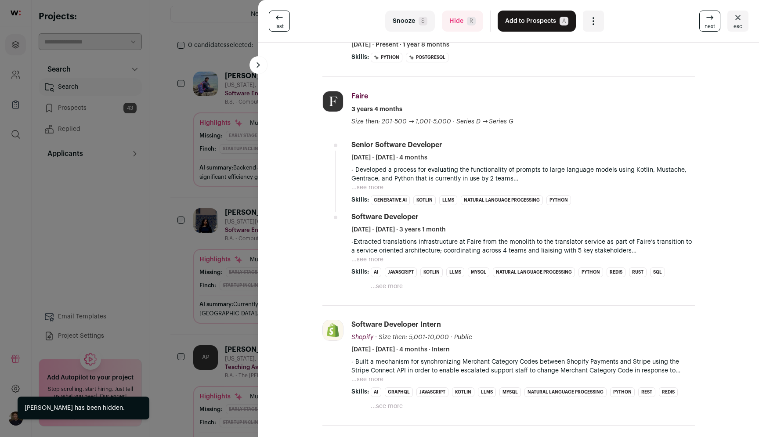
scroll to position [259, 0]
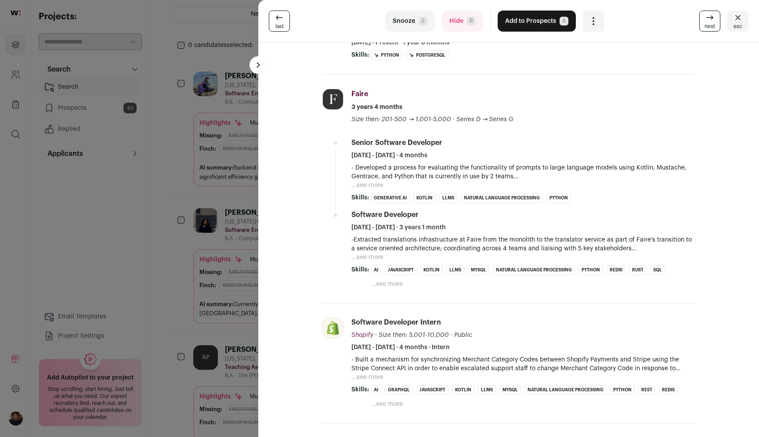
click at [510, 27] on button "Add to Prospects A" at bounding box center [536, 21] width 78 height 21
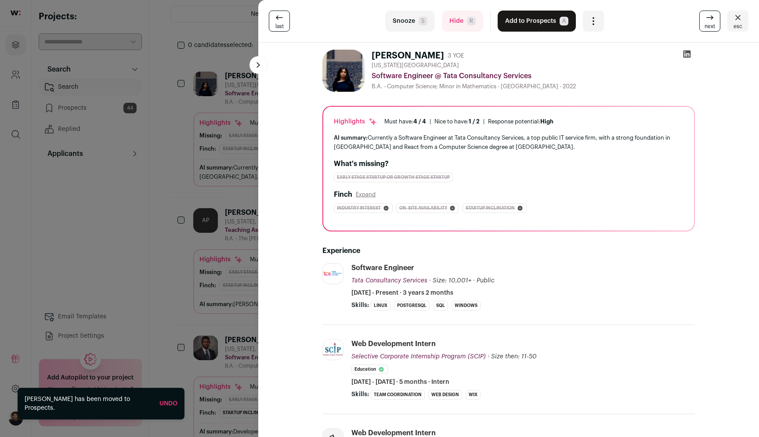
click at [464, 23] on button "Hide R" at bounding box center [462, 21] width 41 height 21
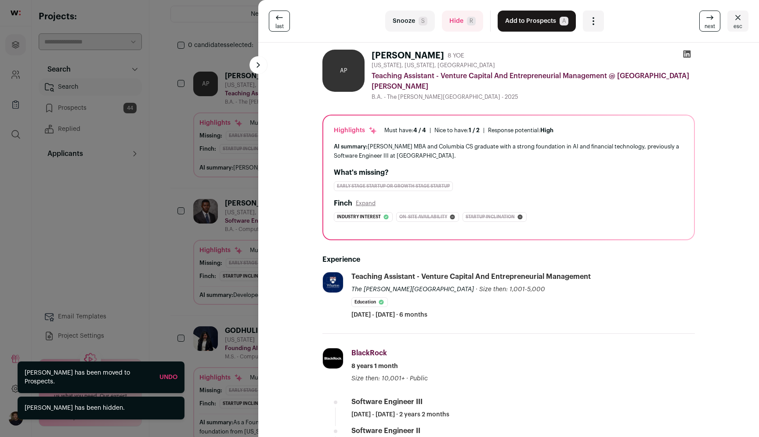
click at [464, 23] on button "Hide R" at bounding box center [462, 21] width 41 height 21
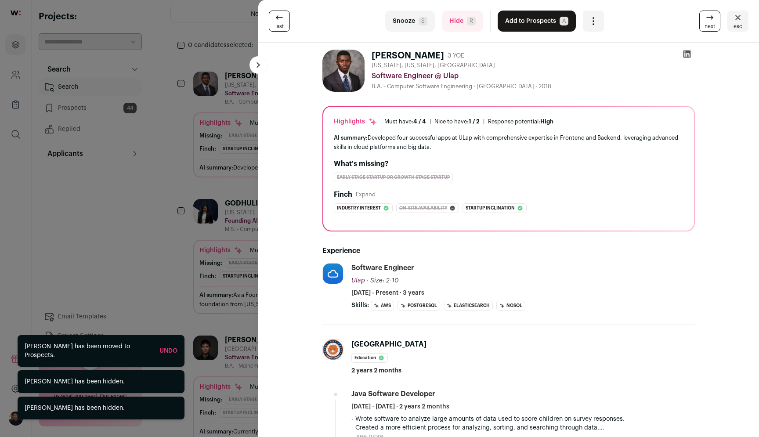
click at [464, 23] on button "Hide R" at bounding box center [462, 21] width 41 height 21
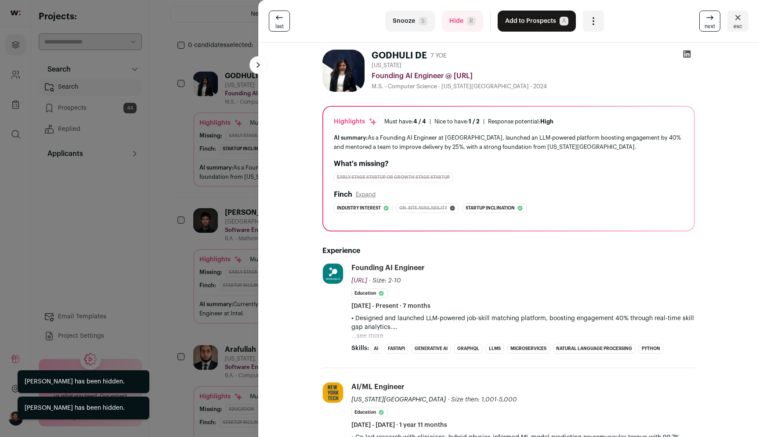
click at [464, 23] on button "Hide R" at bounding box center [462, 21] width 41 height 21
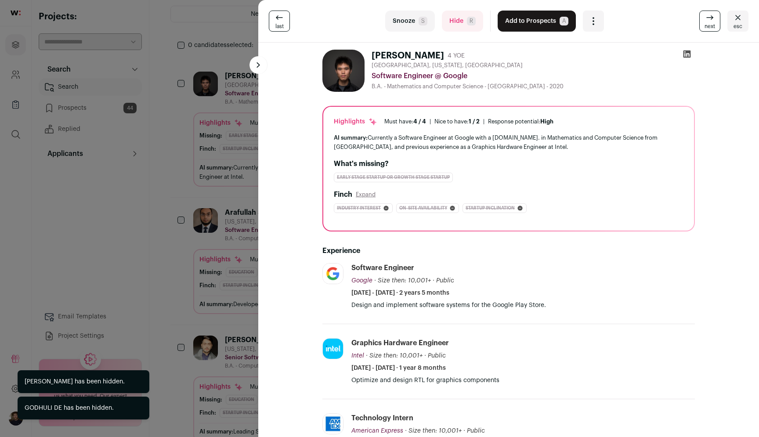
click at [516, 26] on button "Add to Prospects A" at bounding box center [536, 21] width 78 height 21
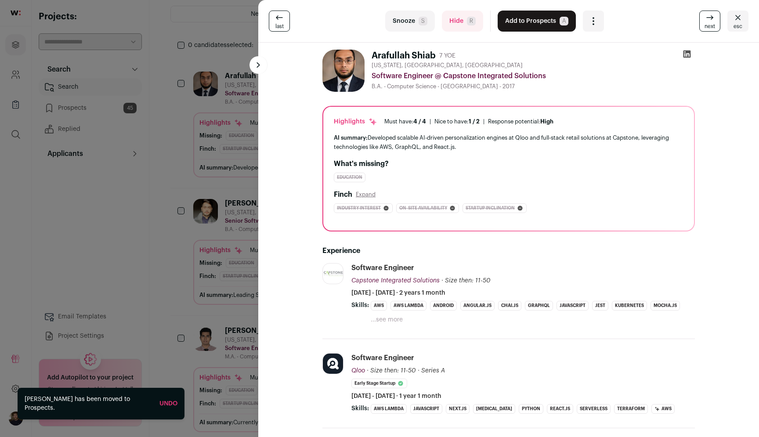
click at [468, 28] on button "Hide R" at bounding box center [462, 21] width 41 height 21
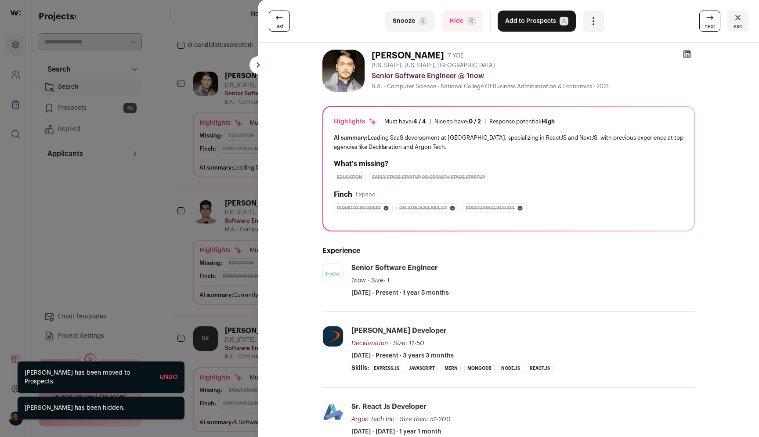
click at [468, 28] on button "Hide R" at bounding box center [462, 21] width 41 height 21
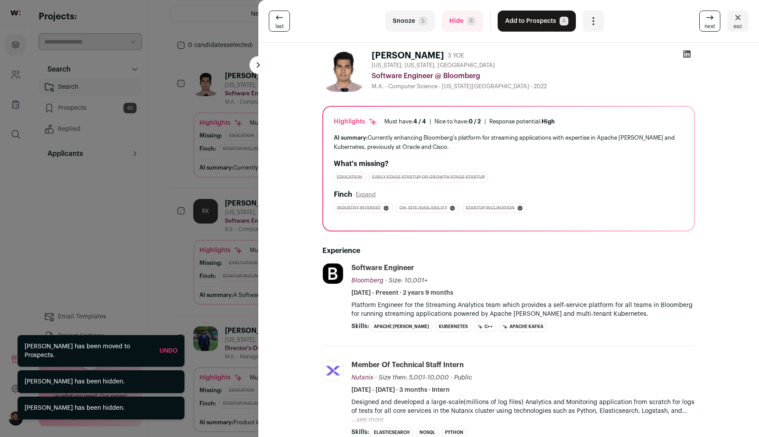
click at [468, 29] on button "Hide R" at bounding box center [462, 21] width 41 height 21
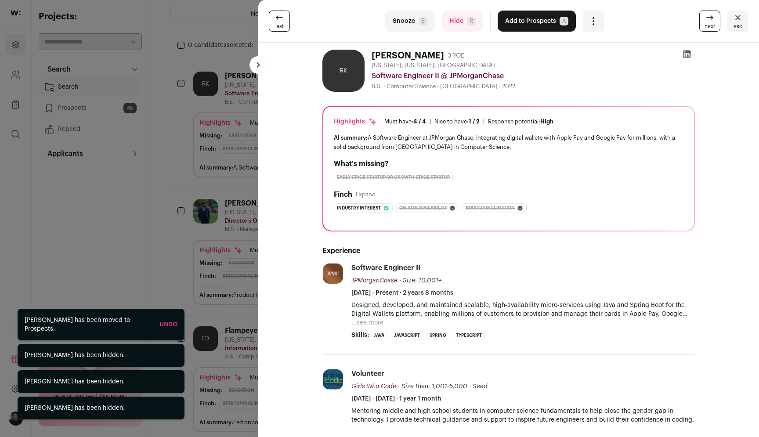
click at [468, 29] on button "Hide R" at bounding box center [462, 21] width 41 height 21
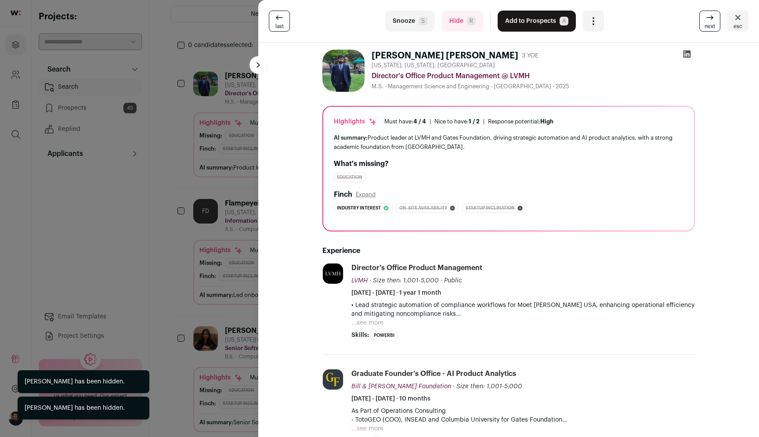
click at [468, 29] on button "Hide R" at bounding box center [462, 21] width 41 height 21
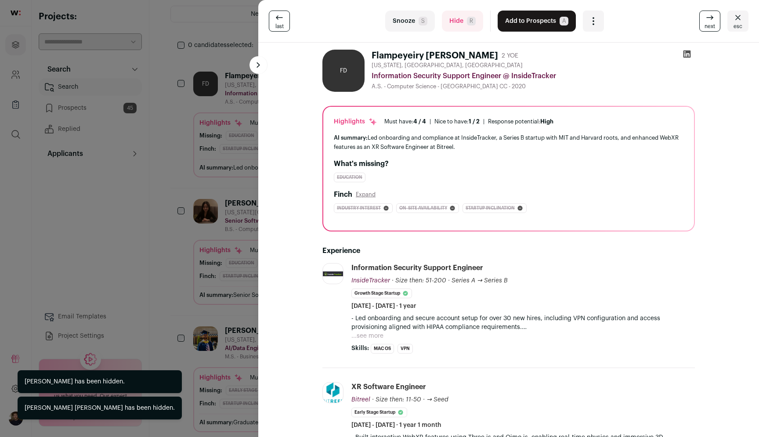
click at [468, 29] on button "Hide R" at bounding box center [462, 21] width 41 height 21
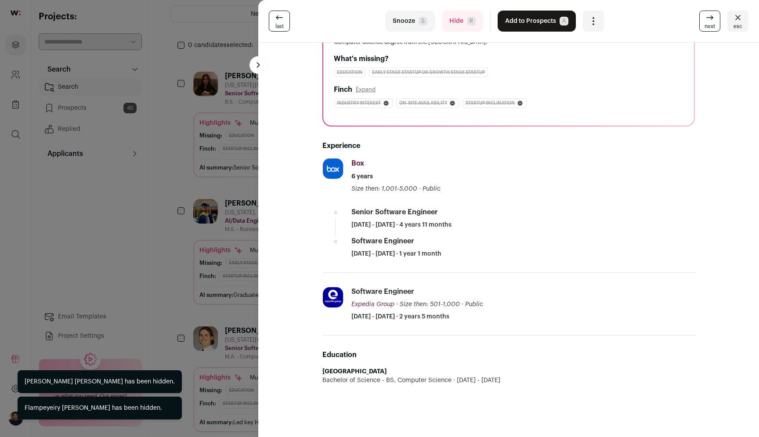
scroll to position [0, 0]
